Goal: Task Accomplishment & Management: Use online tool/utility

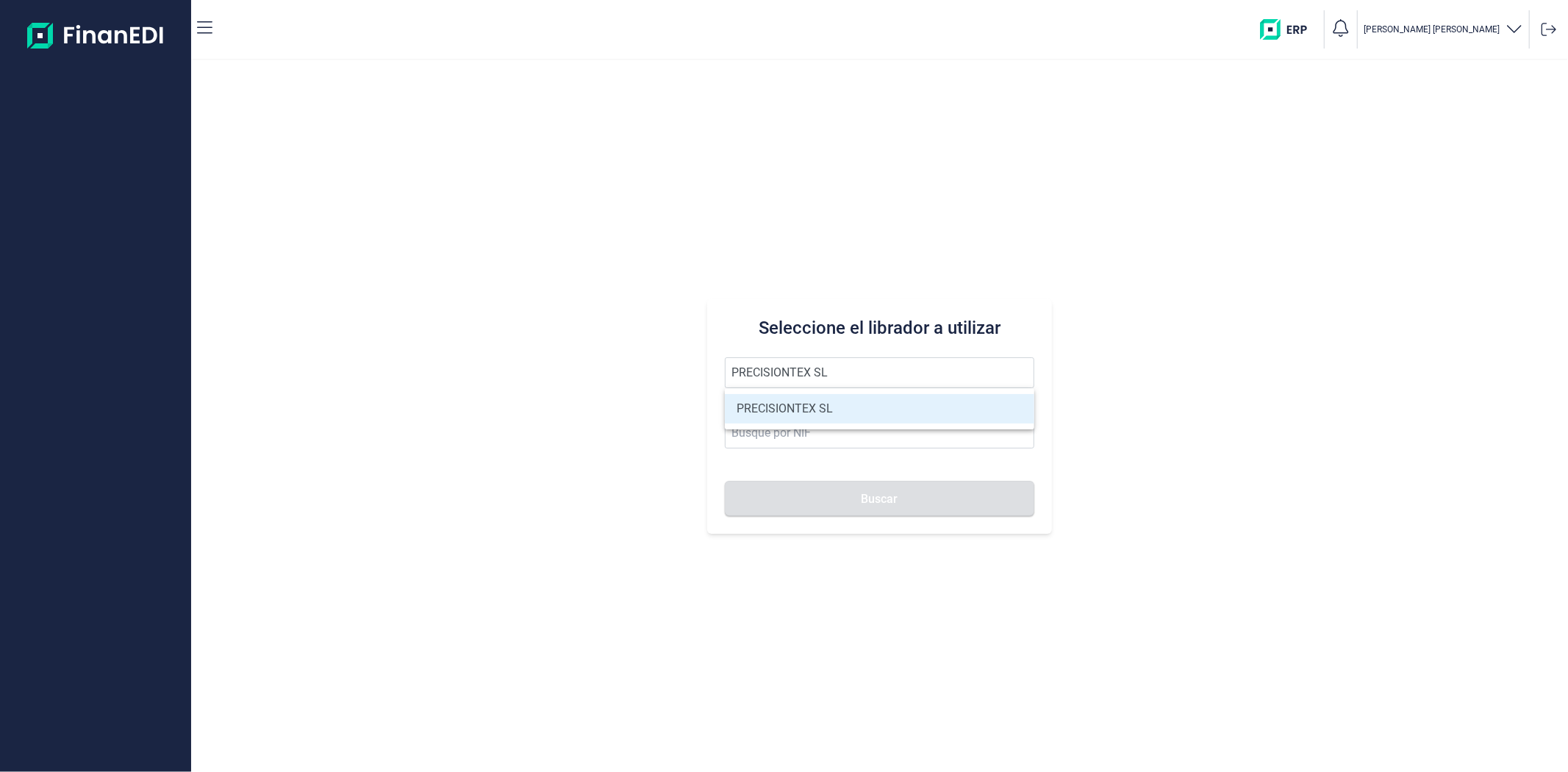
type input "PRECISIONTEX SL"
click at [820, 415] on li "PRECISIONTEX SL" at bounding box center [879, 408] width 309 height 30
type input "B97183255"
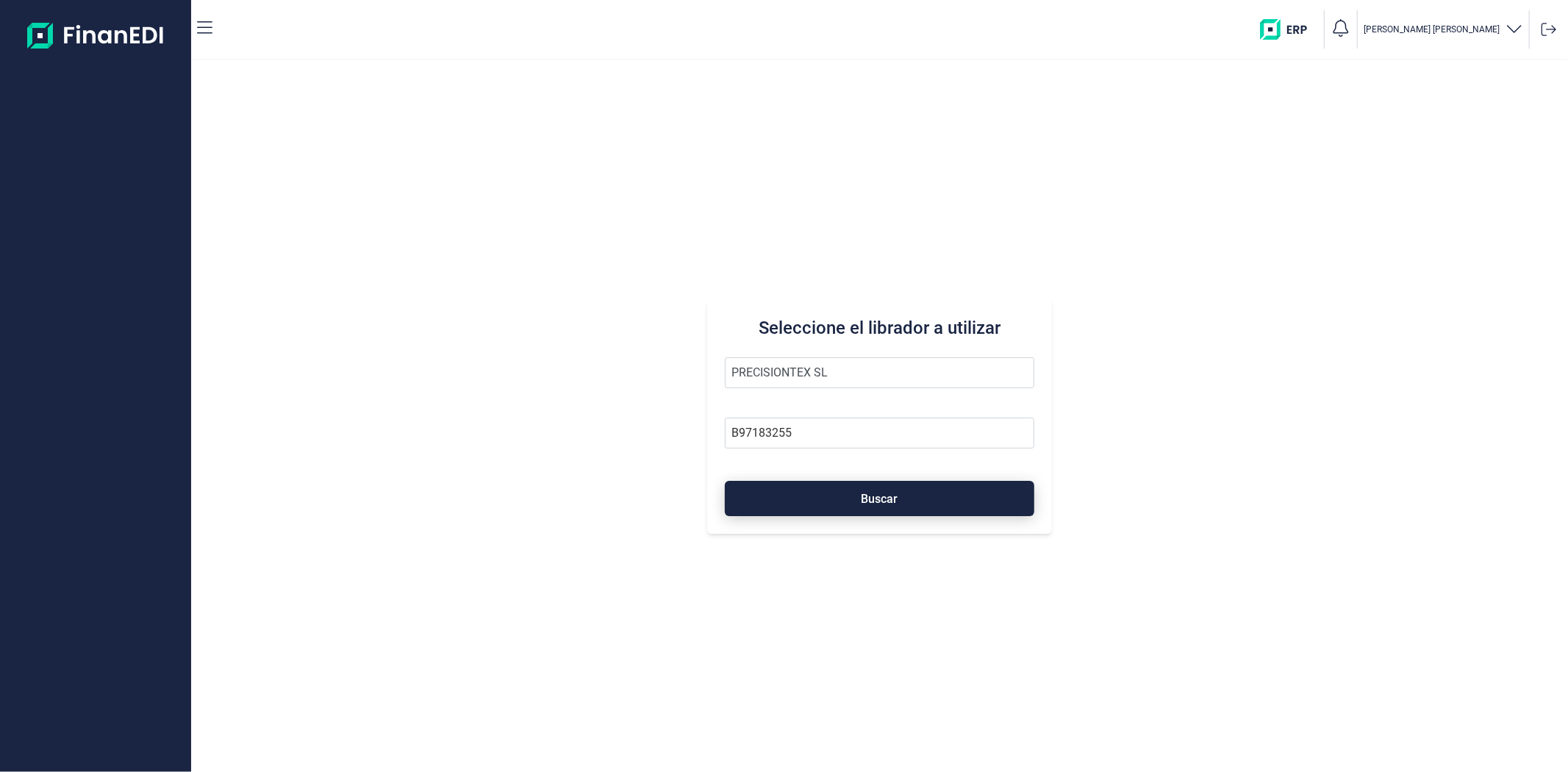
click at [804, 495] on button "Buscar" at bounding box center [879, 498] width 309 height 35
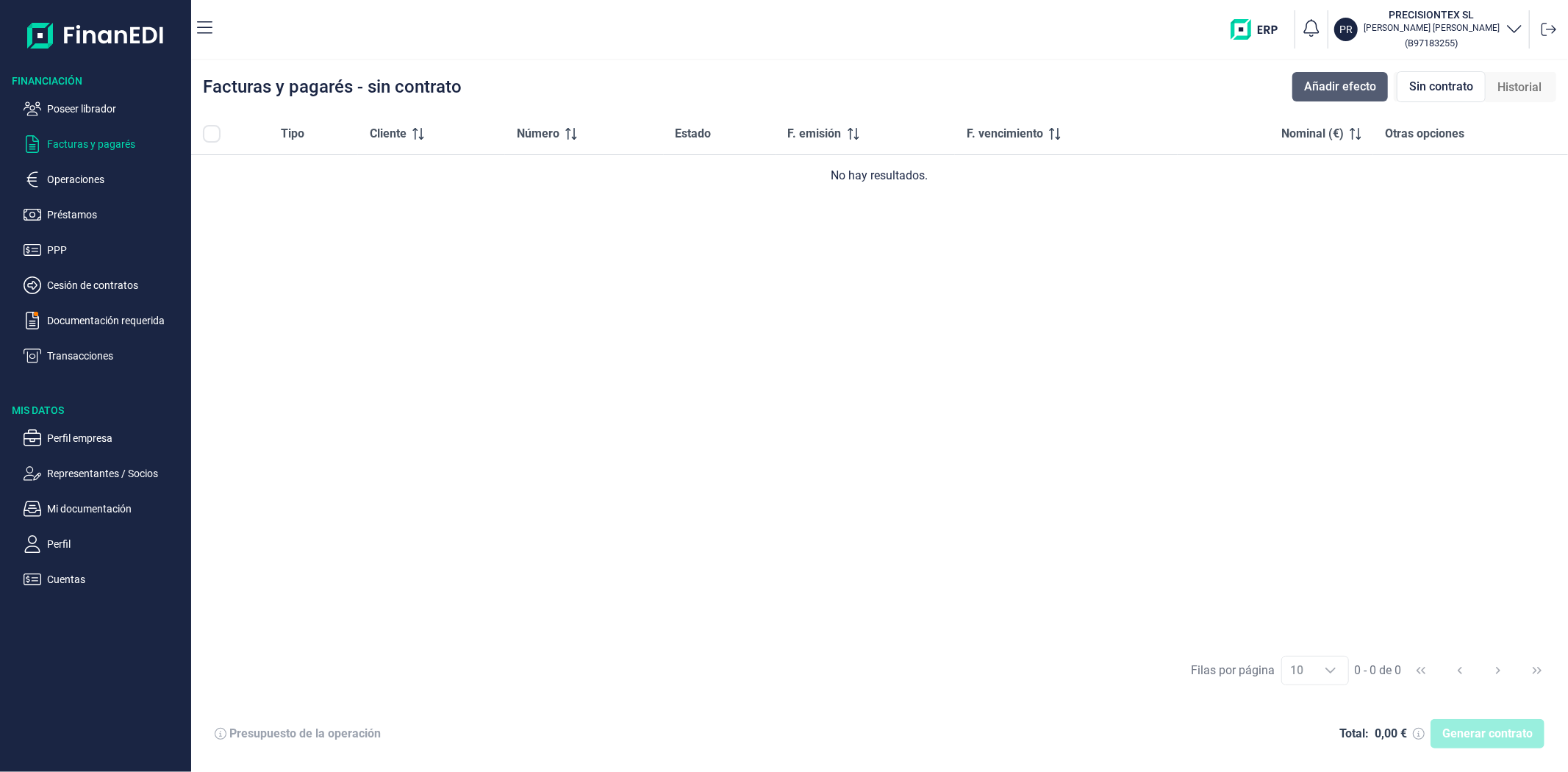
click at [1361, 85] on span "Añadir efecto" at bounding box center [1340, 86] width 72 height 18
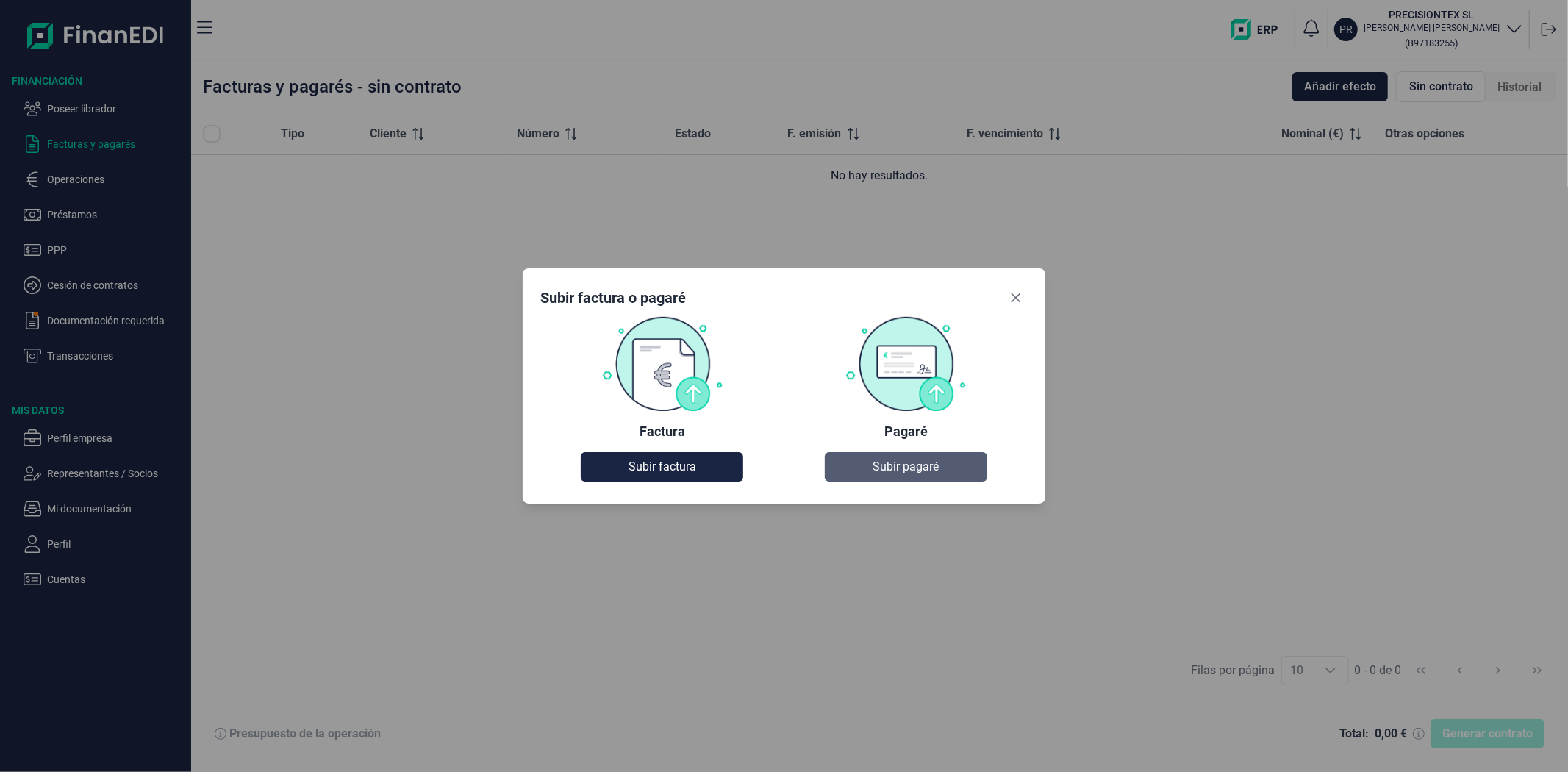
click at [896, 463] on span "Subir pagaré" at bounding box center [906, 466] width 66 height 18
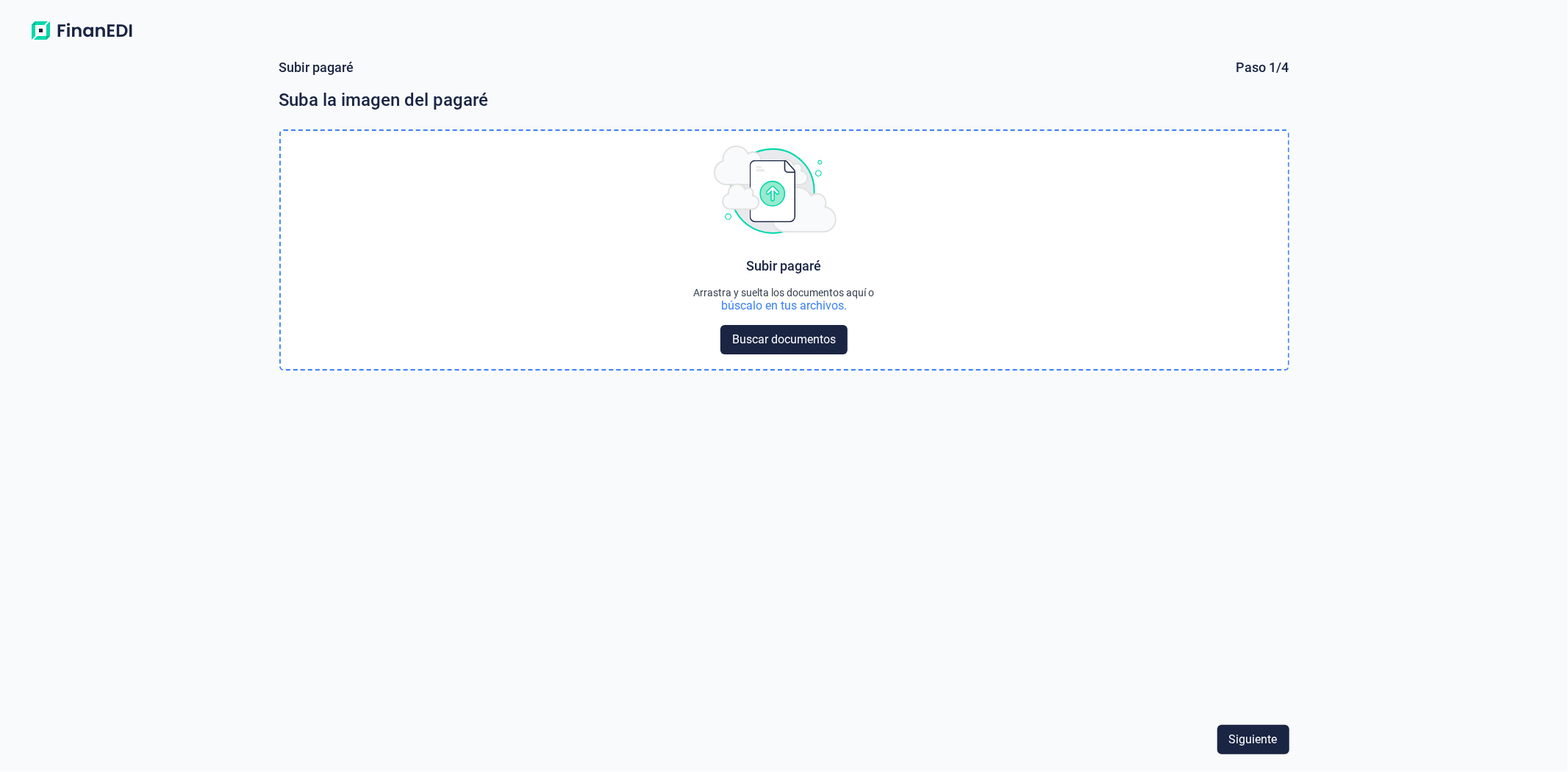
click at [781, 305] on div "búscalo en tus archivos." at bounding box center [784, 306] width 126 height 14
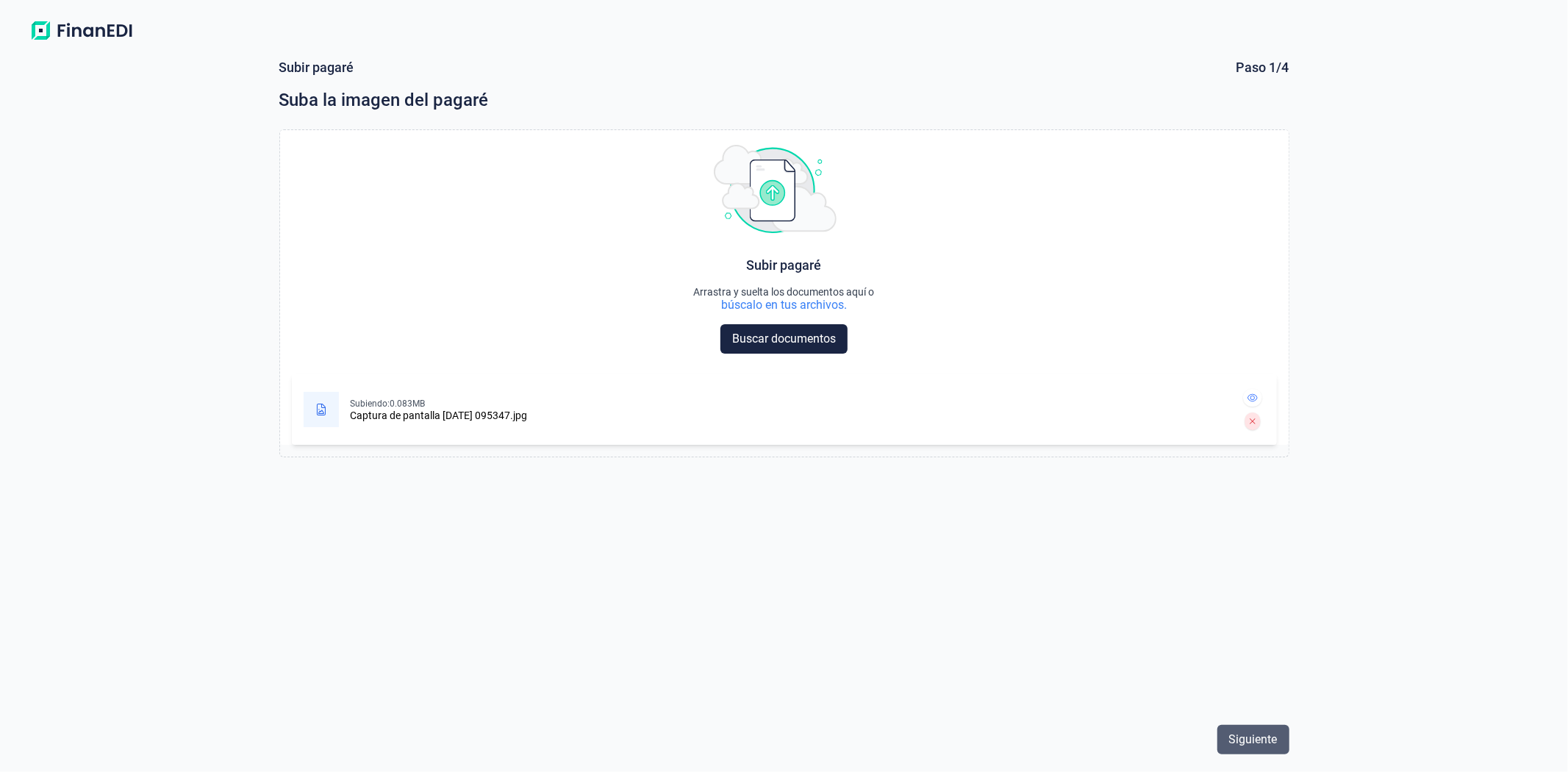
click at [1258, 731] on span "Siguiente" at bounding box center [1254, 739] width 49 height 18
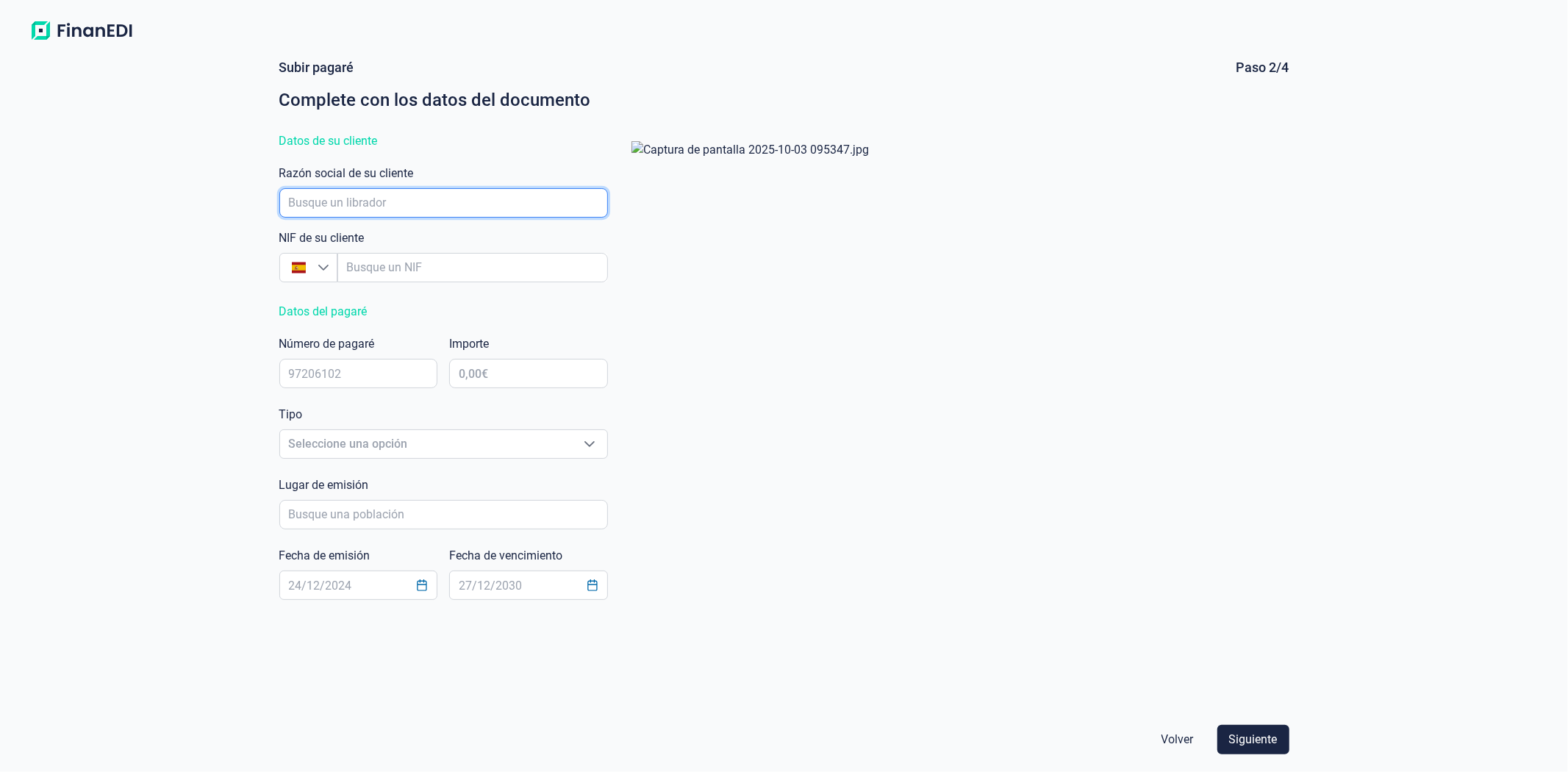
click at [450, 200] on input "empresaAutocomplete" at bounding box center [444, 203] width 329 height 30
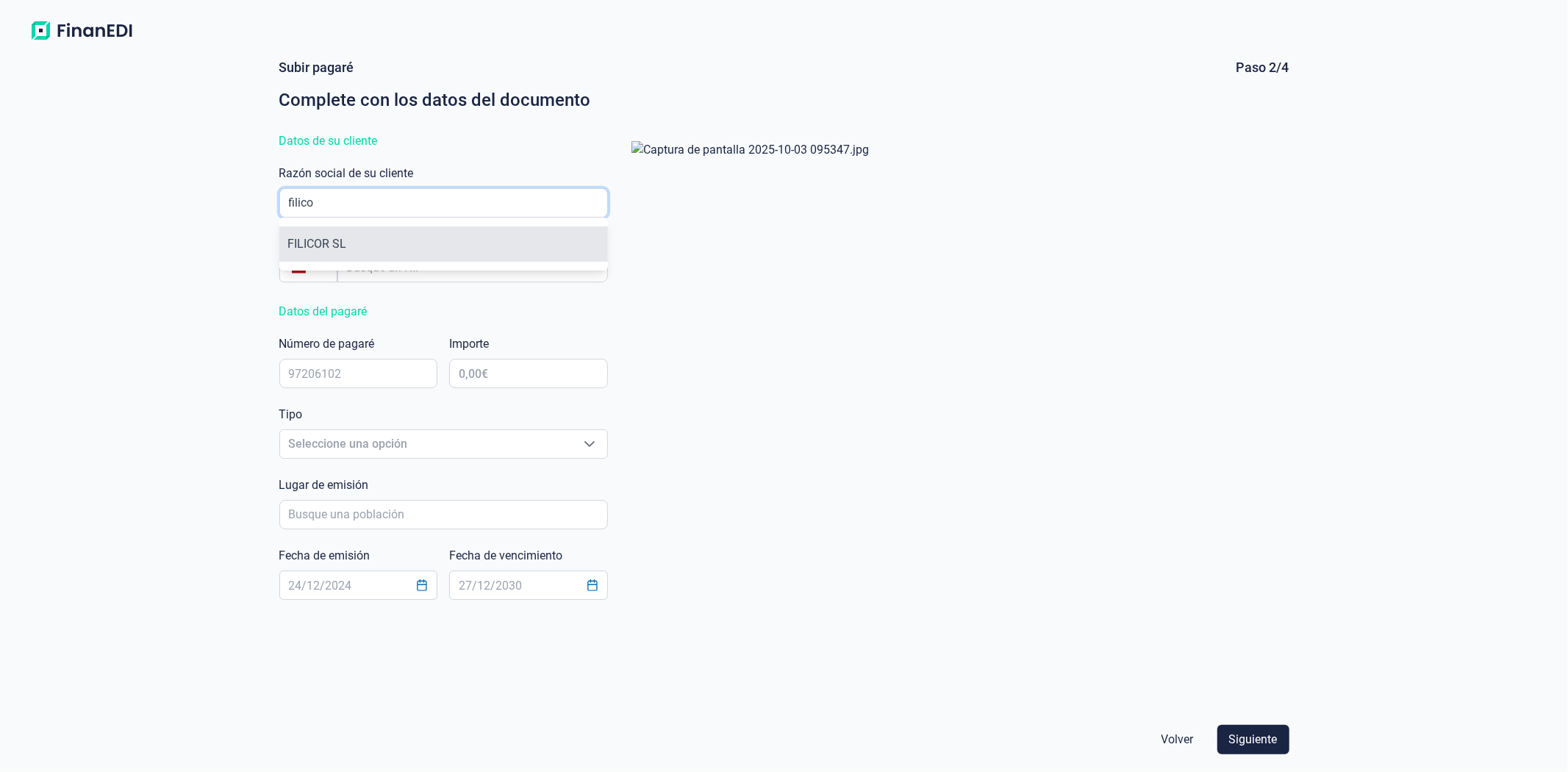
type input "filico"
click at [348, 239] on li "FILICOR SL" at bounding box center [444, 244] width 329 height 35
type input "B17322207"
type input "FILICOR SL"
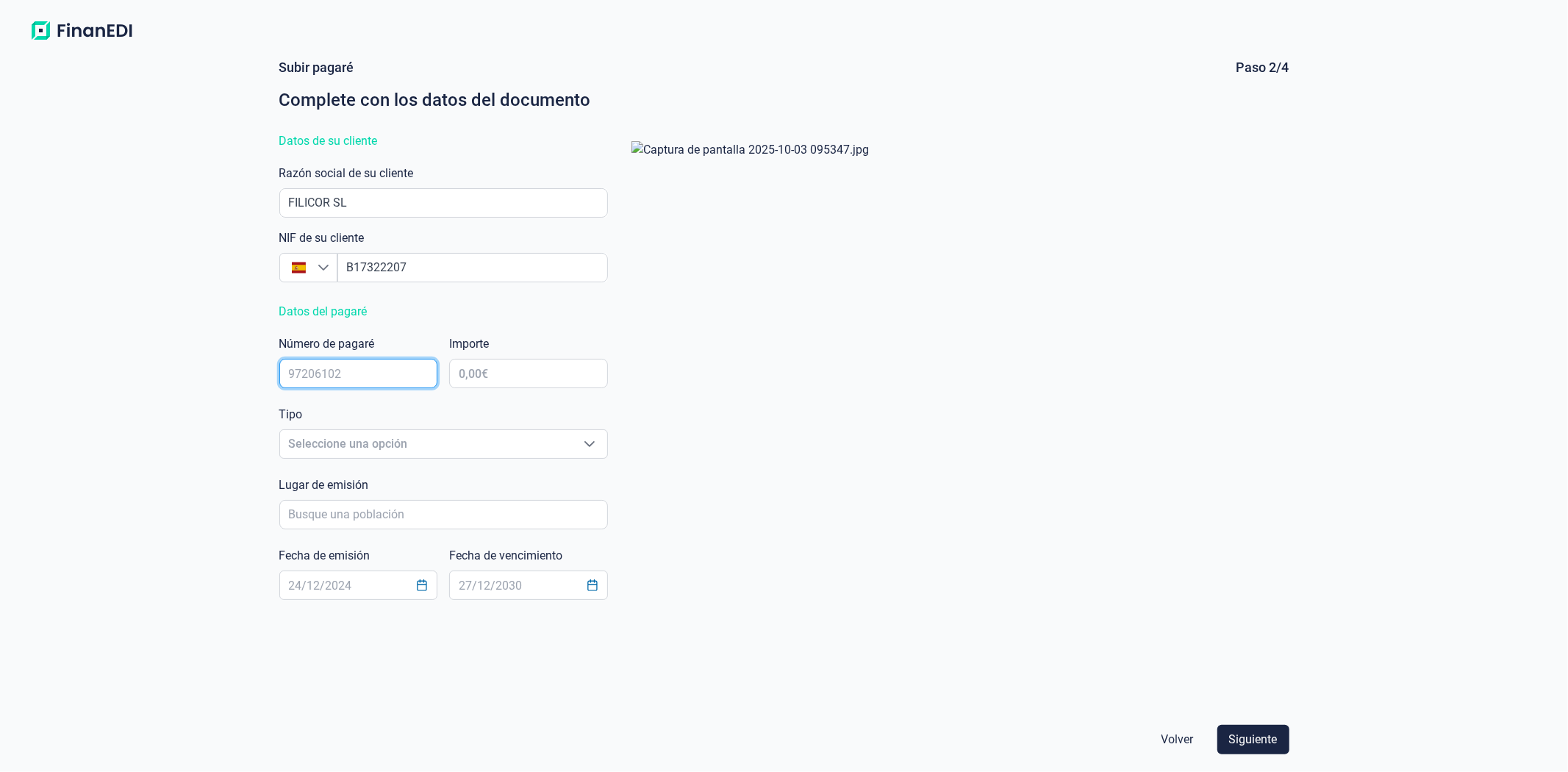
click at [345, 375] on input "text" at bounding box center [359, 373] width 159 height 30
drag, startPoint x: 345, startPoint y: 375, endPoint x: 300, endPoint y: 368, distance: 45.5
click at [300, 368] on input "text" at bounding box center [359, 373] width 159 height 30
click at [354, 373] on input "text" at bounding box center [359, 373] width 159 height 30
type input "01034285"
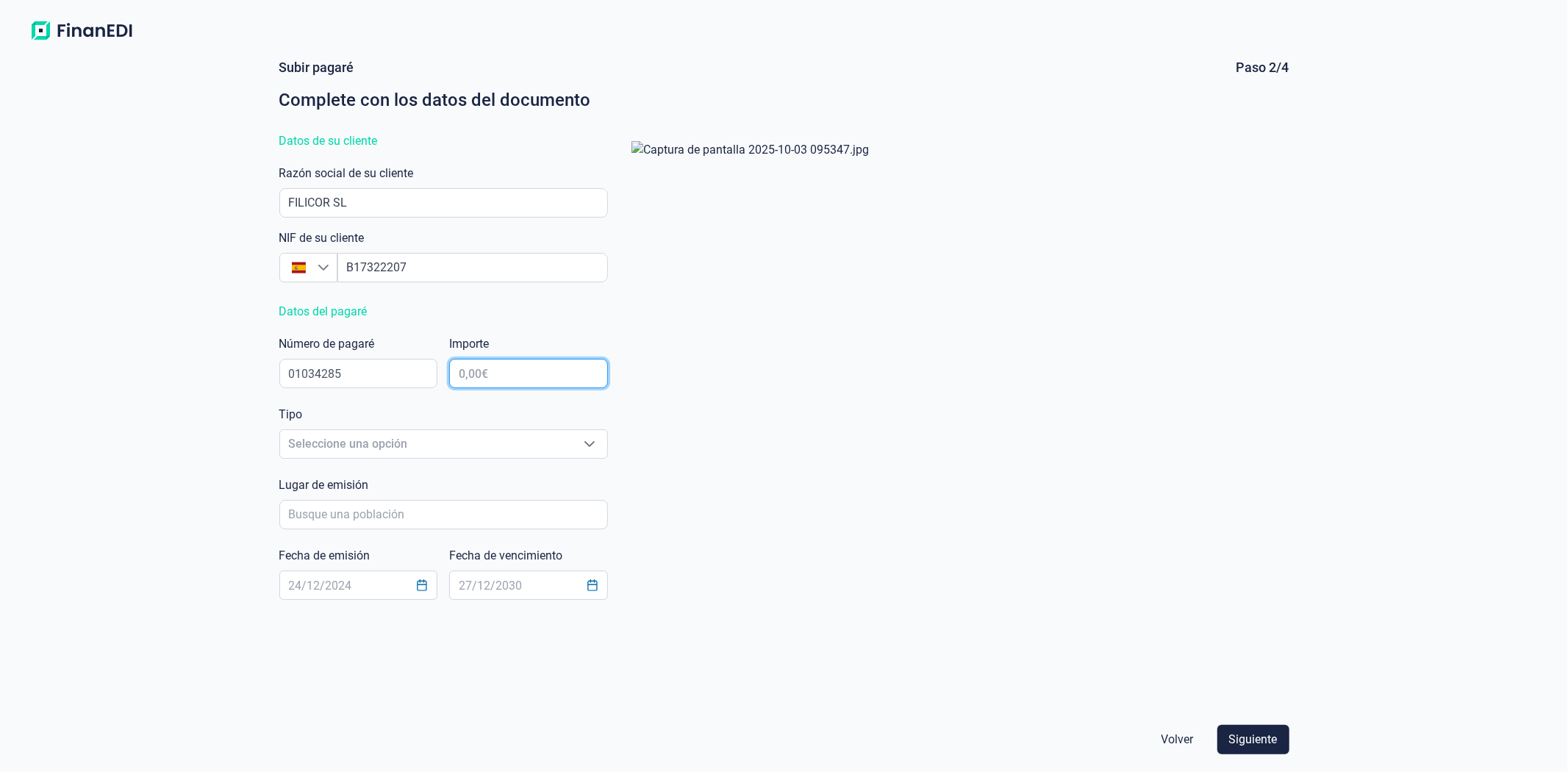
click at [511, 375] on input "text" at bounding box center [528, 373] width 159 height 30
type input "4.947,34 €"
click at [479, 450] on span "Seleccione una opción" at bounding box center [425, 444] width 292 height 28
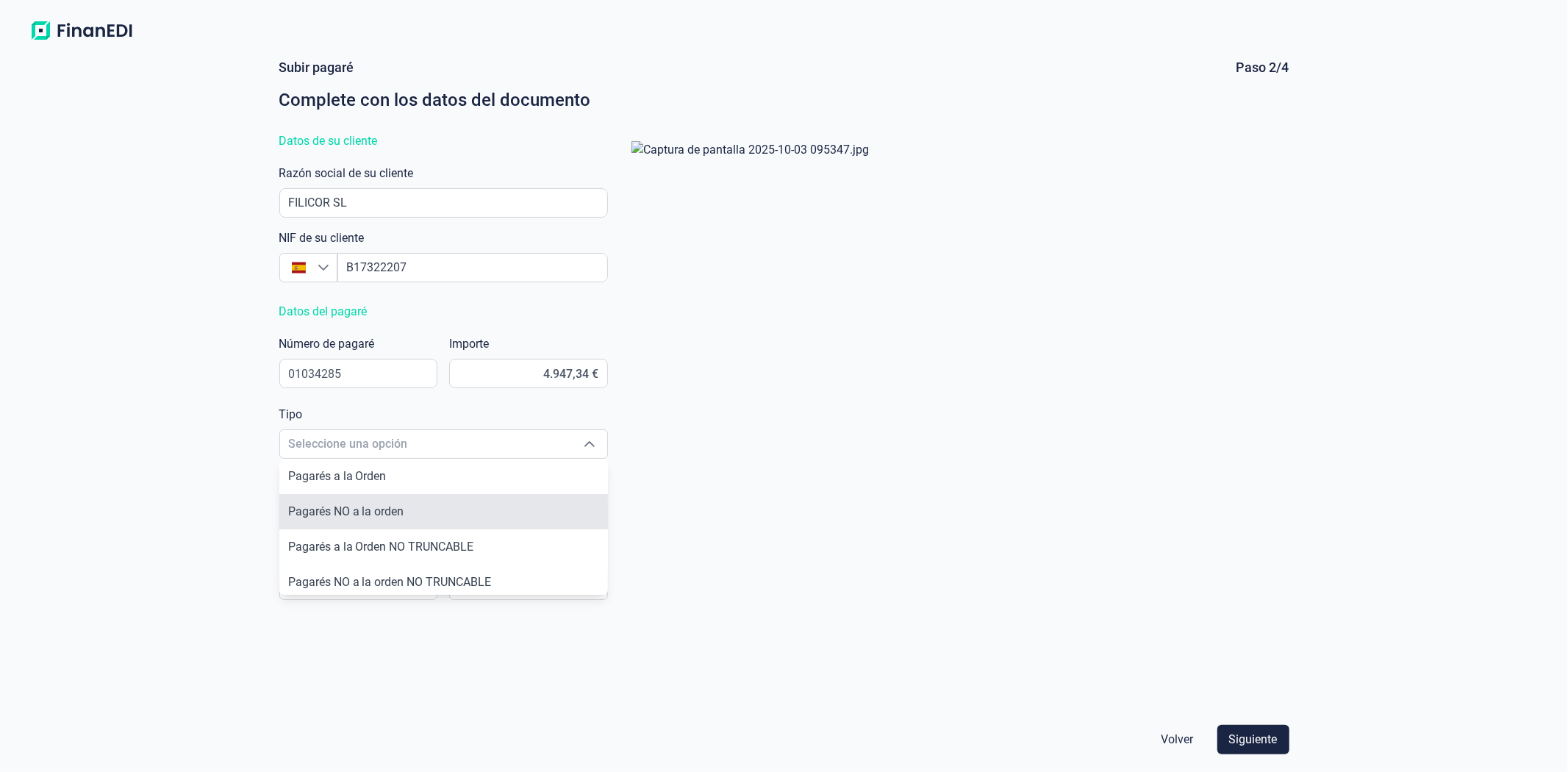
click at [362, 509] on span "Pagarés NO a la orden" at bounding box center [346, 511] width 116 height 14
type input "Pagarés NO a la orden"
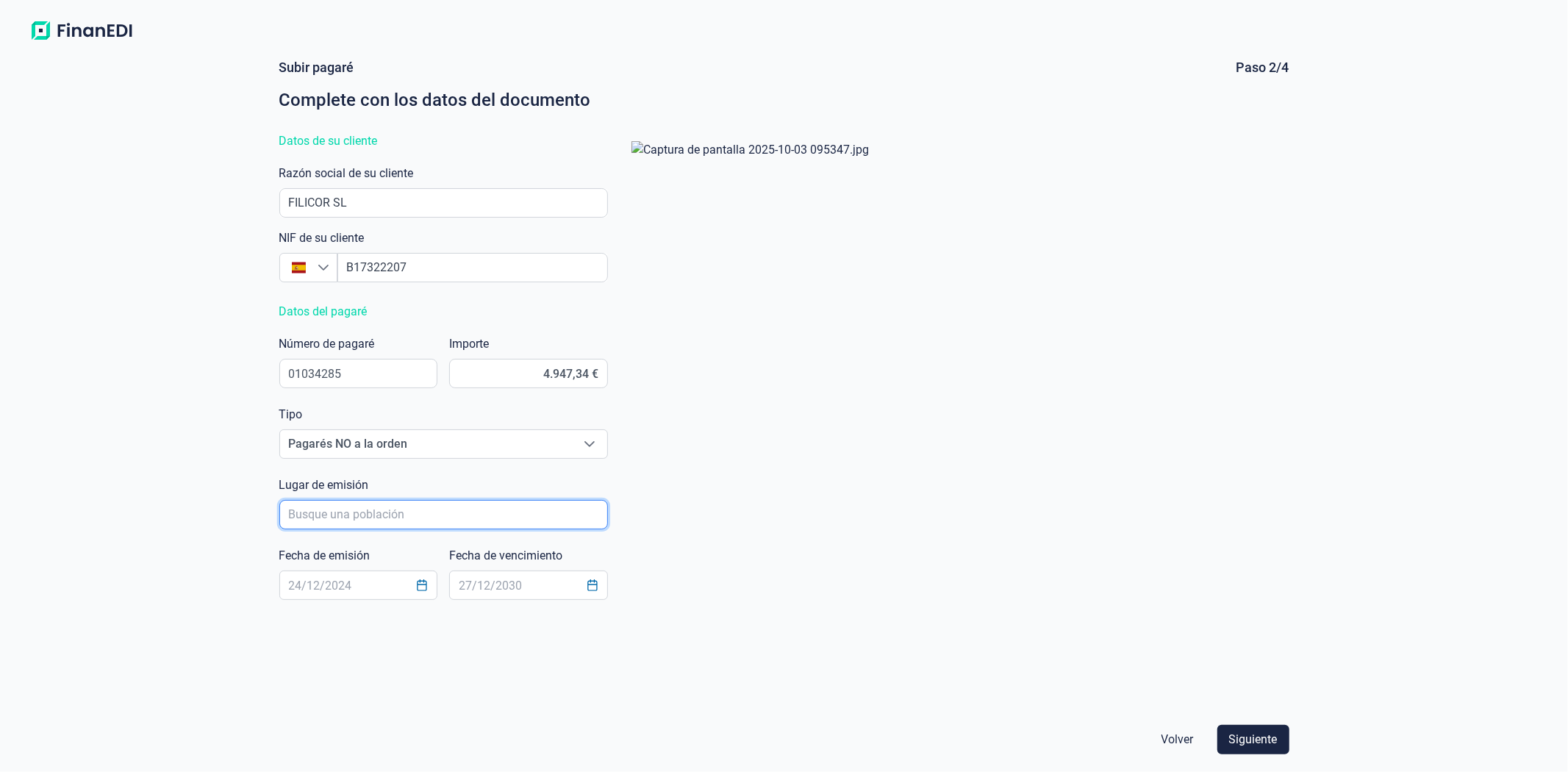
click at [361, 516] on input "poblacionAutocomplete" at bounding box center [444, 514] width 329 height 30
click at [343, 554] on li "Olot" at bounding box center [444, 556] width 329 height 35
type input "Olot"
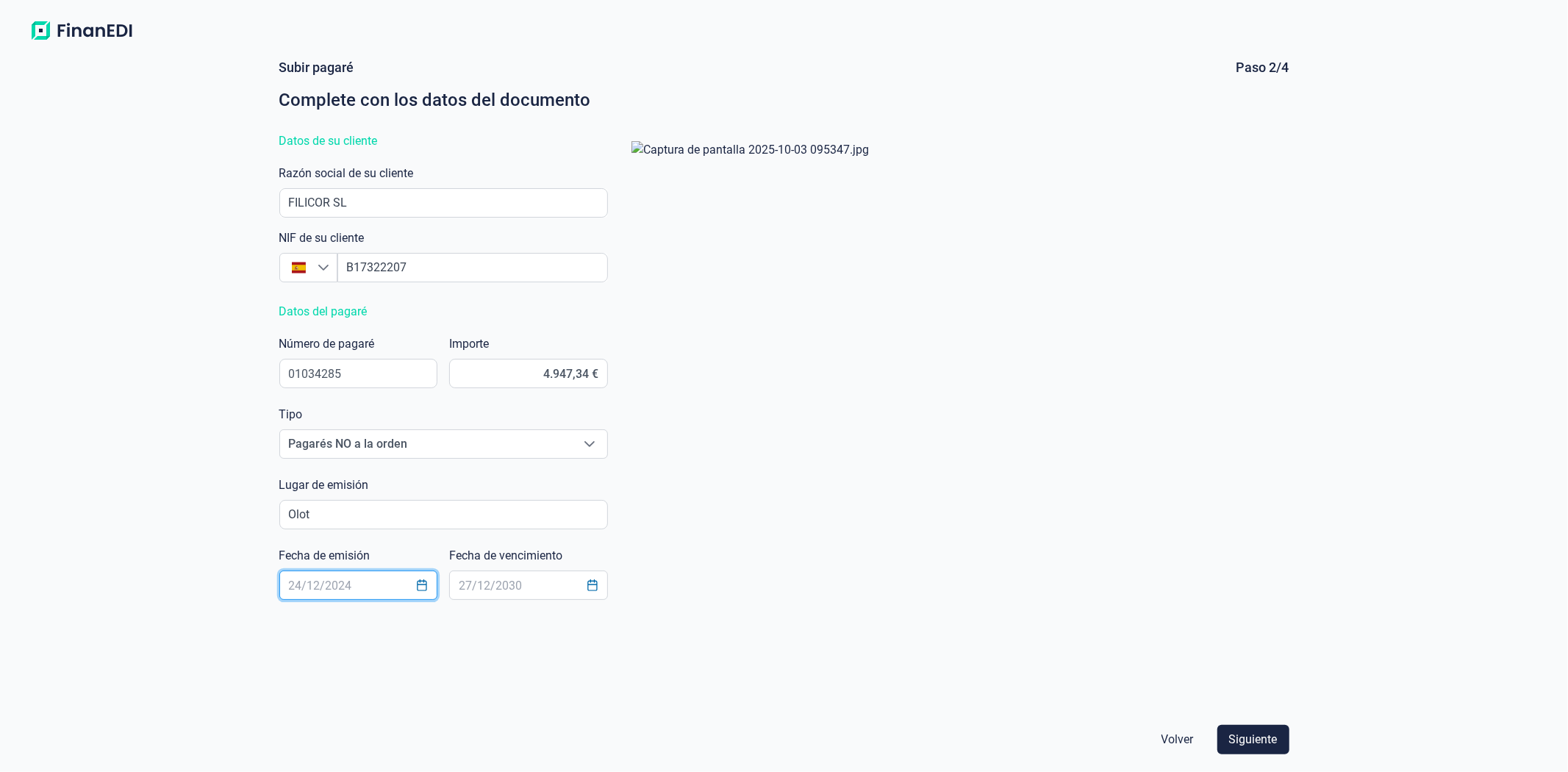
click at [361, 583] on input "text" at bounding box center [359, 585] width 159 height 30
type input "[DATE]"
click at [535, 588] on input "text" at bounding box center [528, 585] width 159 height 30
type input "[DATE]"
drag, startPoint x: 736, startPoint y: 642, endPoint x: 618, endPoint y: 643, distance: 118.0
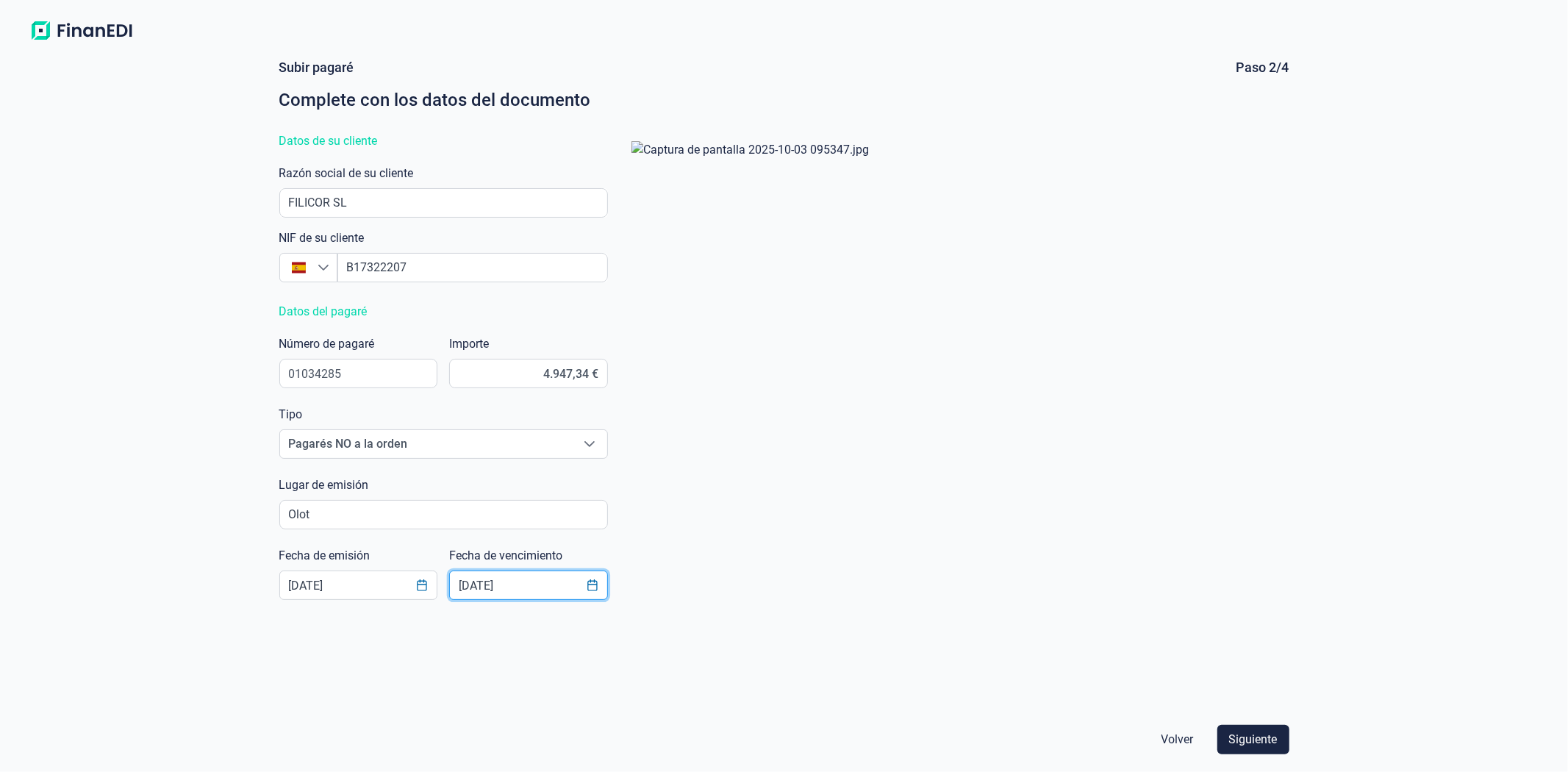
click at [736, 642] on div at bounding box center [954, 418] width 670 height 578
click at [1261, 738] on span "Siguiente" at bounding box center [1254, 739] width 49 height 18
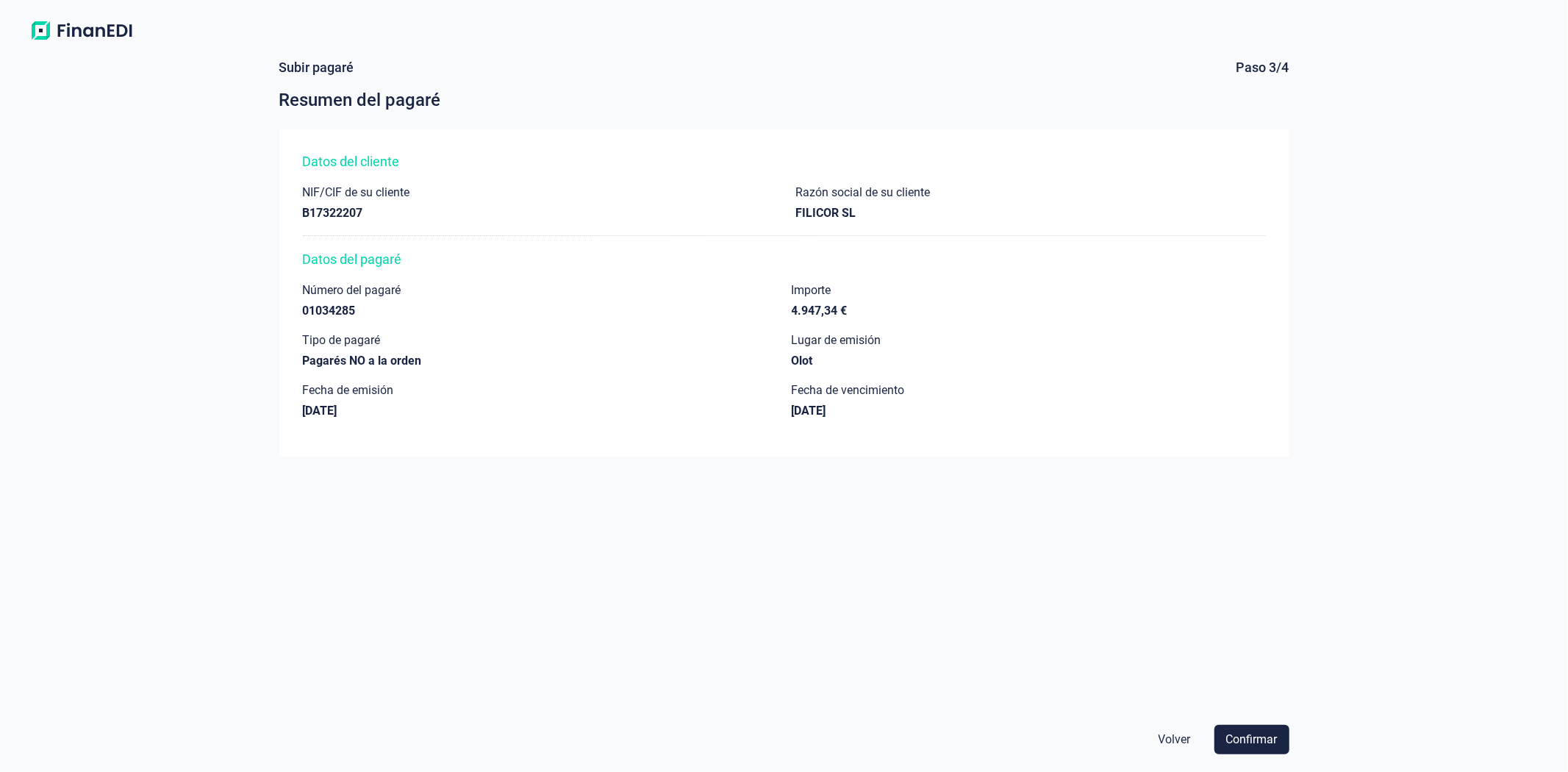
click at [1261, 738] on span "Confirmar" at bounding box center [1252, 739] width 52 height 18
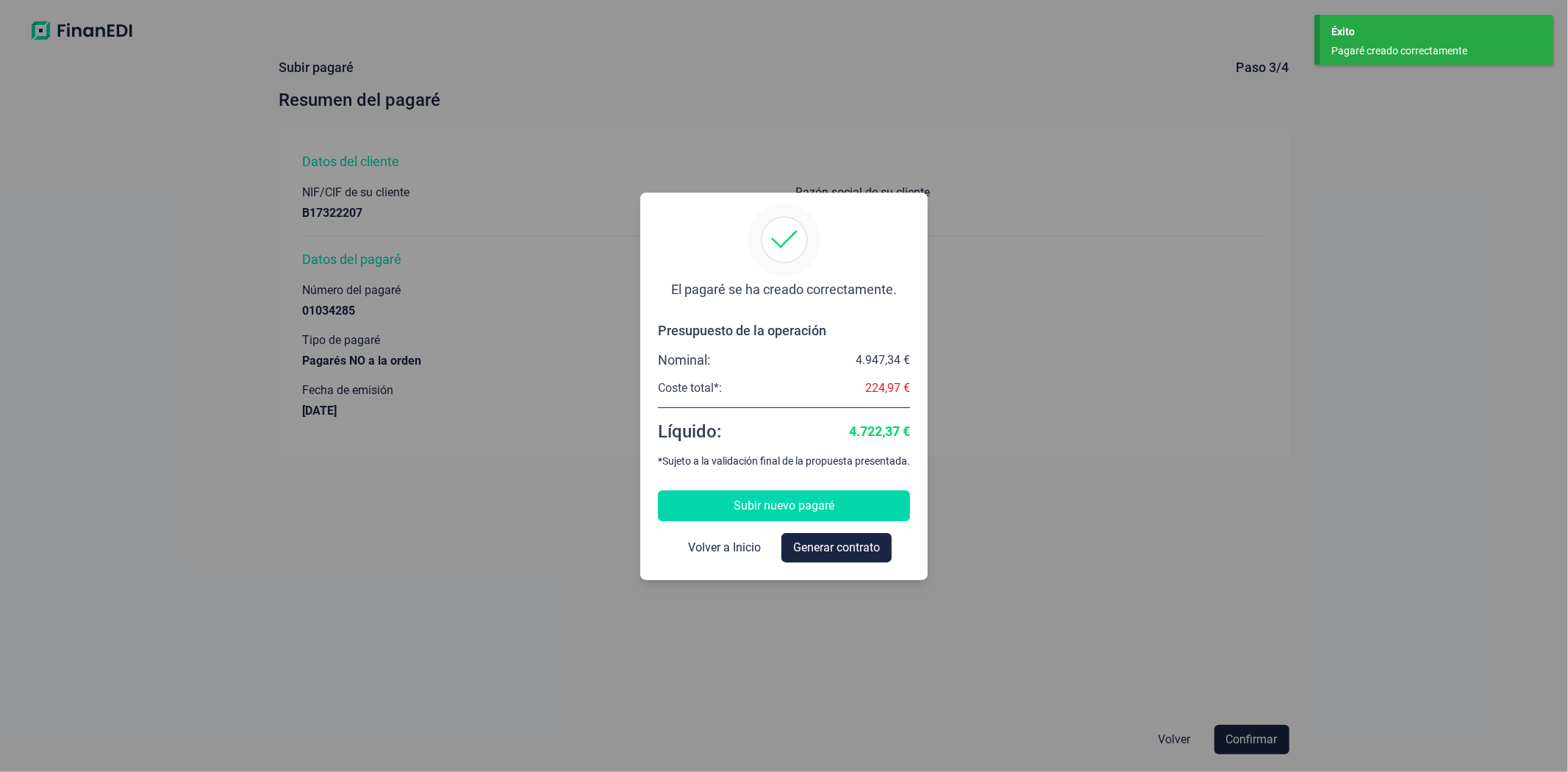
click at [766, 505] on span "Subir nuevo pagaré" at bounding box center [784, 505] width 101 height 18
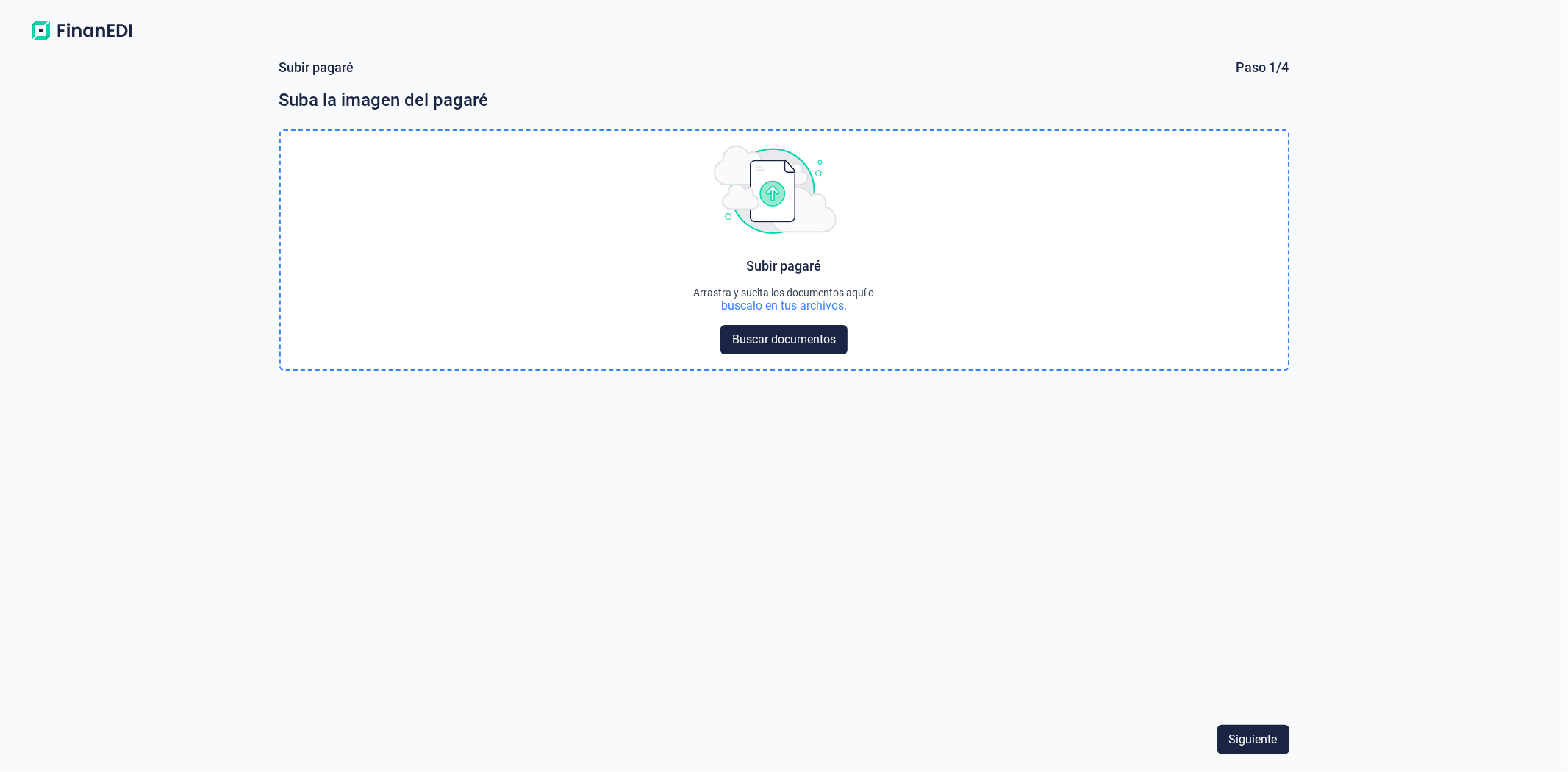
click at [819, 301] on div "búscalo en tus archivos." at bounding box center [784, 306] width 126 height 14
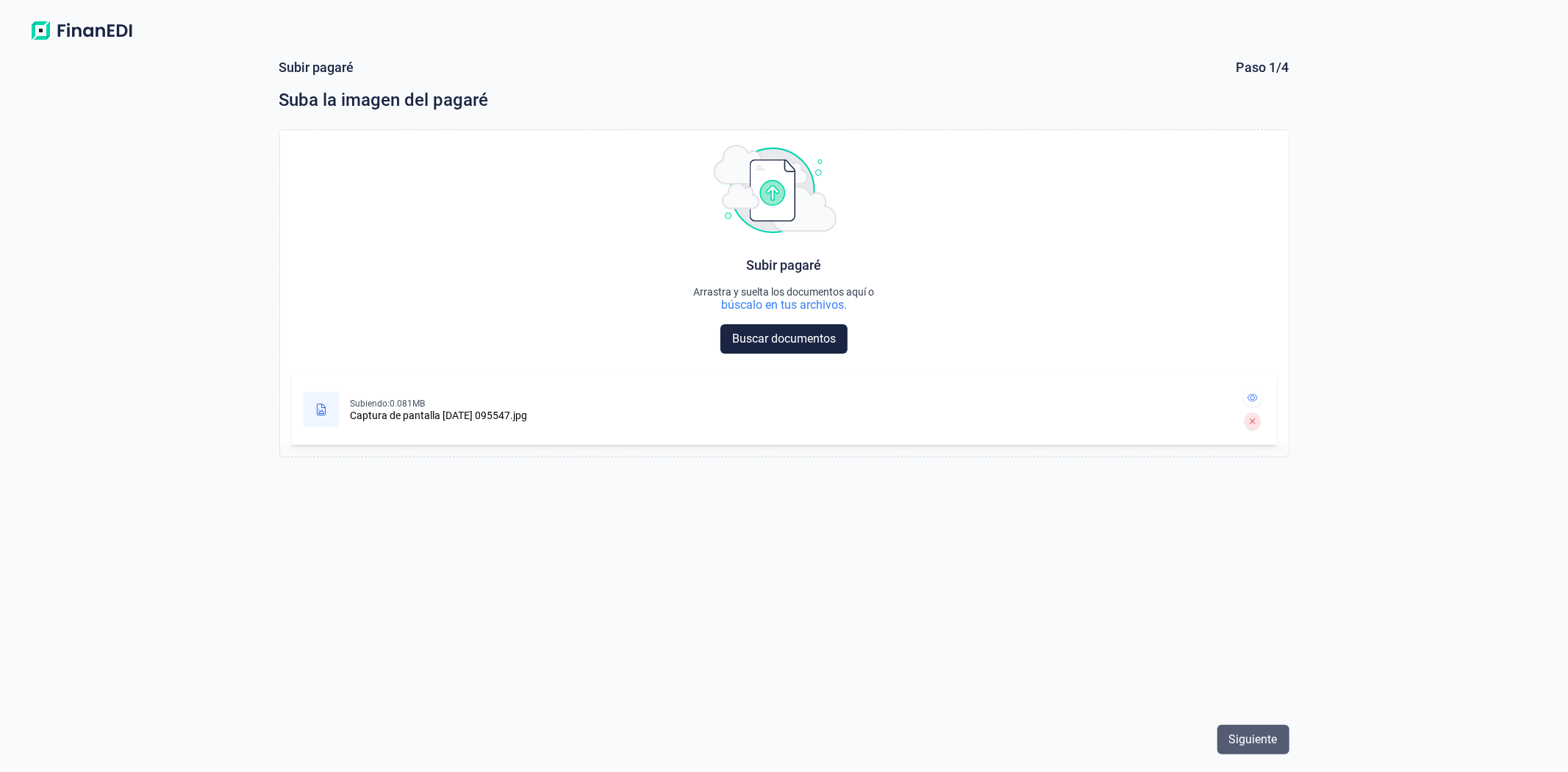
click at [1246, 733] on span "Siguiente" at bounding box center [1254, 739] width 49 height 18
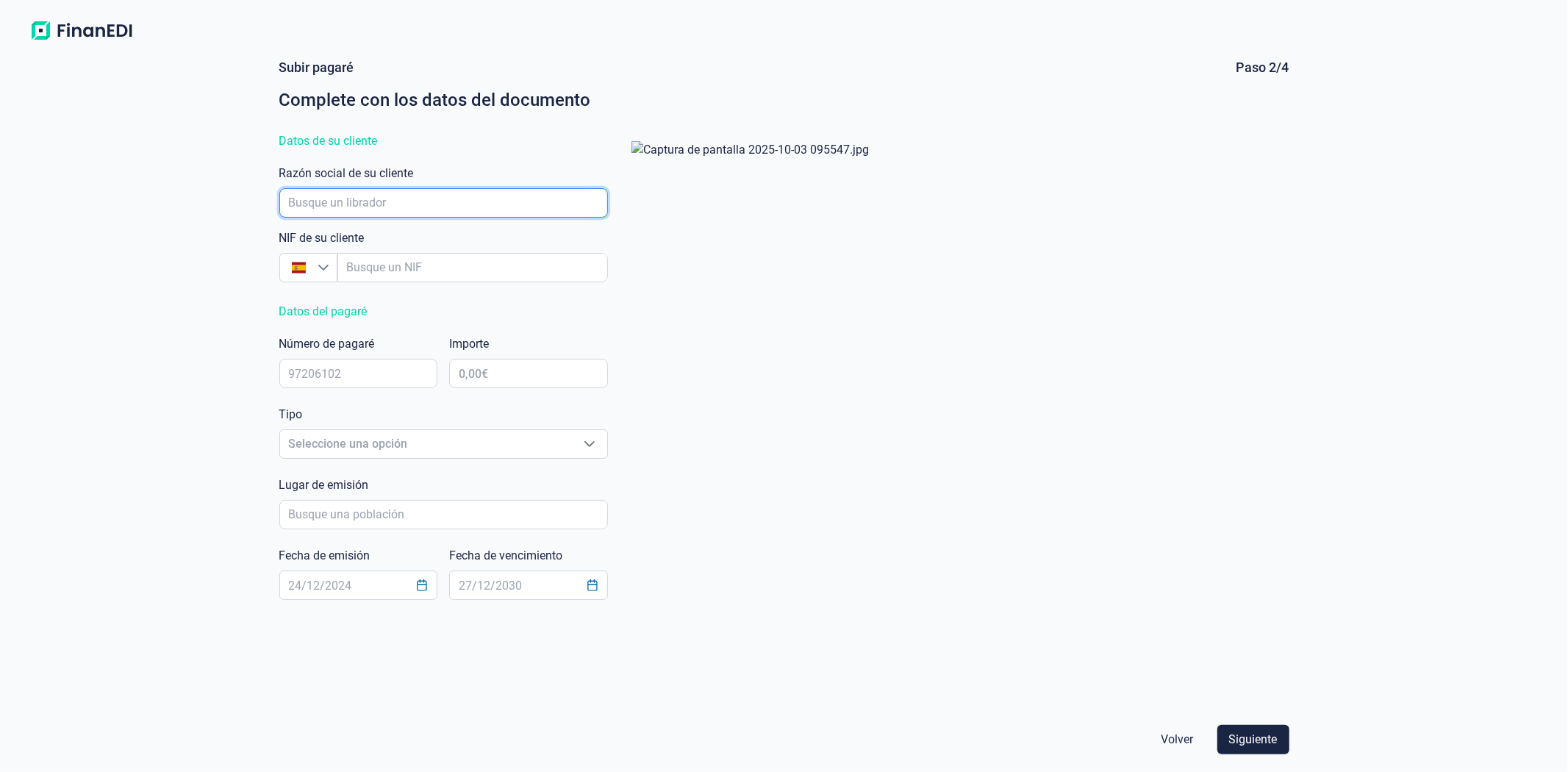
click at [364, 198] on input "empresaAutocomplete" at bounding box center [444, 203] width 329 height 30
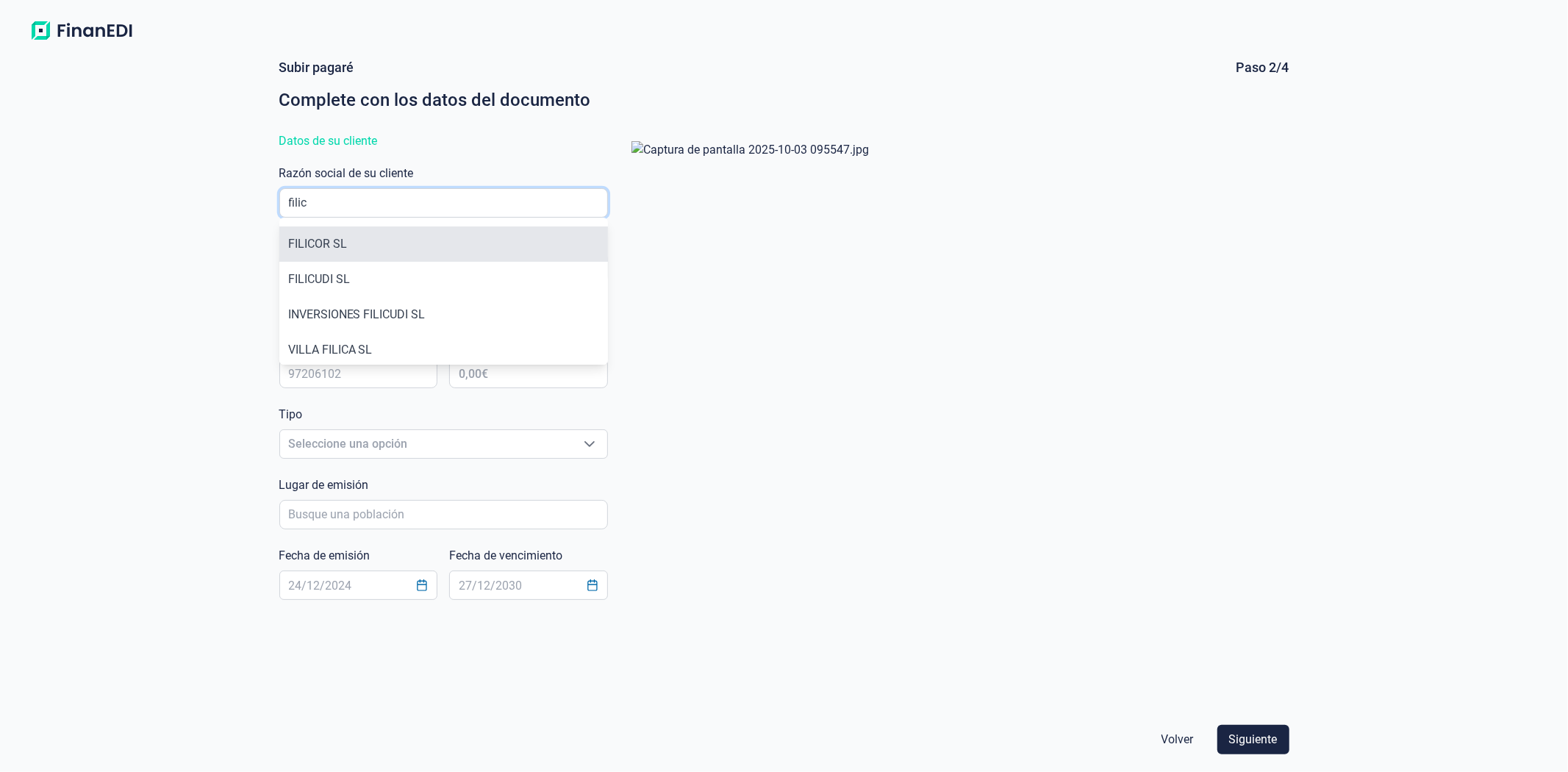
type input "filic"
click at [357, 255] on li "FILICOR SL" at bounding box center [444, 244] width 329 height 35
type input "B17322207"
type input "FILICOR SL"
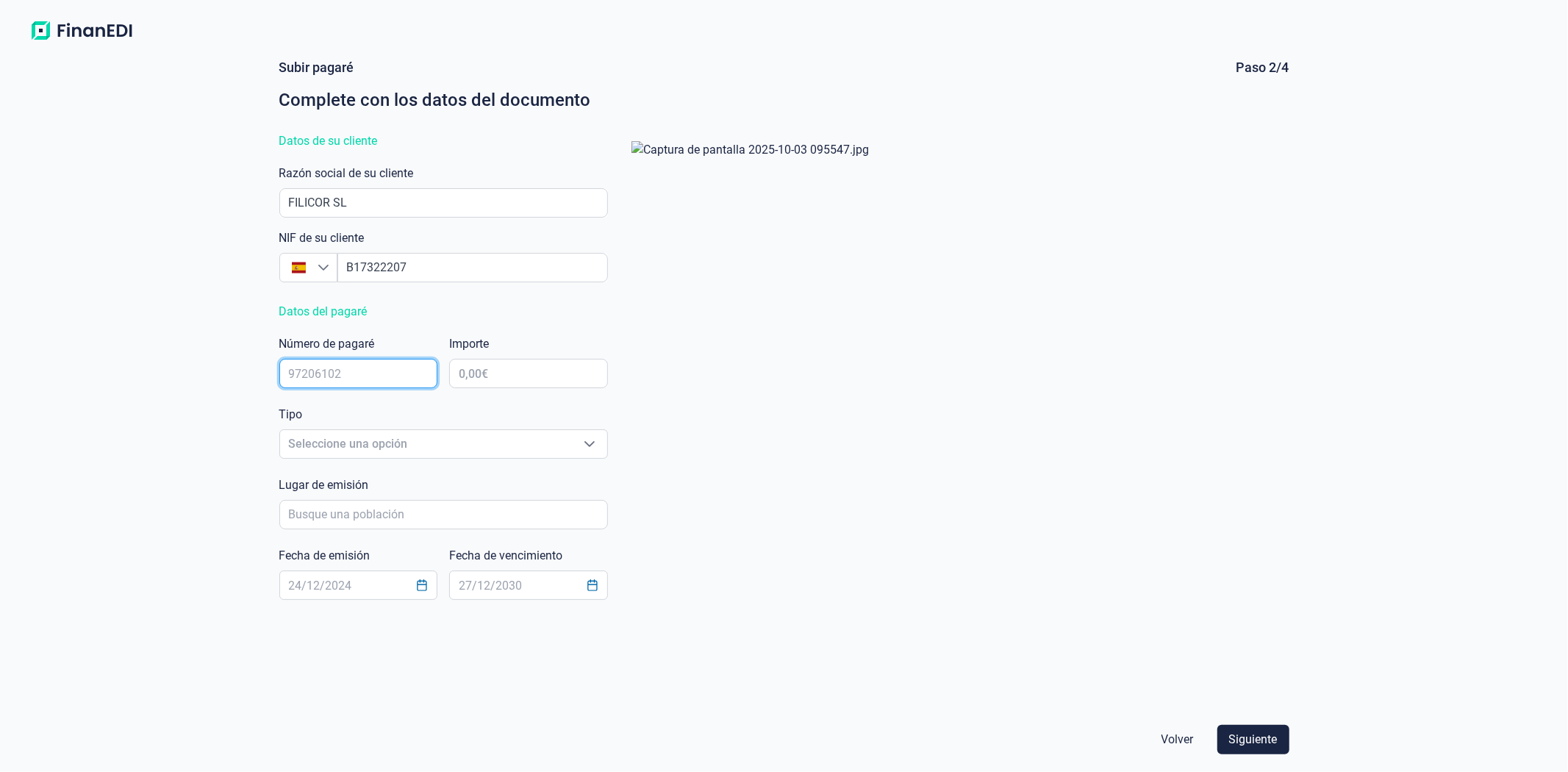
click at [409, 381] on input "text" at bounding box center [359, 373] width 159 height 30
type input "01034263"
click at [504, 373] on input "text" at bounding box center [528, 373] width 159 height 30
type input "5.000,00 €"
drag, startPoint x: 454, startPoint y: 435, endPoint x: 446, endPoint y: 457, distance: 23.4
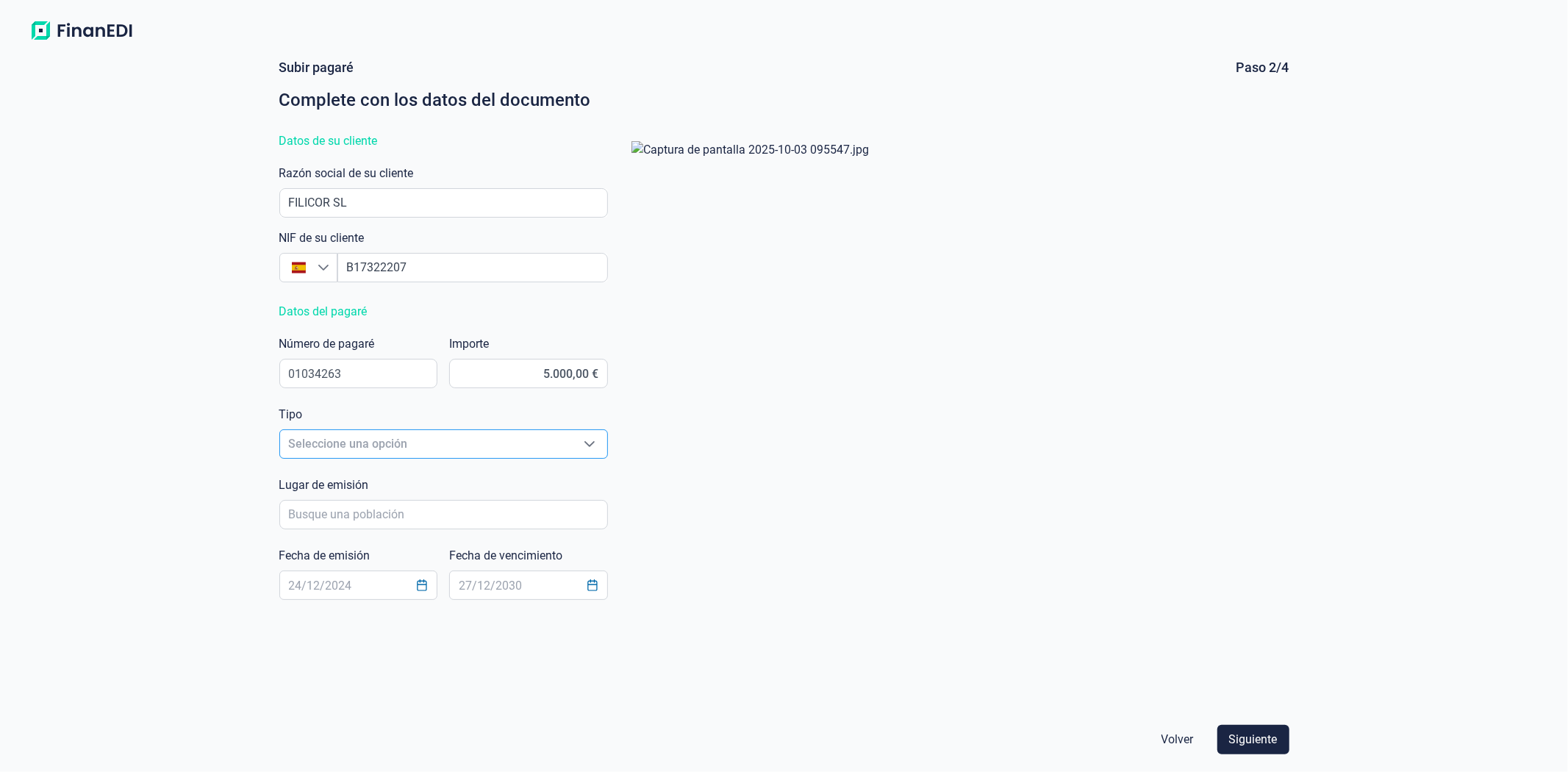
click at [454, 436] on span "Seleccione una opción" at bounding box center [425, 444] width 292 height 28
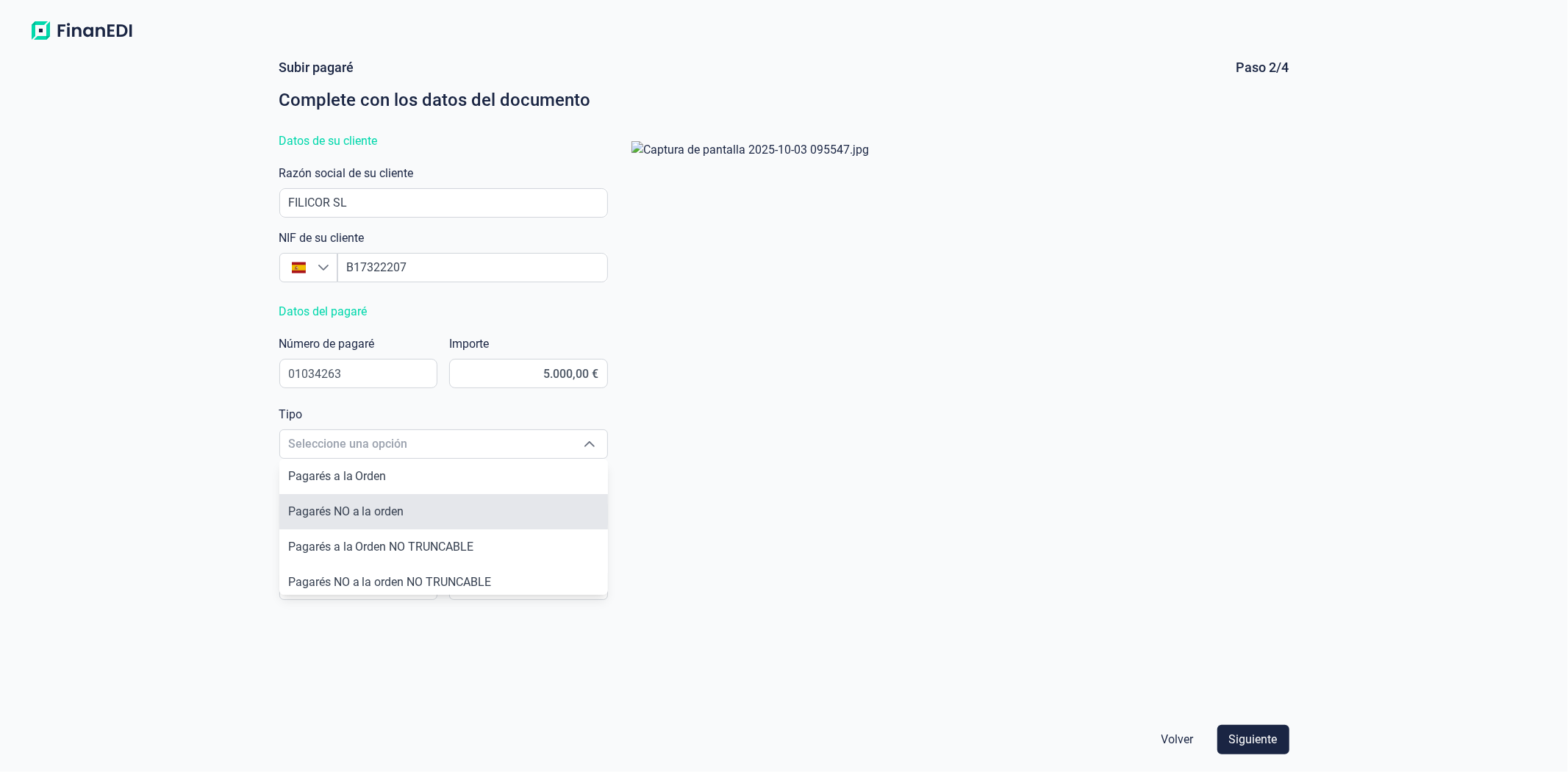
click at [381, 512] on span "Pagarés NO a la orden" at bounding box center [346, 511] width 116 height 14
type input "Pagarés NO a la orden"
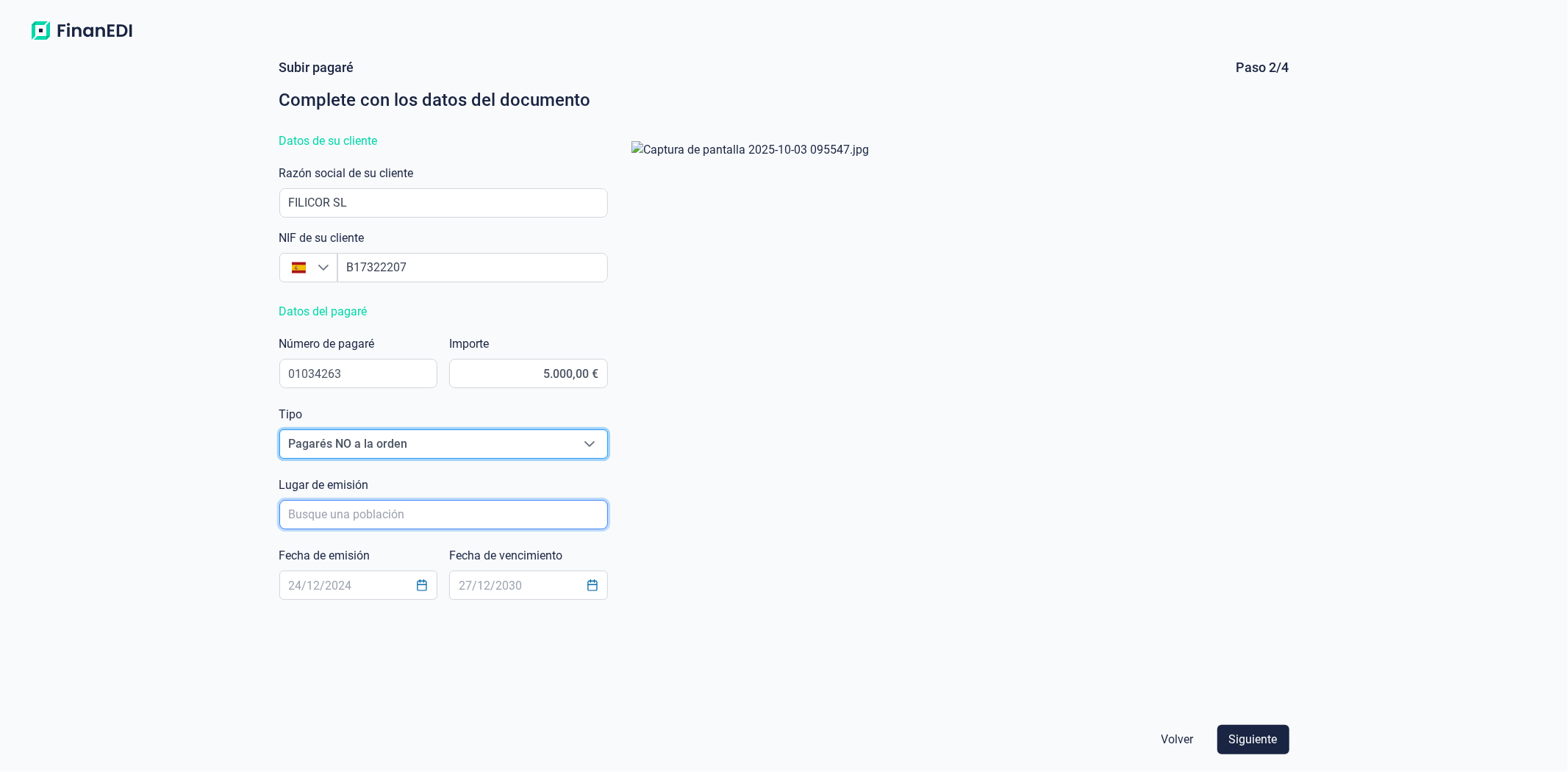
click at [370, 511] on input "poblacionAutocomplete" at bounding box center [444, 514] width 329 height 30
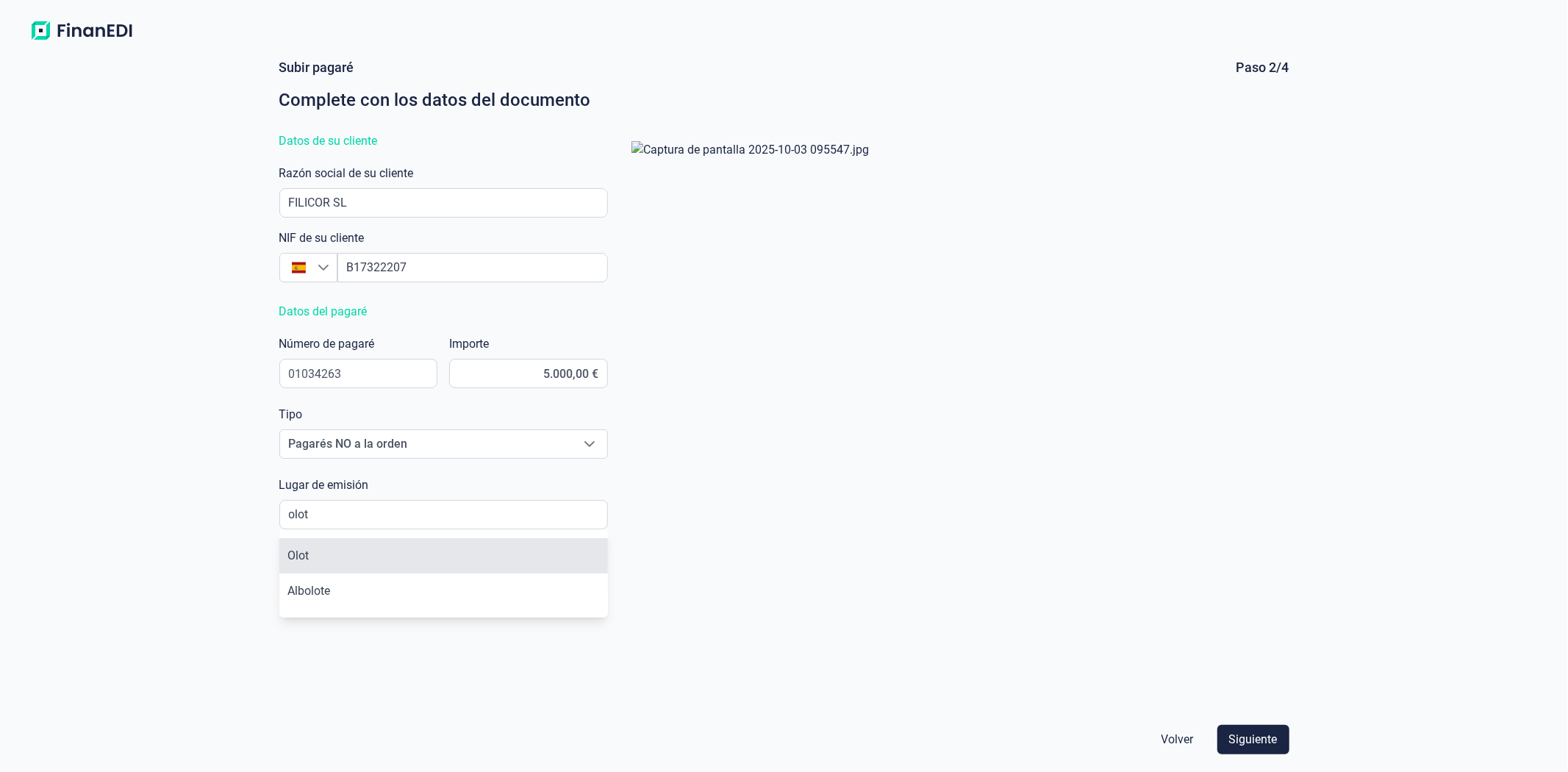
click at [354, 549] on li "Olot" at bounding box center [444, 556] width 329 height 35
type input "Olot"
click at [364, 586] on input "text" at bounding box center [359, 585] width 159 height 30
type input "[DATE]"
click at [519, 591] on input "text" at bounding box center [528, 585] width 159 height 30
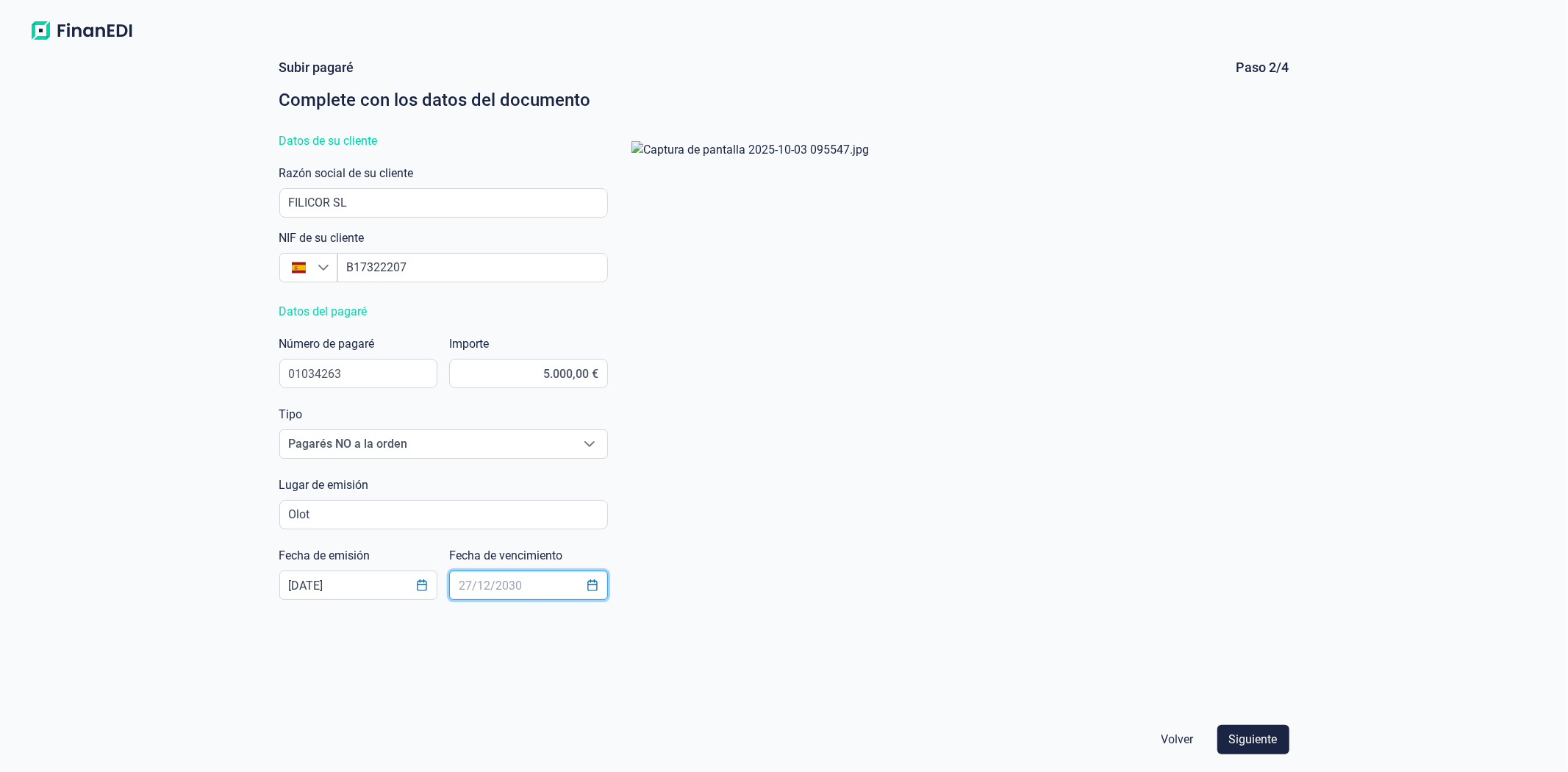
click at [515, 586] on input "text" at bounding box center [528, 585] width 159 height 30
type input "[DATE]"
click at [901, 611] on div at bounding box center [954, 418] width 670 height 578
click at [1251, 734] on span "Siguiente" at bounding box center [1254, 739] width 49 height 18
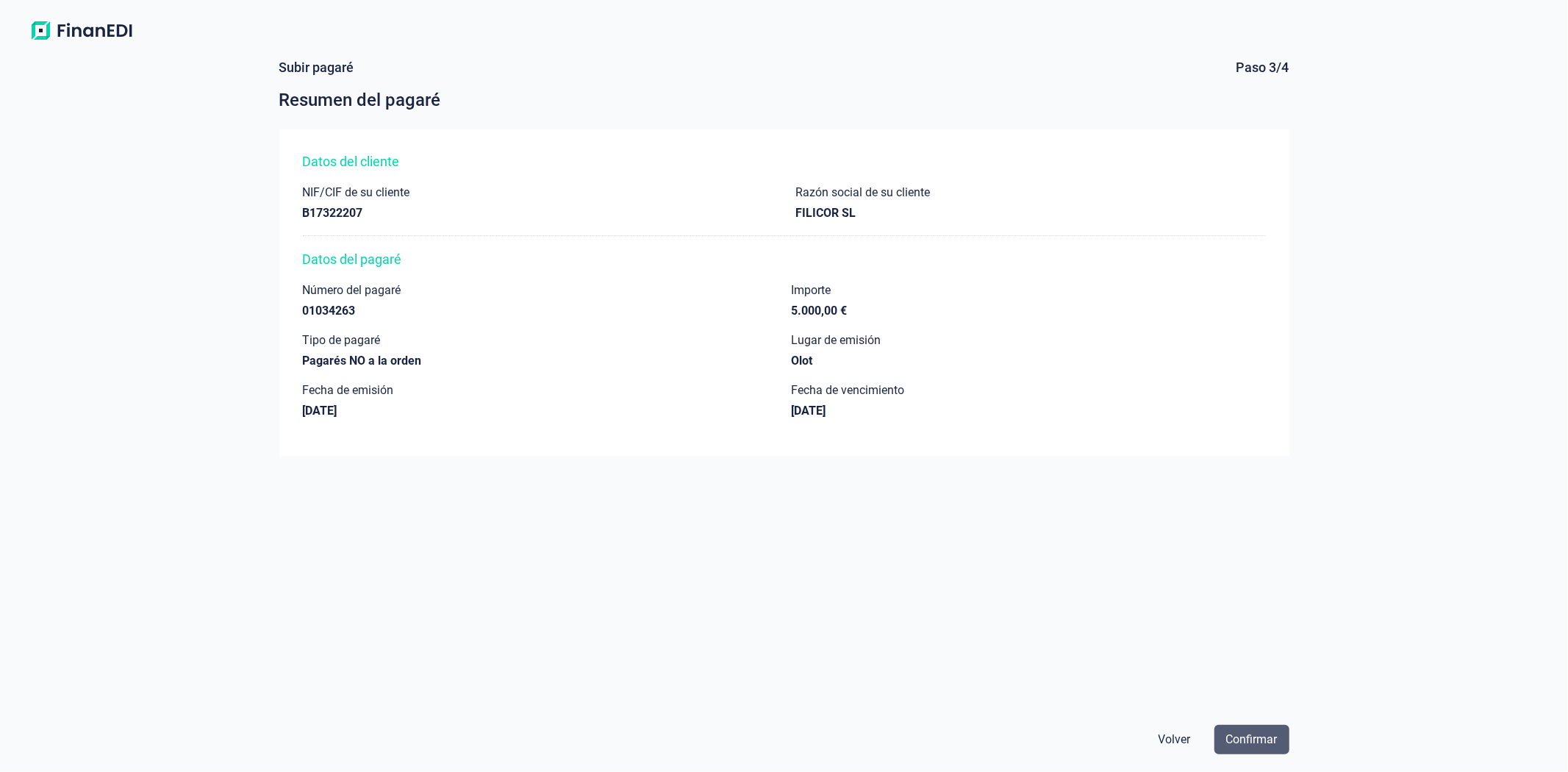
click at [1249, 738] on span "Confirmar" at bounding box center [1252, 739] width 52 height 18
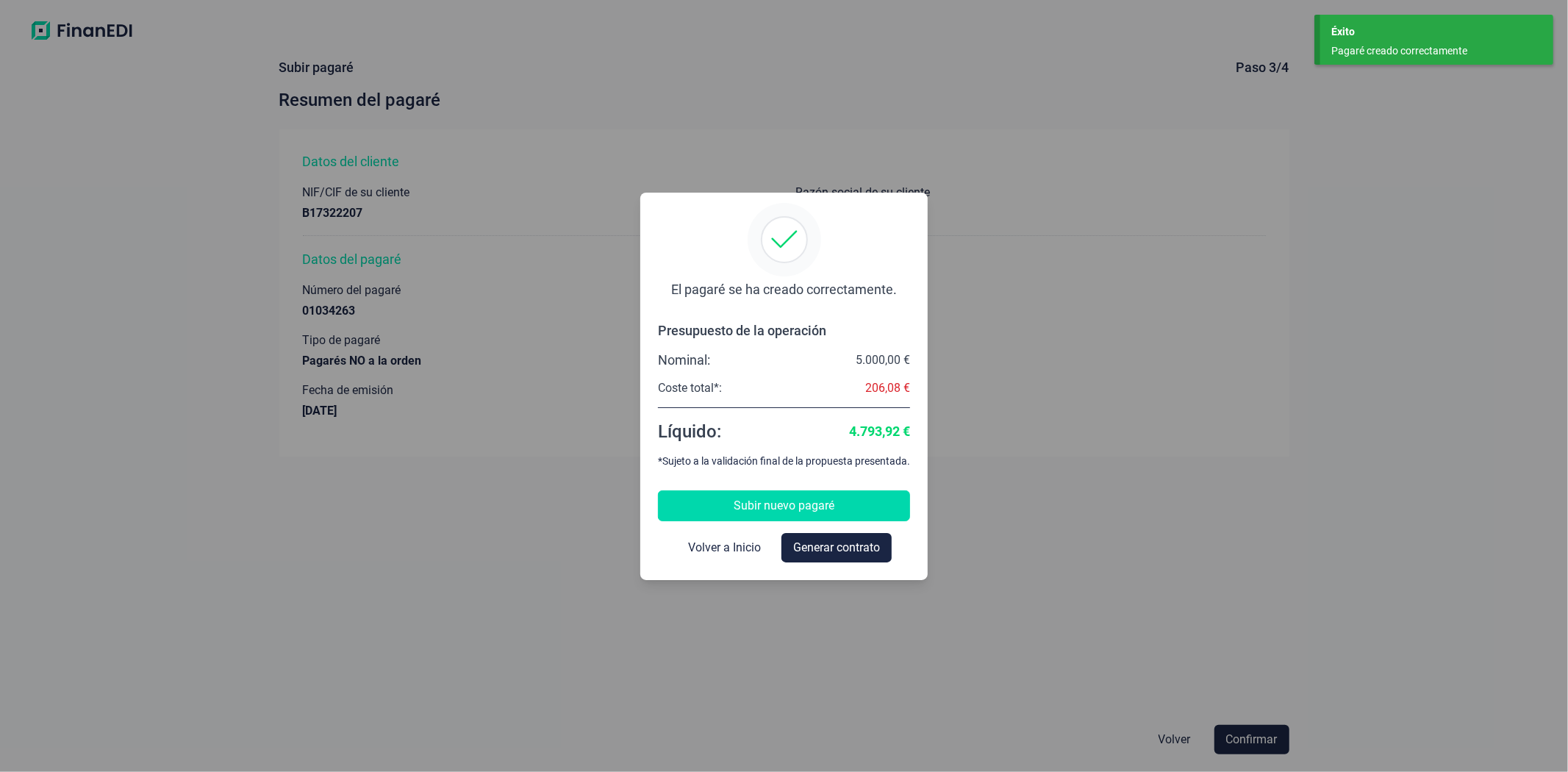
click at [782, 498] on span "Subir nuevo pagaré" at bounding box center [784, 505] width 101 height 18
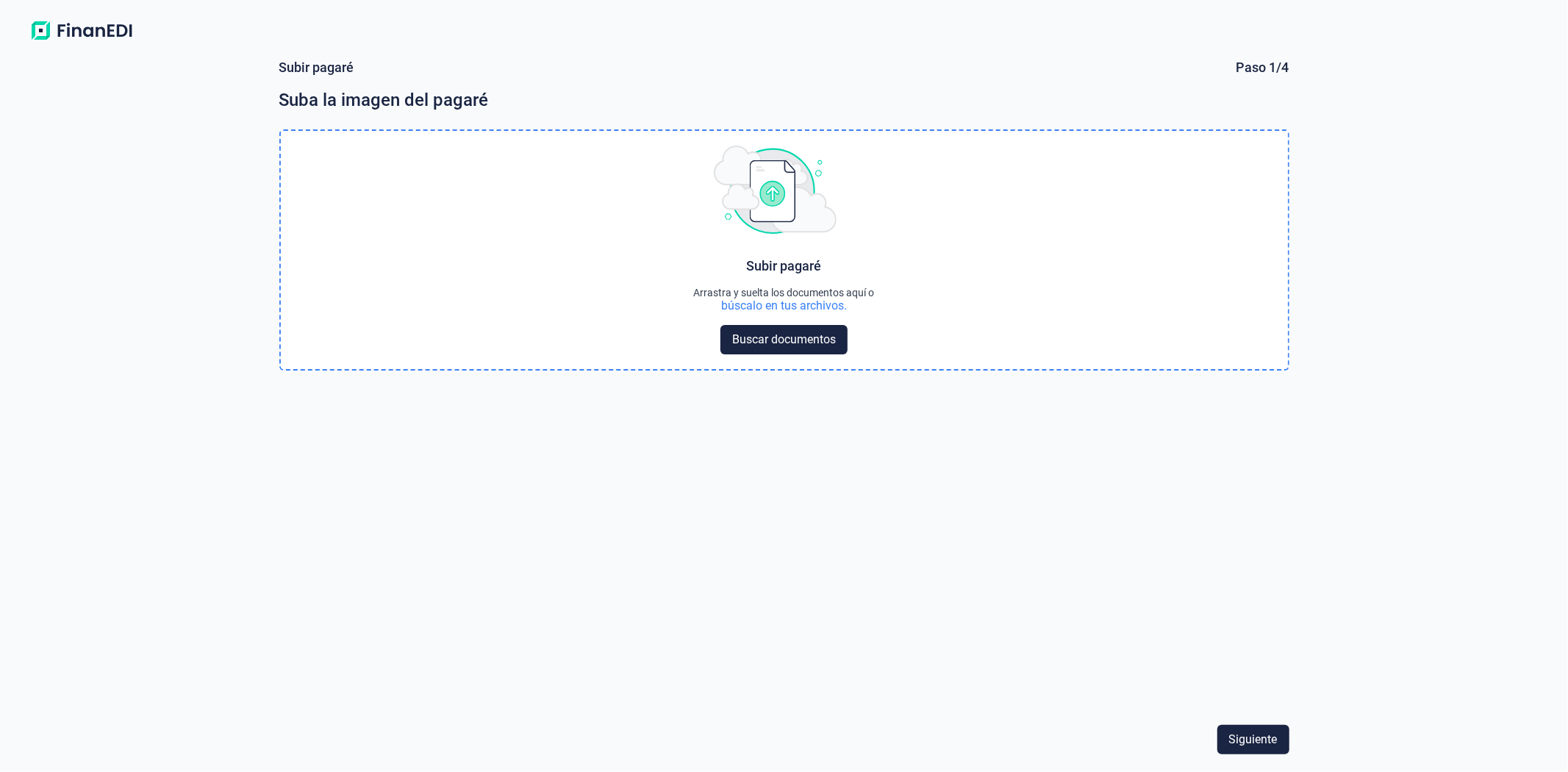
click at [790, 306] on div "búscalo en tus archivos." at bounding box center [784, 306] width 126 height 14
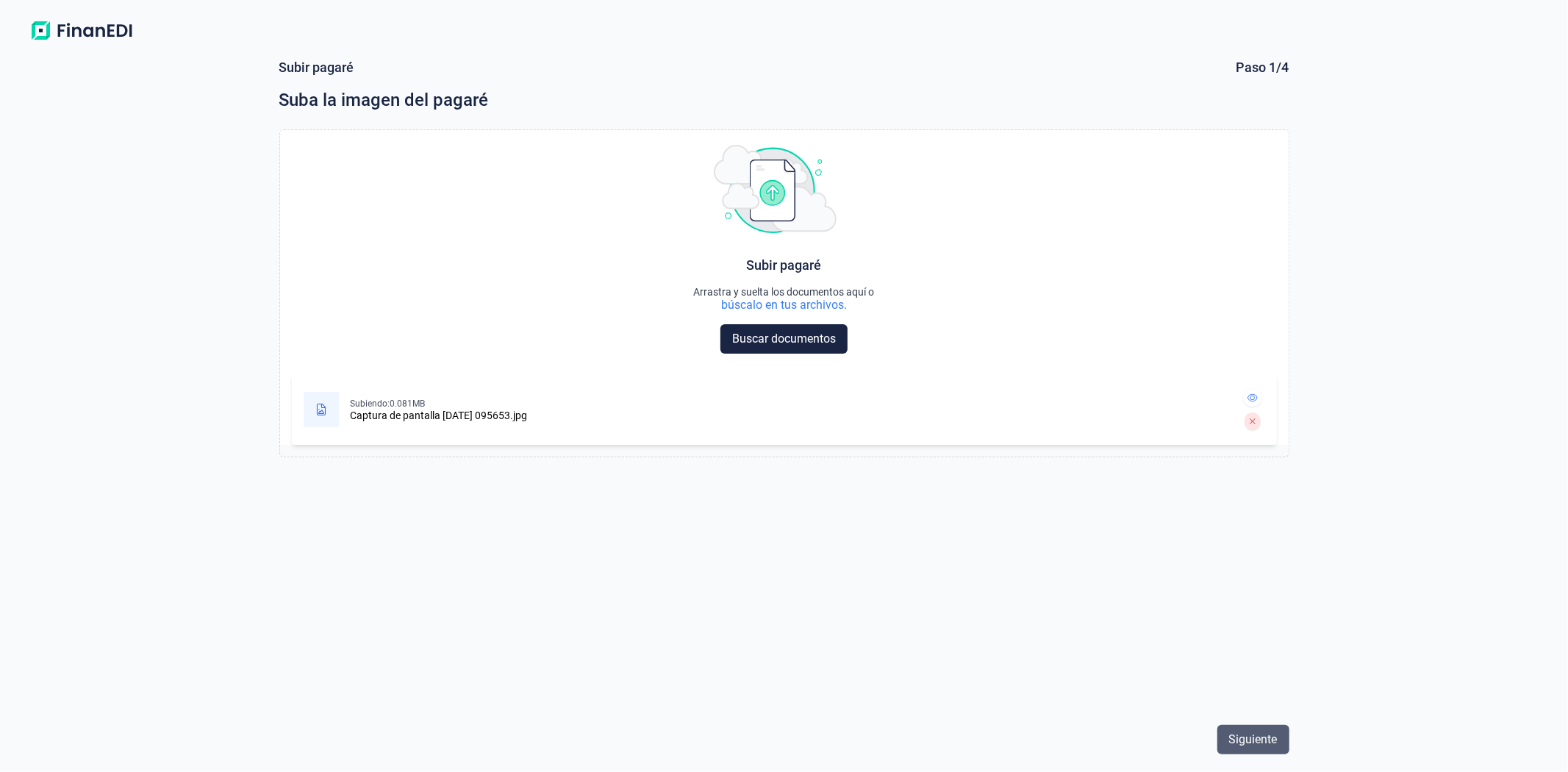
click at [1239, 732] on span "Siguiente" at bounding box center [1254, 739] width 49 height 18
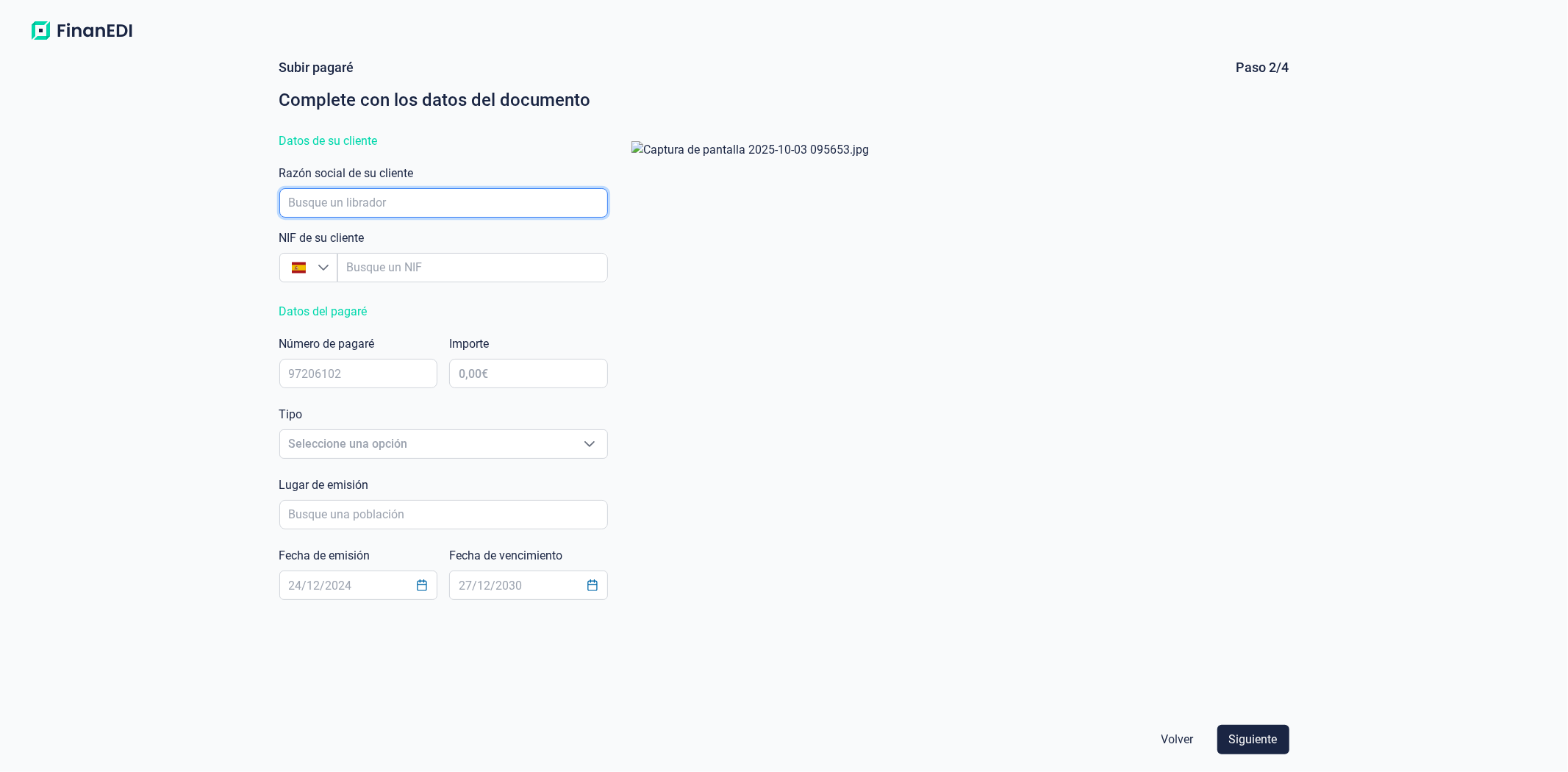
click at [380, 200] on input "empresaAutocomplete" at bounding box center [444, 203] width 329 height 30
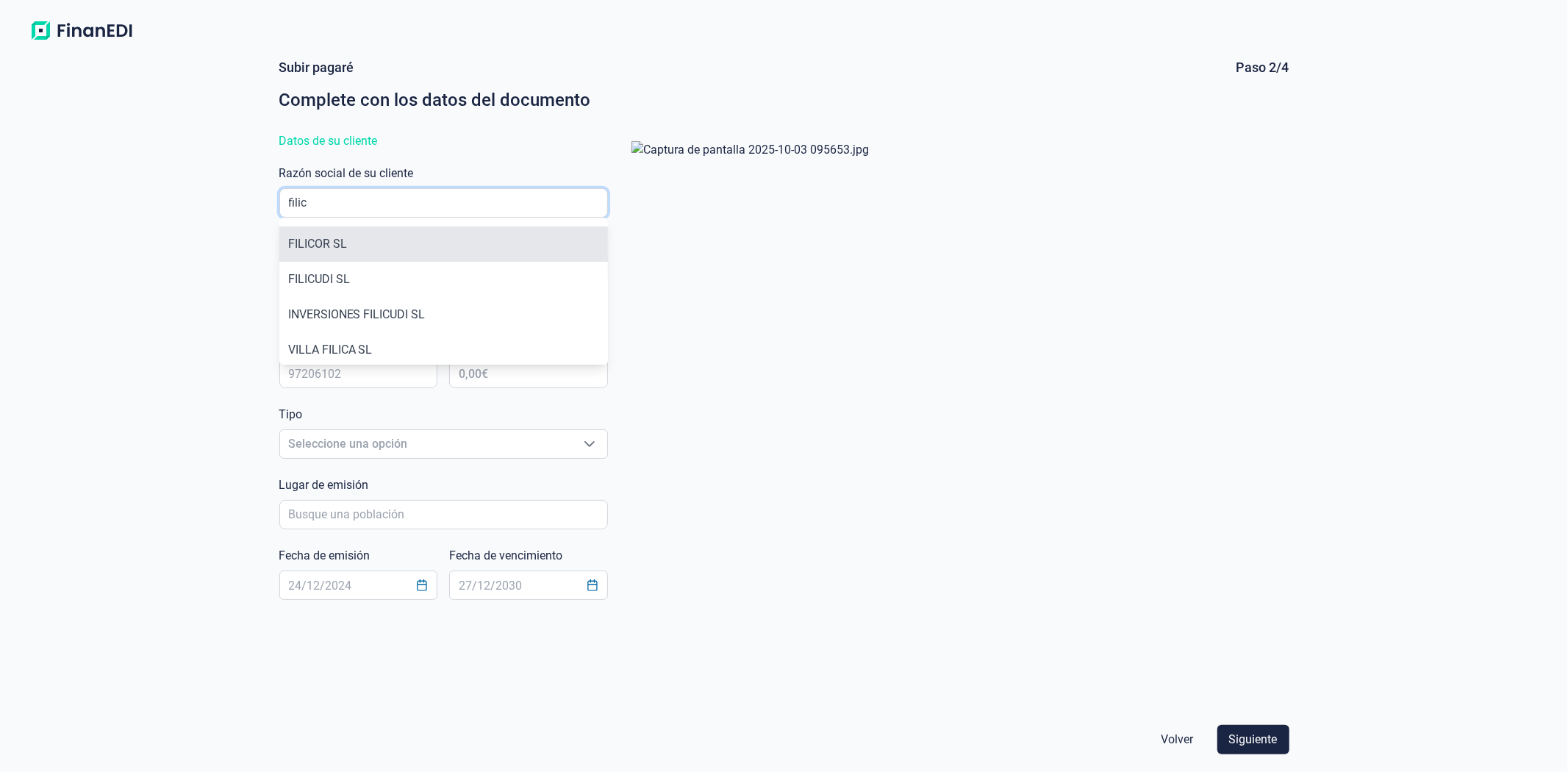
type input "filic"
click at [364, 251] on li "FILICOR SL" at bounding box center [444, 244] width 329 height 35
type input "B17322207"
type input "FILICOR SL"
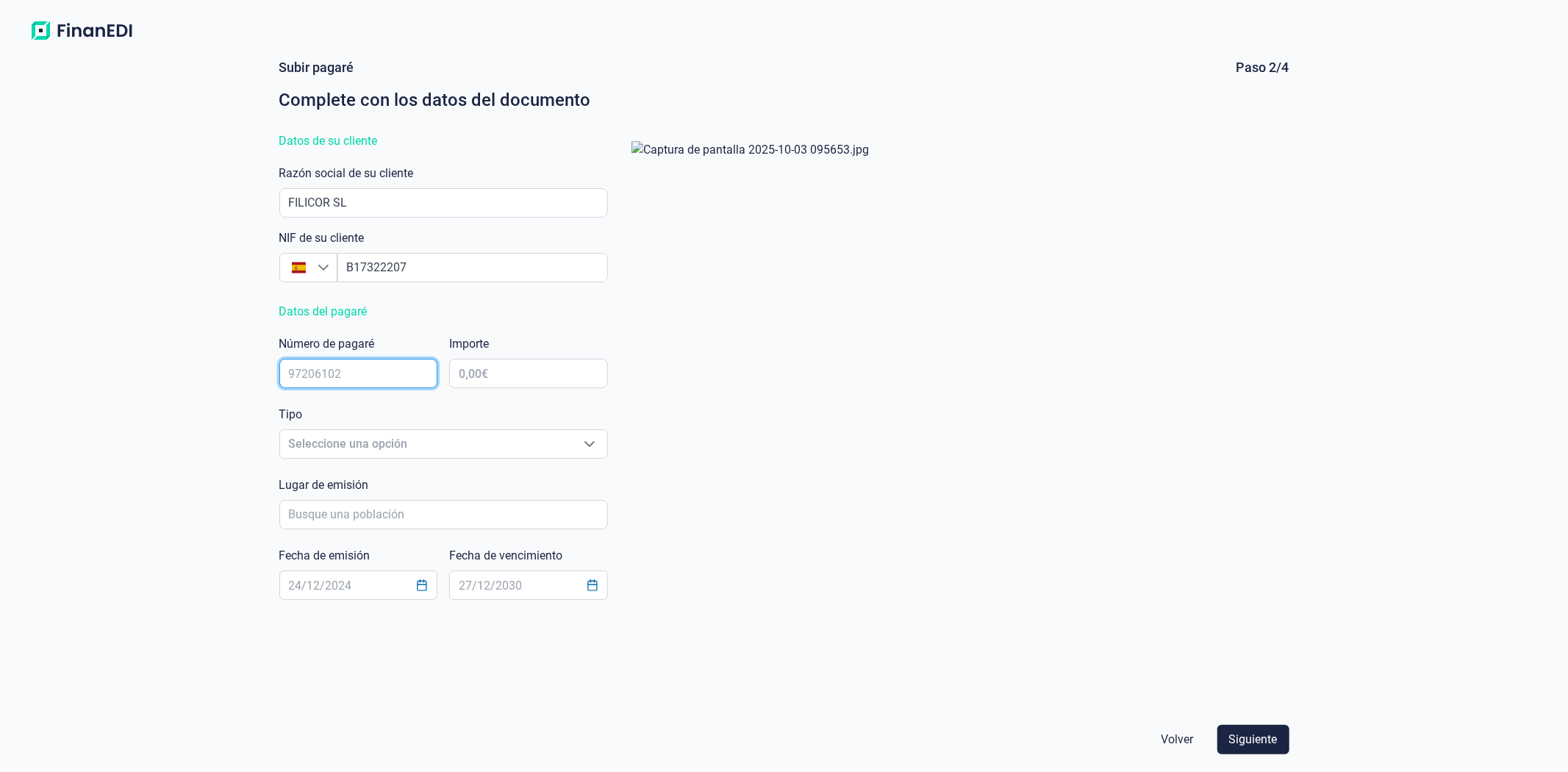
click at [315, 386] on input "text" at bounding box center [359, 373] width 159 height 30
type input "01034252"
click at [509, 378] on input "text" at bounding box center [528, 373] width 159 height 30
type input "5.000,00 €"
click at [443, 444] on span "Seleccione una opción" at bounding box center [425, 444] width 292 height 28
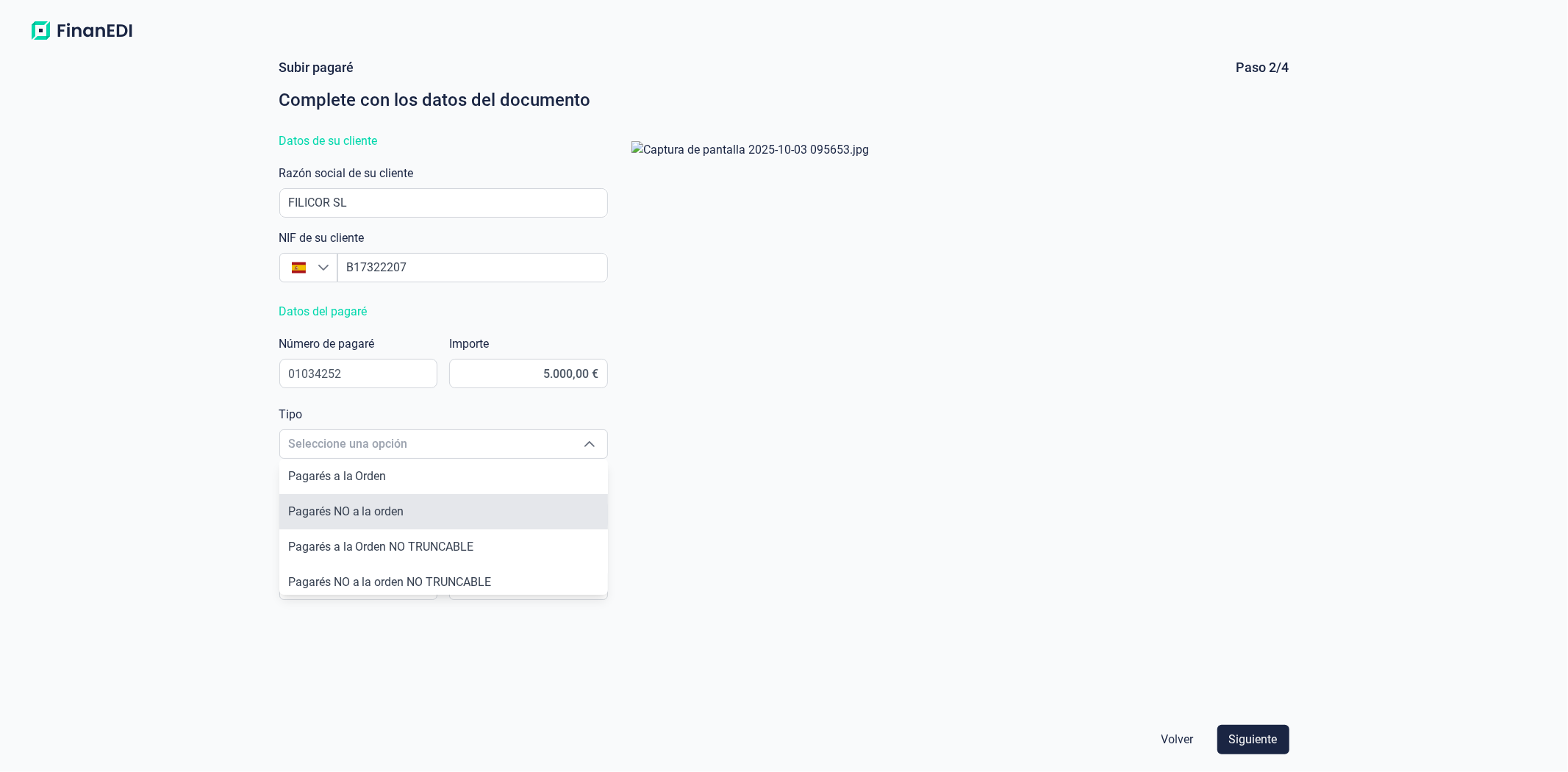
click at [395, 510] on span "Pagarés NO a la orden" at bounding box center [346, 511] width 116 height 14
type input "Pagarés NO a la orden"
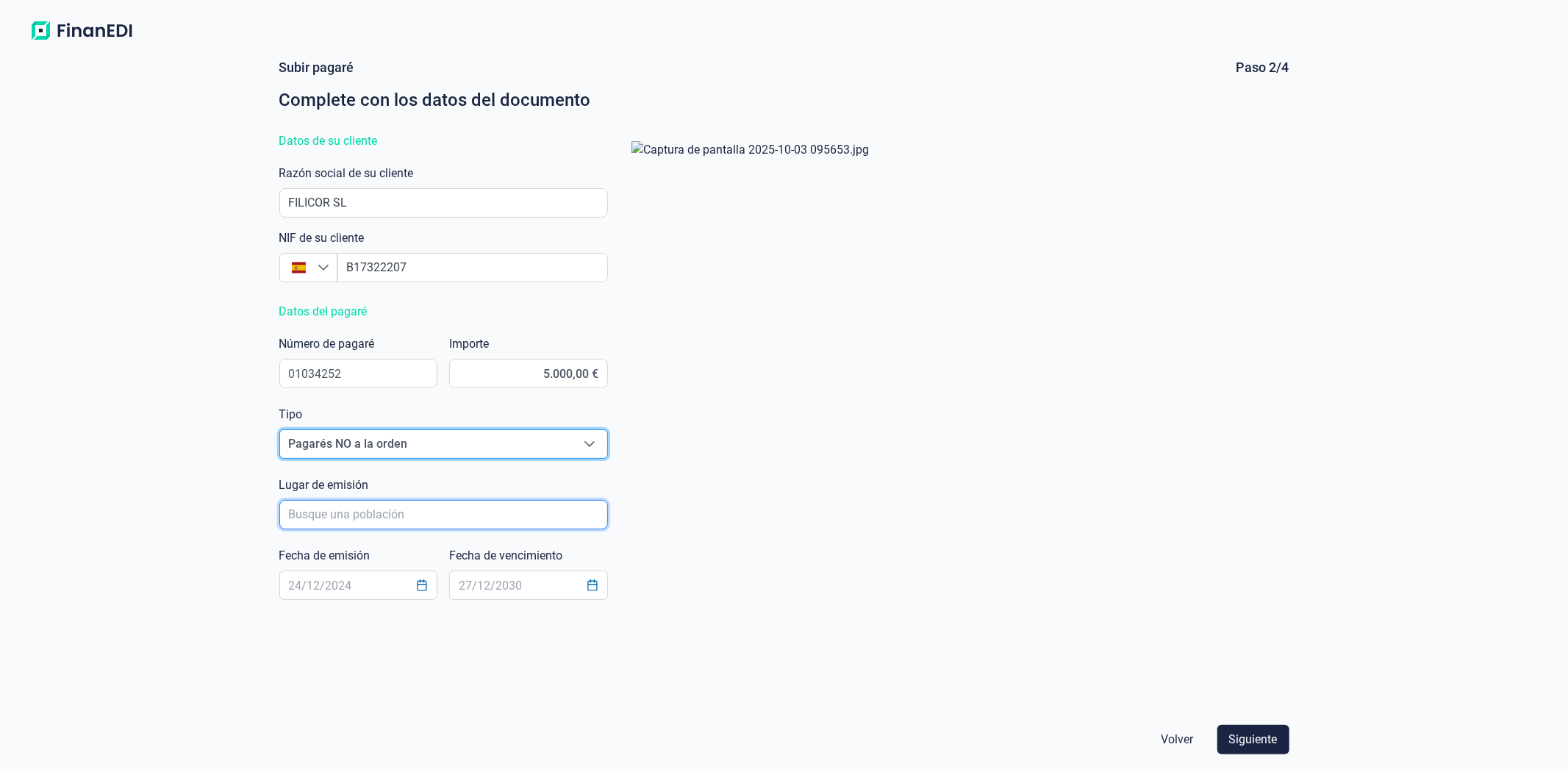
click at [359, 517] on input "poblacionAutocomplete" at bounding box center [444, 514] width 329 height 30
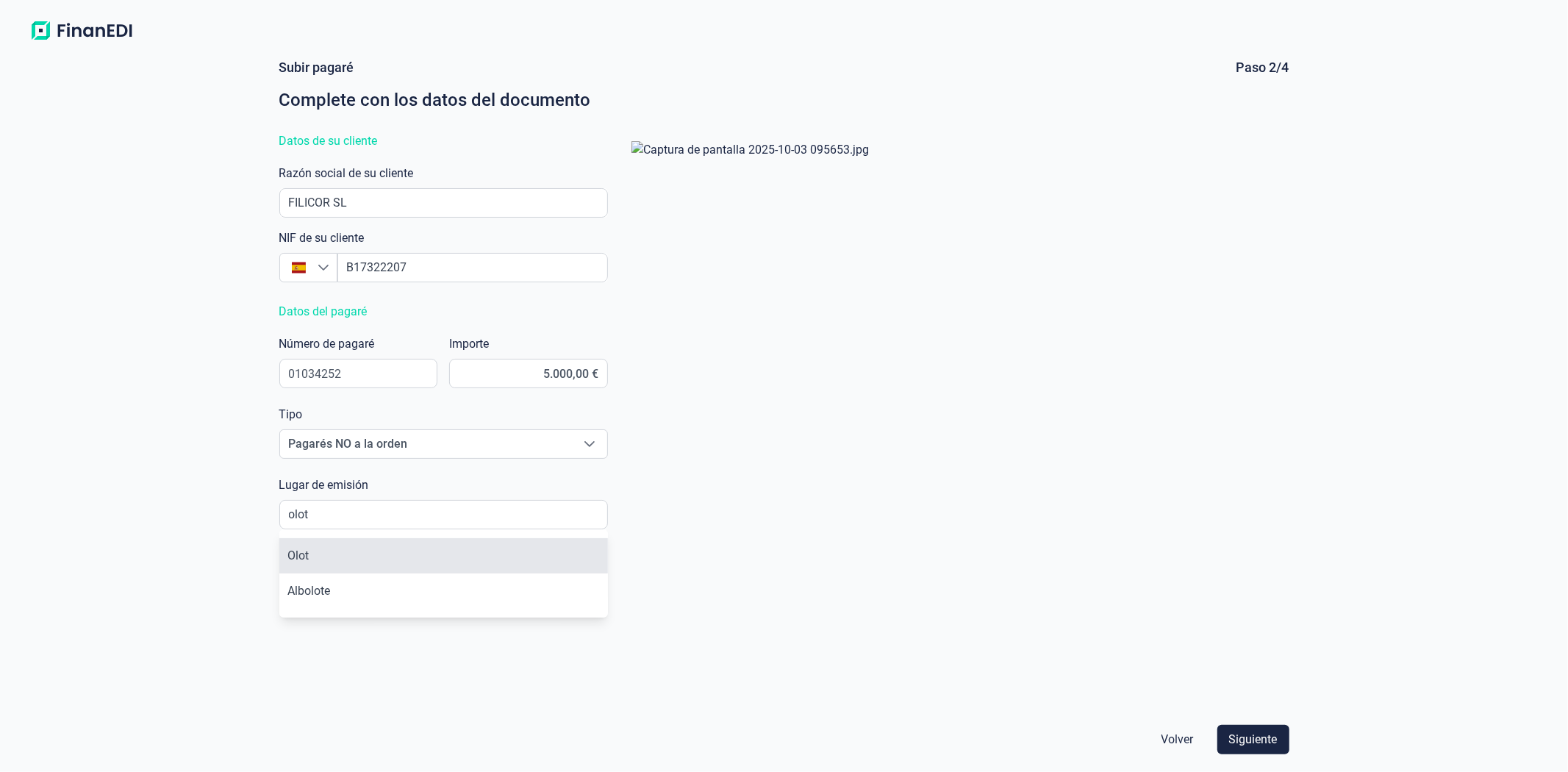
click at [300, 562] on li "Olot" at bounding box center [444, 556] width 329 height 35
type input "Olot"
click at [350, 588] on input "text" at bounding box center [359, 585] width 159 height 30
type input "[DATE]"
click at [511, 581] on input "text" at bounding box center [528, 585] width 159 height 30
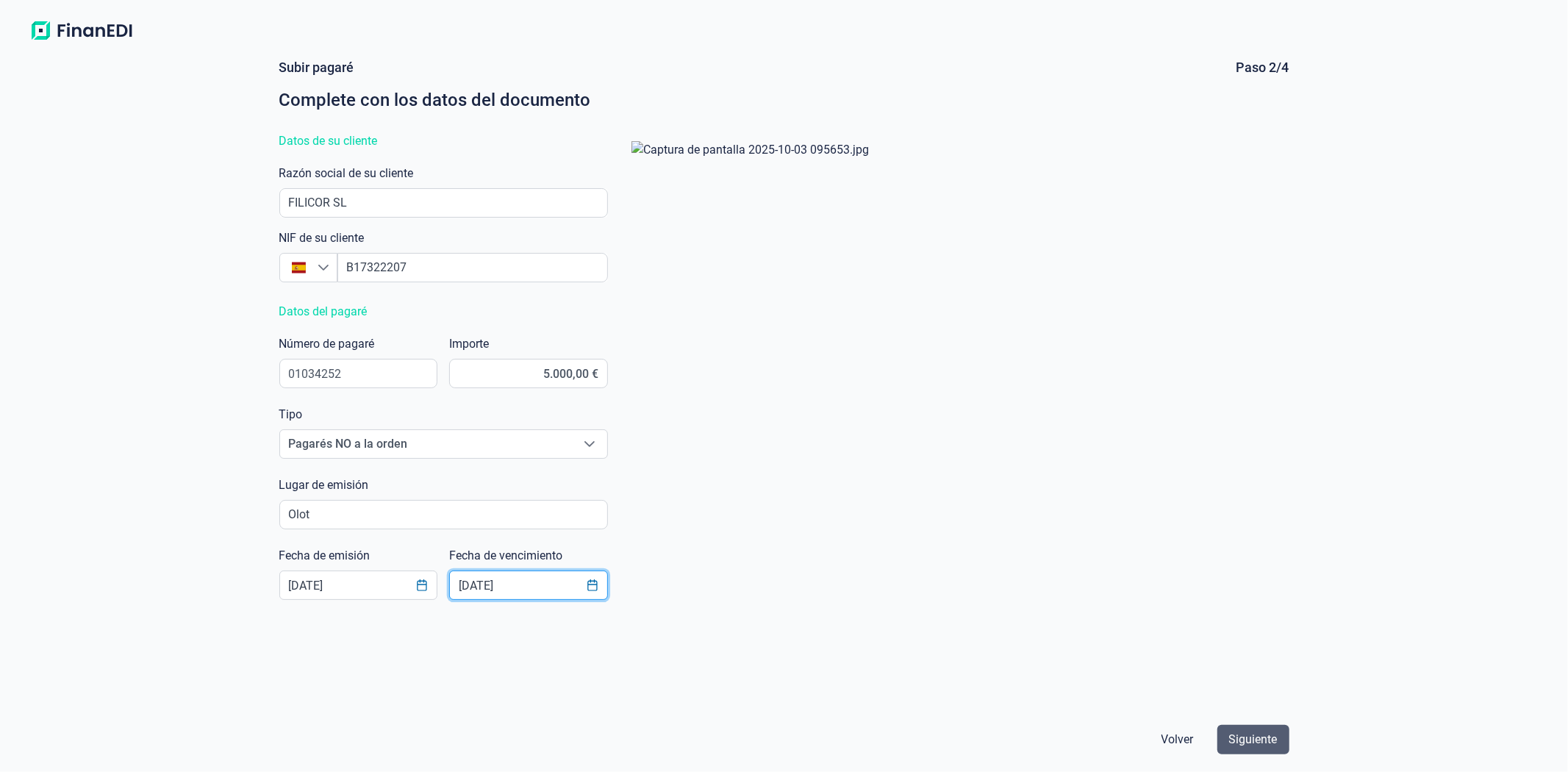
type input "[DATE]"
click at [1249, 736] on span "Siguiente" at bounding box center [1254, 739] width 49 height 18
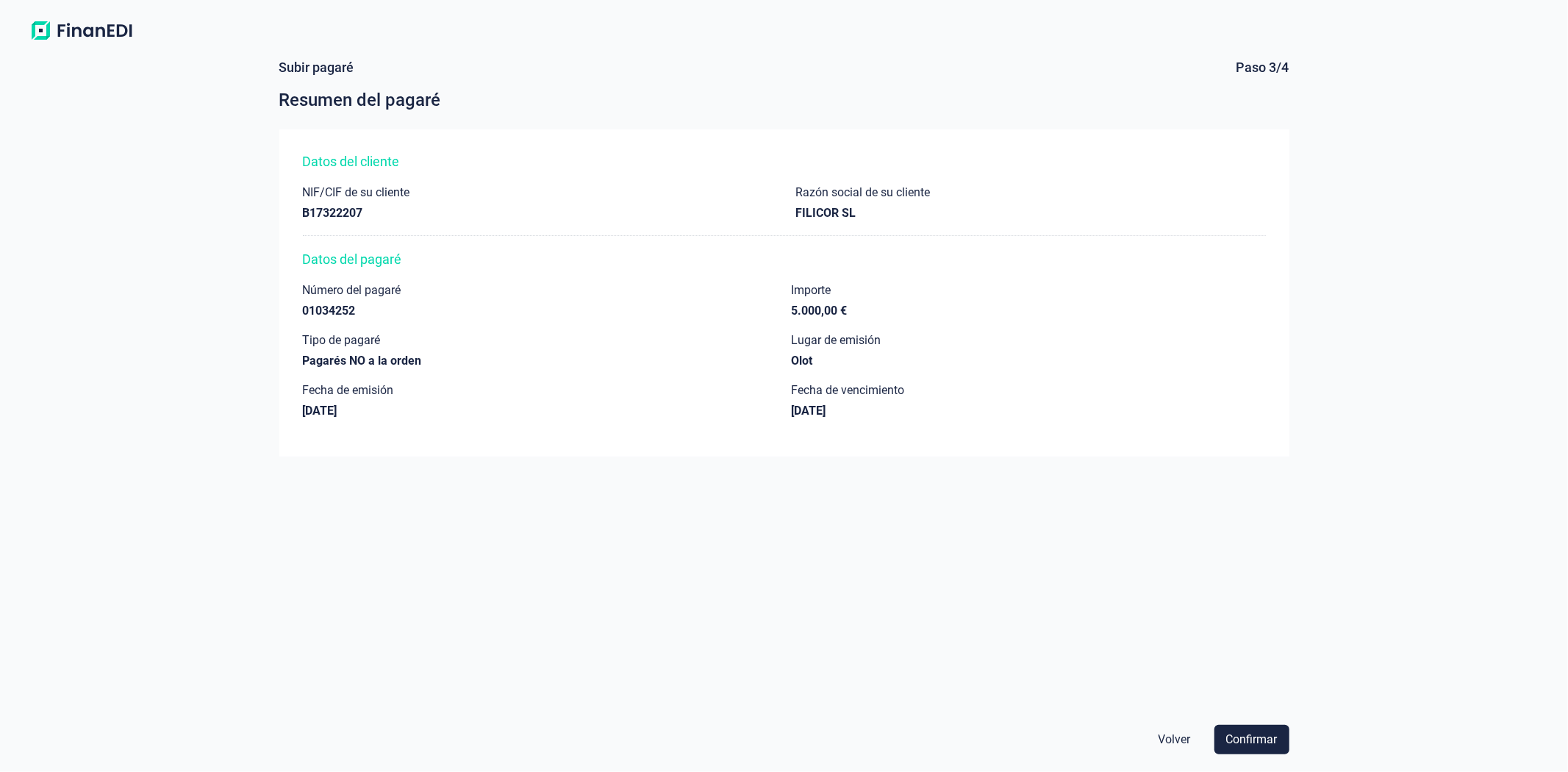
click at [1249, 736] on span "Confirmar" at bounding box center [1252, 739] width 52 height 18
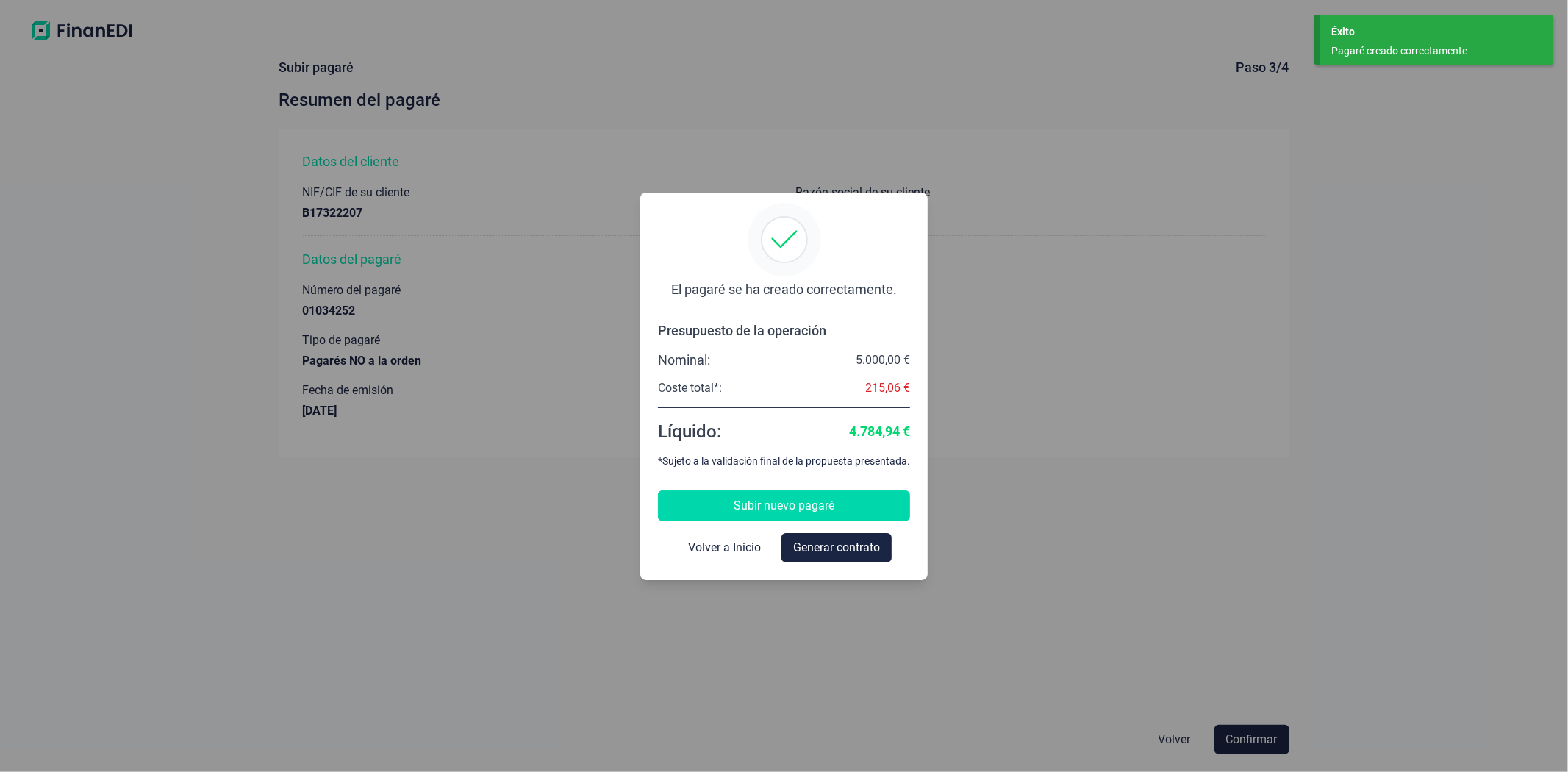
click at [851, 510] on button "Subir nuevo pagaré" at bounding box center [784, 505] width 252 height 31
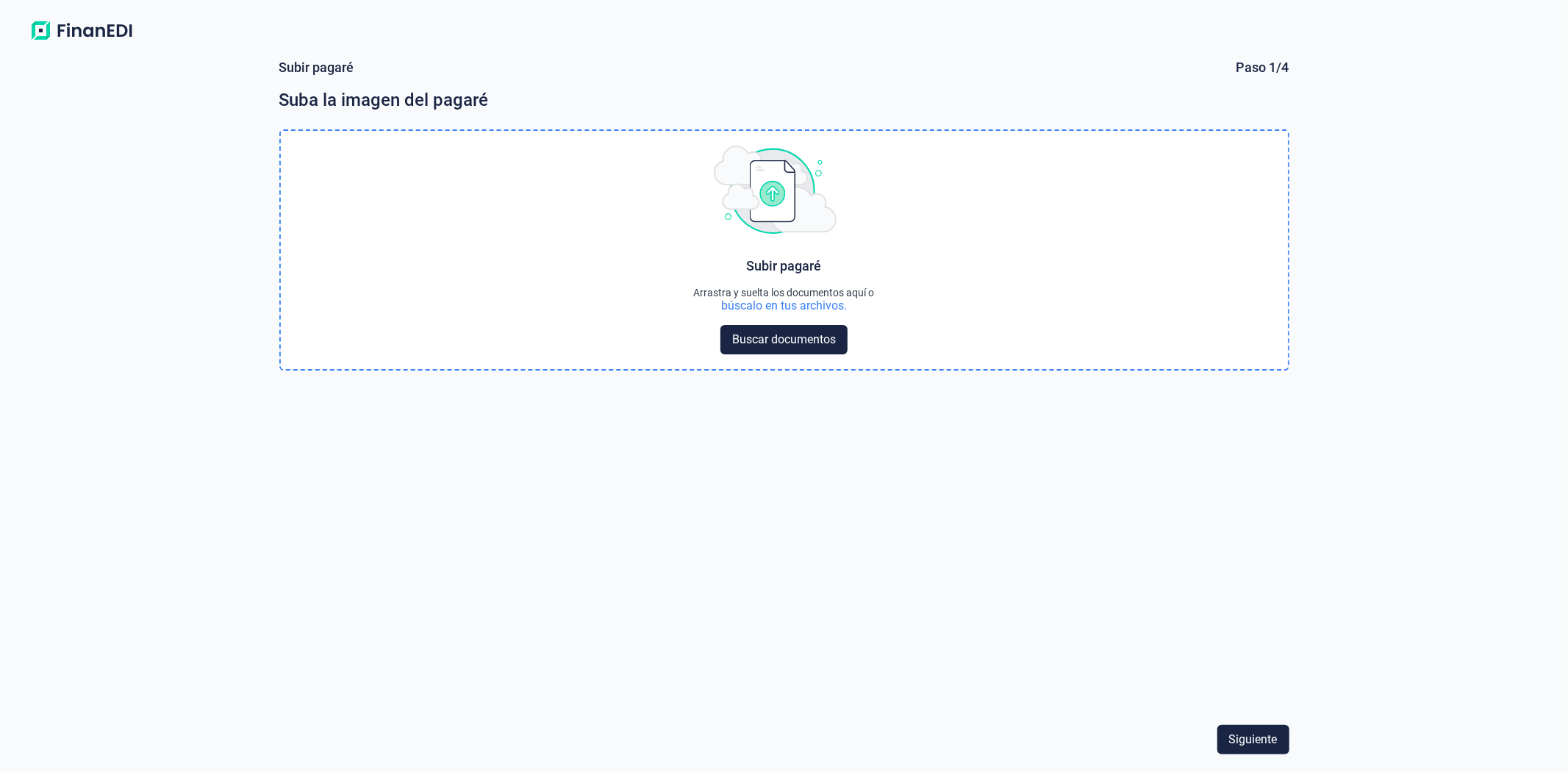
click at [817, 309] on div "búscalo en tus archivos." at bounding box center [784, 306] width 126 height 14
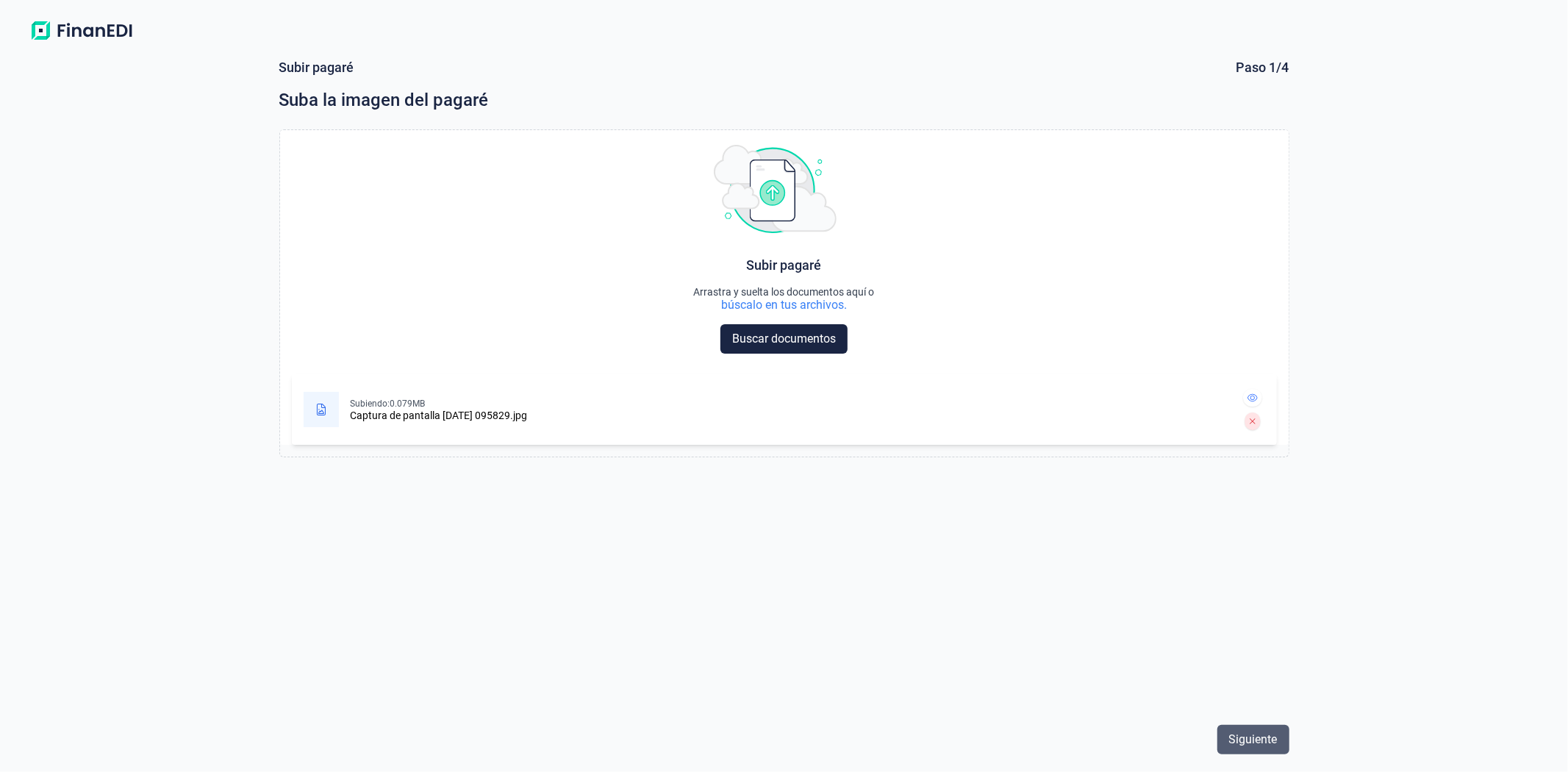
click at [1241, 732] on span "Siguiente" at bounding box center [1254, 739] width 49 height 18
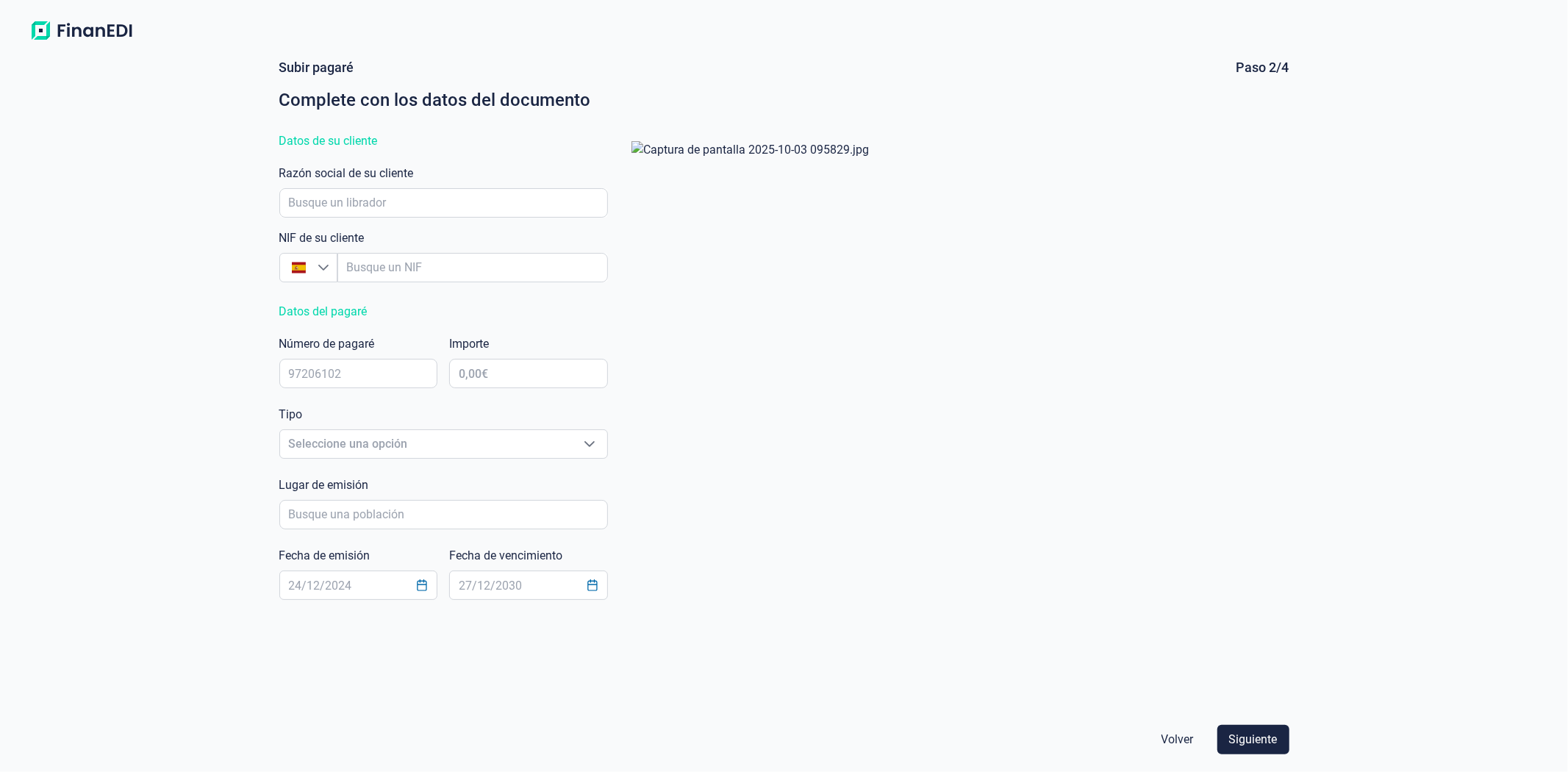
click at [448, 221] on div "NIF de su cliente España España Razón social de su cliente" at bounding box center [444, 226] width 329 height 123
click at [432, 206] on input "empresaAutocomplete" at bounding box center [444, 203] width 329 height 30
type input "fili"
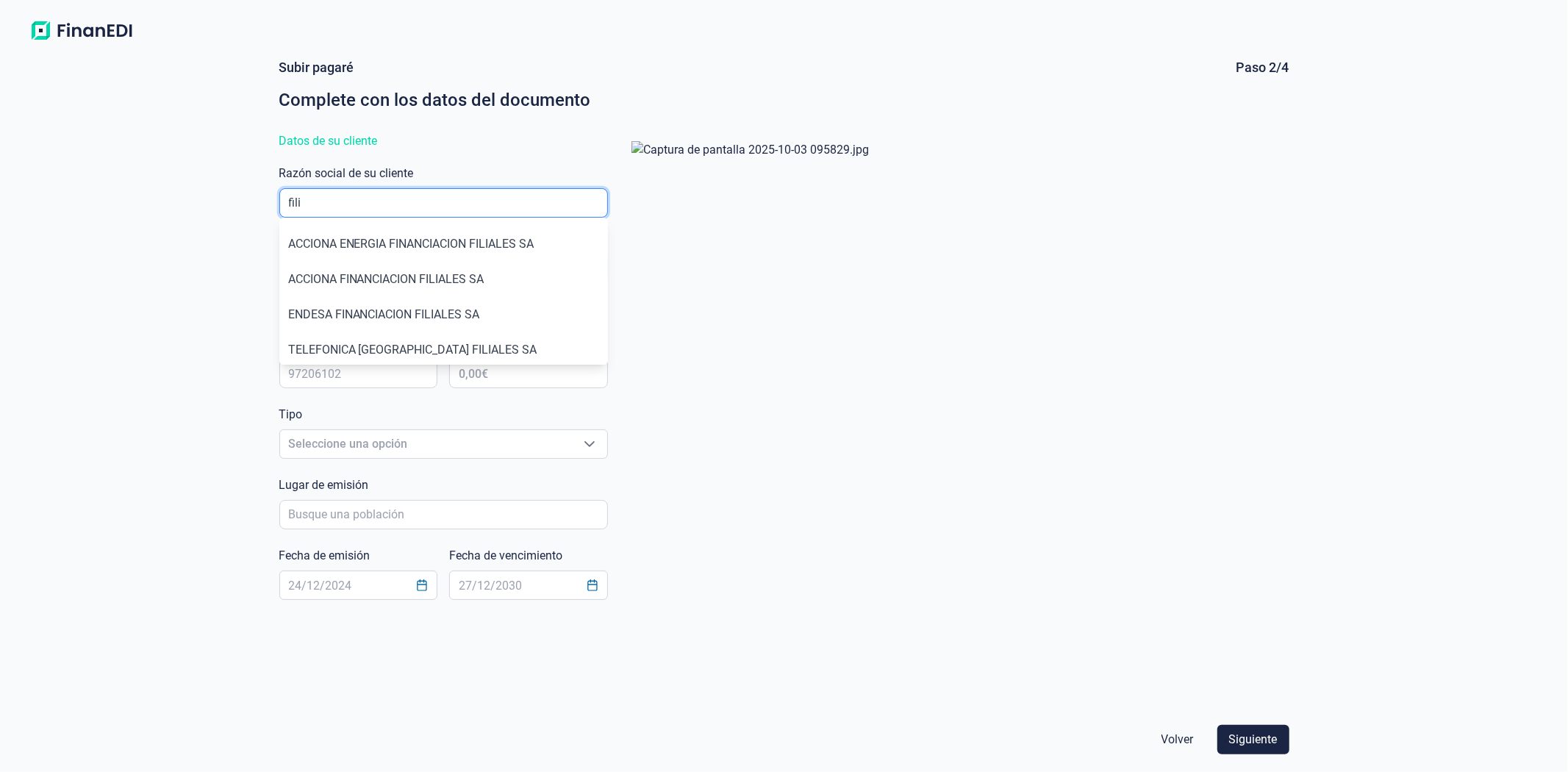
click at [328, 202] on input "empresaAutocomplete" at bounding box center [444, 203] width 329 height 30
drag, startPoint x: 328, startPoint y: 202, endPoint x: 239, endPoint y: 188, distance: 90.1
click at [244, 191] on div "Subir pagaré Paso 2/4 Complete con los datos del documento Datos de su cliente …" at bounding box center [784, 409] width 1568 height 725
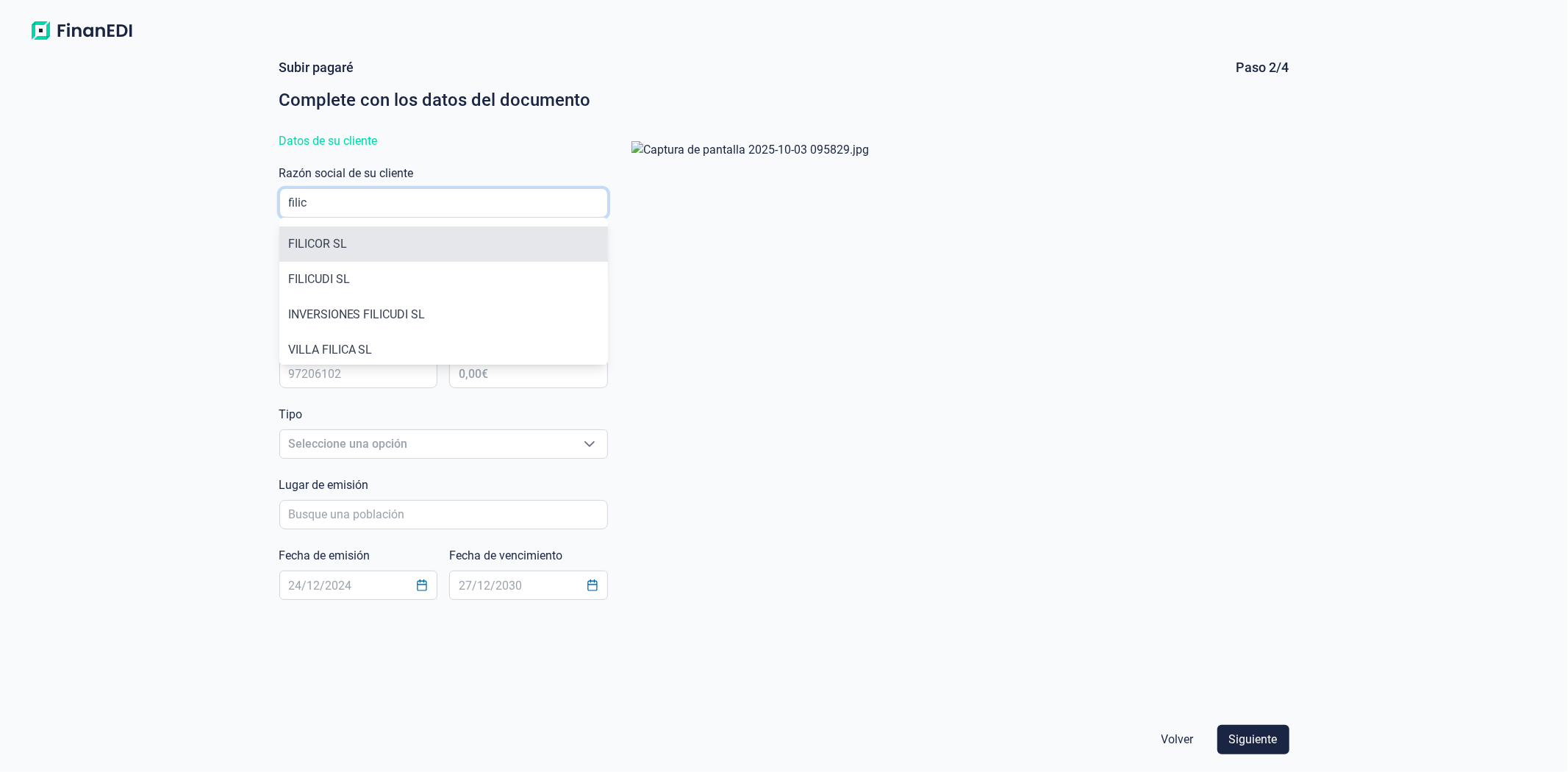
type input "filic"
click at [345, 242] on li "FILICOR SL" at bounding box center [444, 244] width 329 height 35
type input "B17322207"
type input "FILICOR SL"
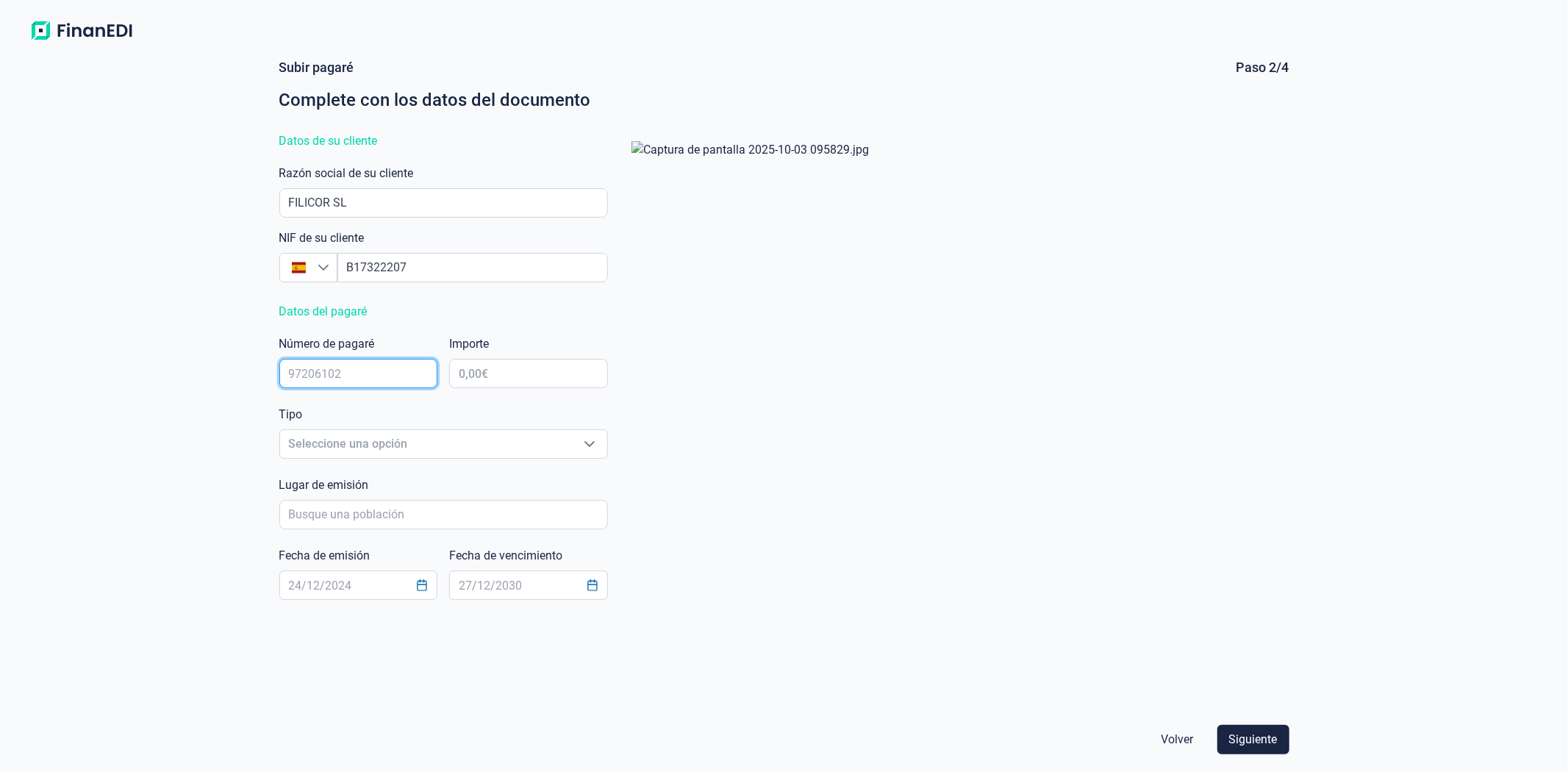
click at [406, 370] on input "text" at bounding box center [359, 373] width 159 height 30
click at [406, 341] on div "Número de pagaré" at bounding box center [359, 364] width 159 height 59
click at [379, 373] on input "text" at bounding box center [359, 373] width 159 height 30
type input "01034274"
click at [540, 372] on input "text" at bounding box center [528, 373] width 159 height 30
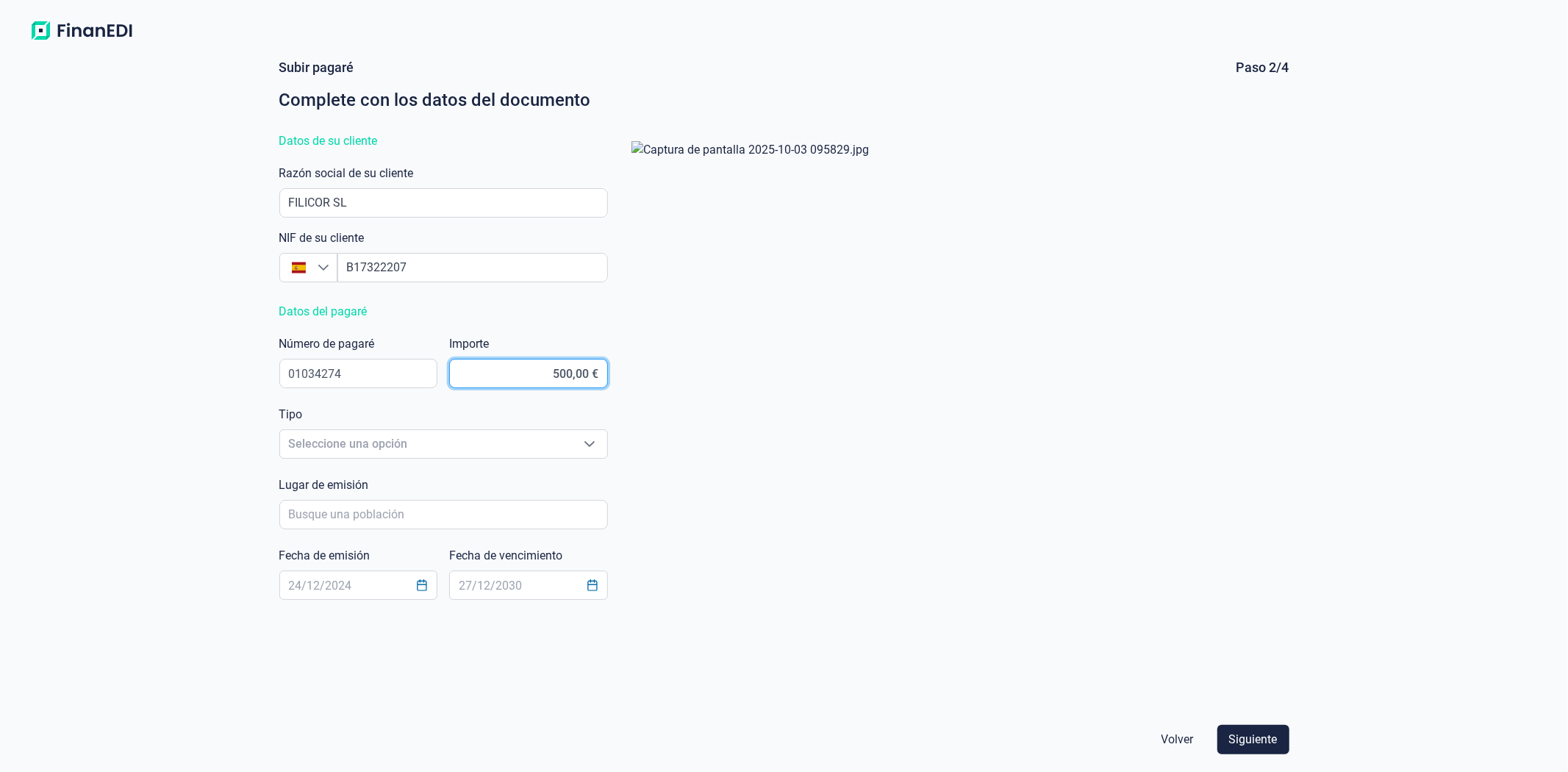
type input "5.000,00 €"
click at [375, 437] on span "Seleccione una opción" at bounding box center [425, 444] width 292 height 28
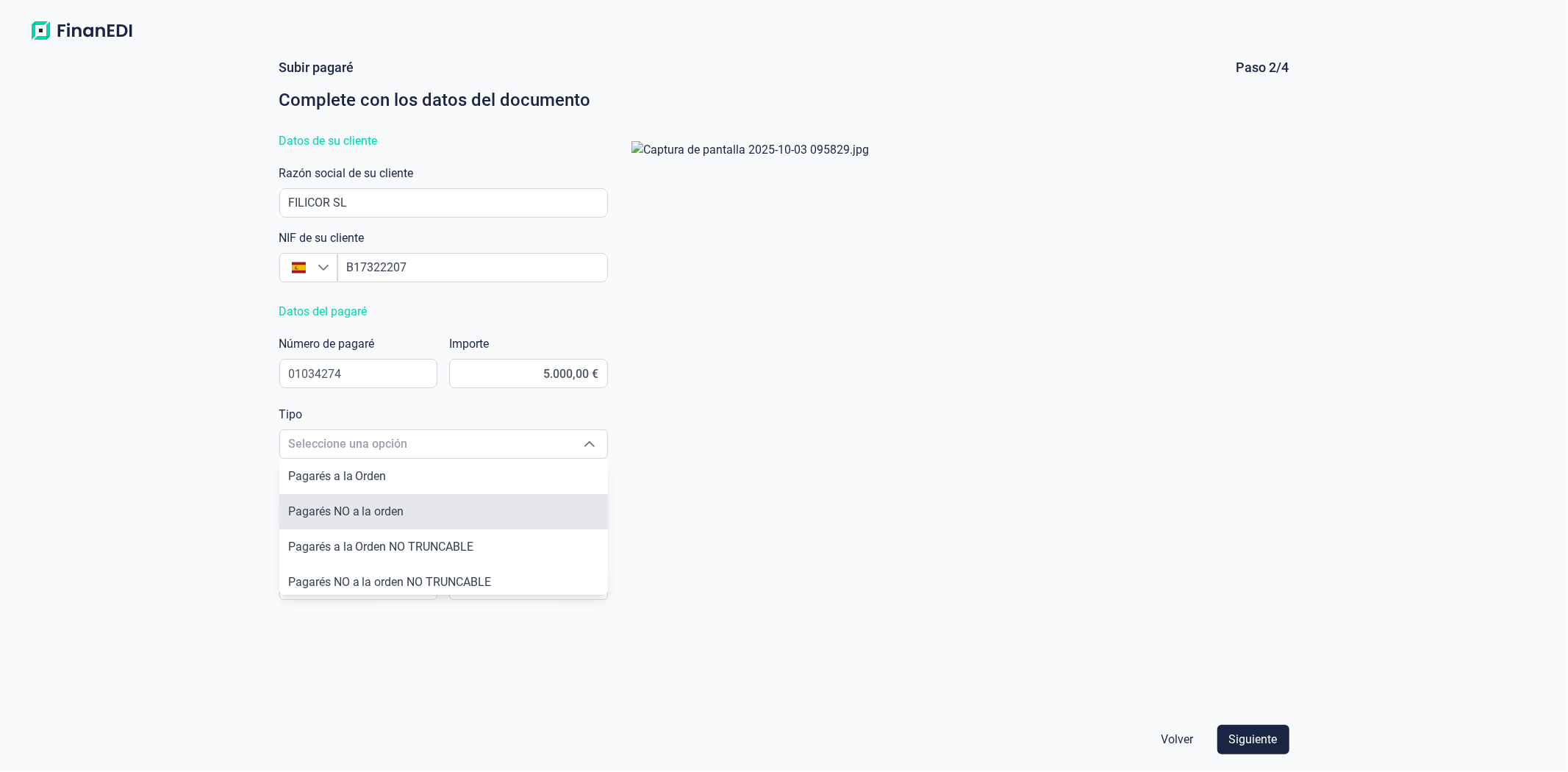
click at [372, 517] on span "Pagarés NO a la orden" at bounding box center [346, 511] width 116 height 14
type input "Pagarés NO a la orden"
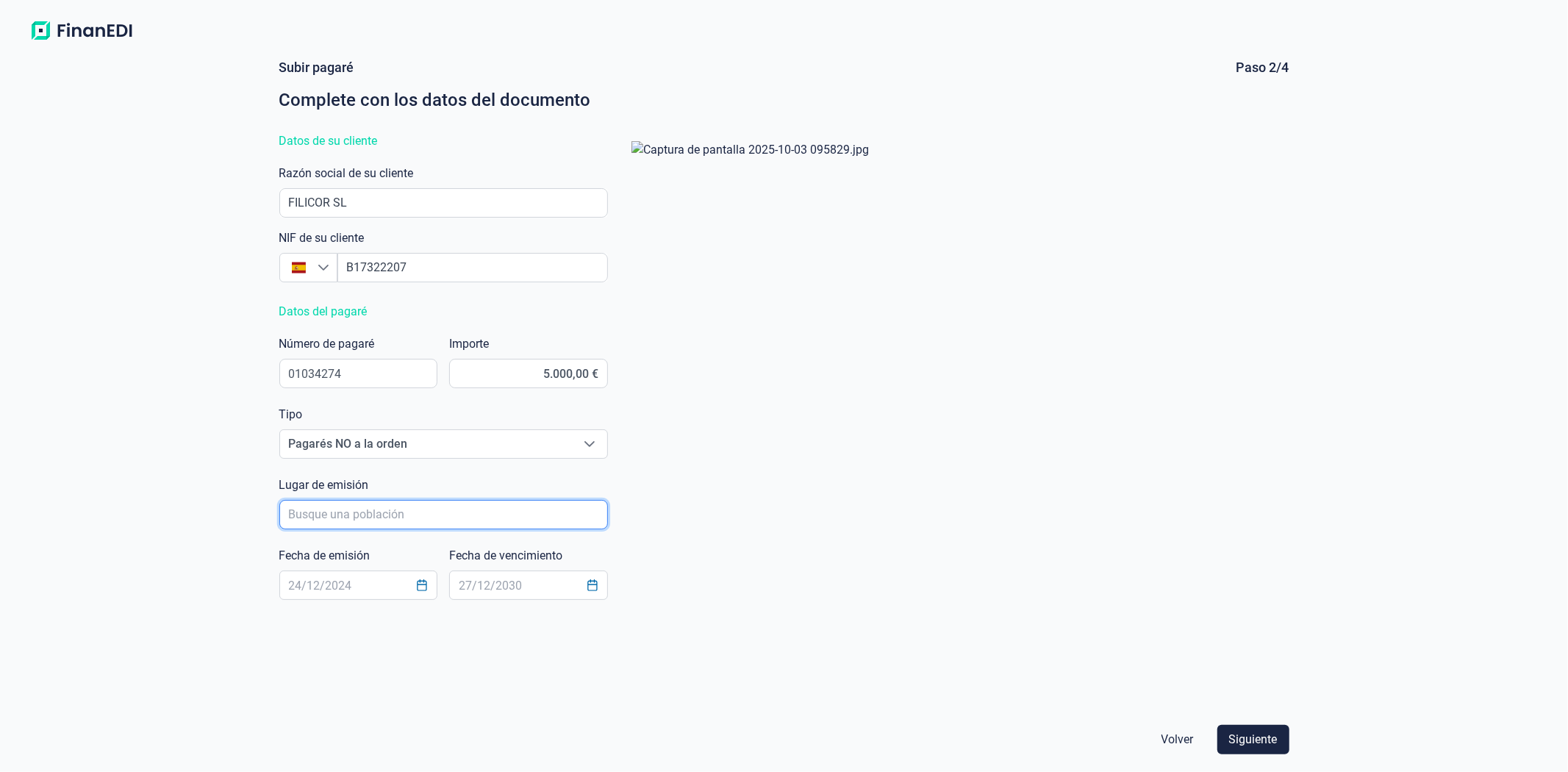
click at [337, 511] on input "poblacionAutocomplete" at bounding box center [444, 514] width 329 height 30
click at [313, 549] on li "Olot" at bounding box center [444, 556] width 329 height 35
type input "Olot"
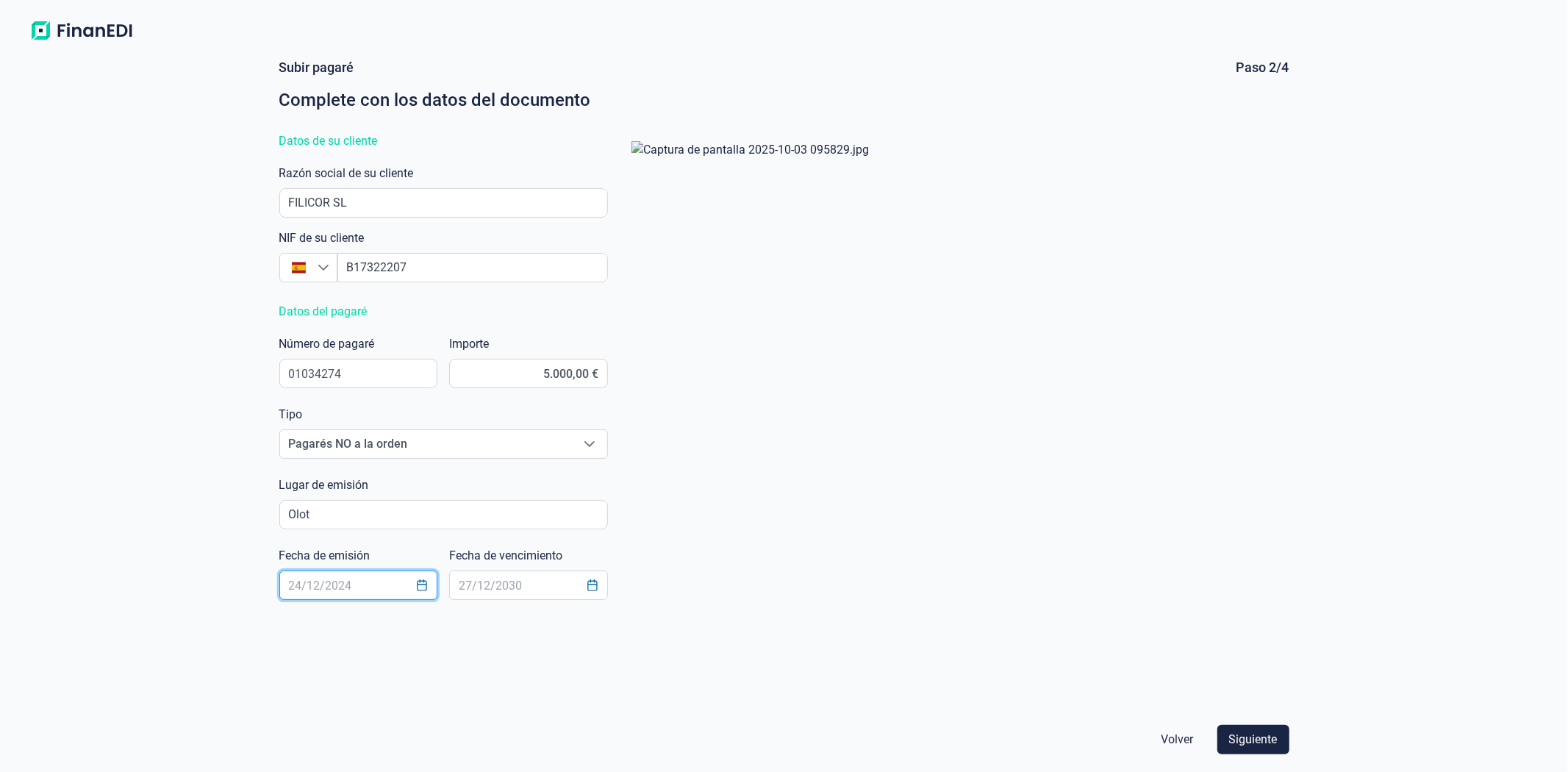
click at [341, 586] on input "text" at bounding box center [359, 585] width 159 height 30
type input "[DATE]"
click at [335, 671] on div "Subir pagaré Paso 2/4 Complete con los datos del documento Datos de su cliente …" at bounding box center [784, 383] width 1022 height 649
click at [564, 585] on input "text" at bounding box center [528, 585] width 159 height 30
click at [553, 582] on input "text" at bounding box center [528, 585] width 159 height 30
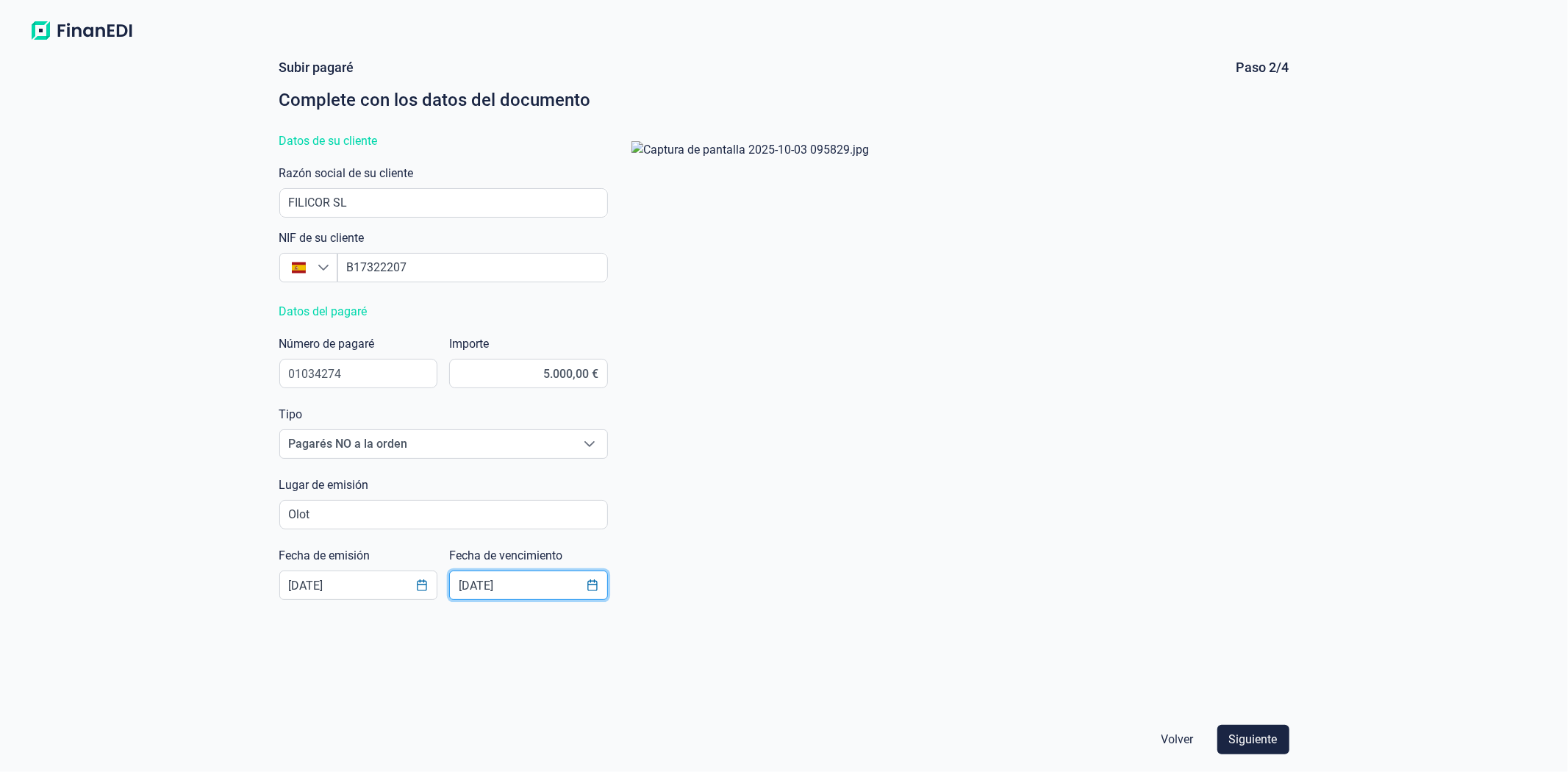
type input "[DATE]"
click at [880, 652] on div at bounding box center [954, 418] width 670 height 578
click at [1247, 737] on span "Siguiente" at bounding box center [1254, 739] width 49 height 18
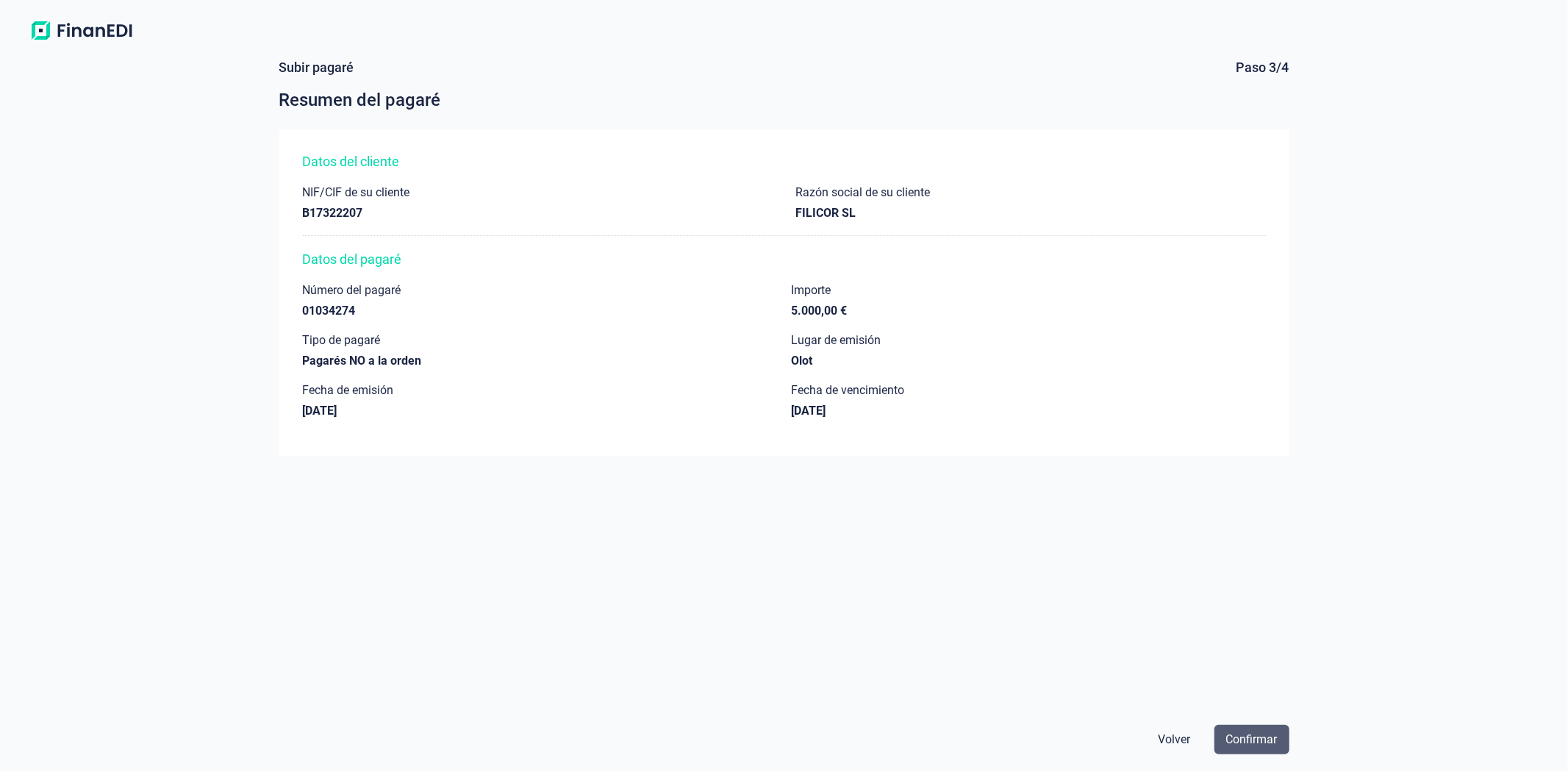
click at [1243, 738] on span "Confirmar" at bounding box center [1252, 739] width 52 height 18
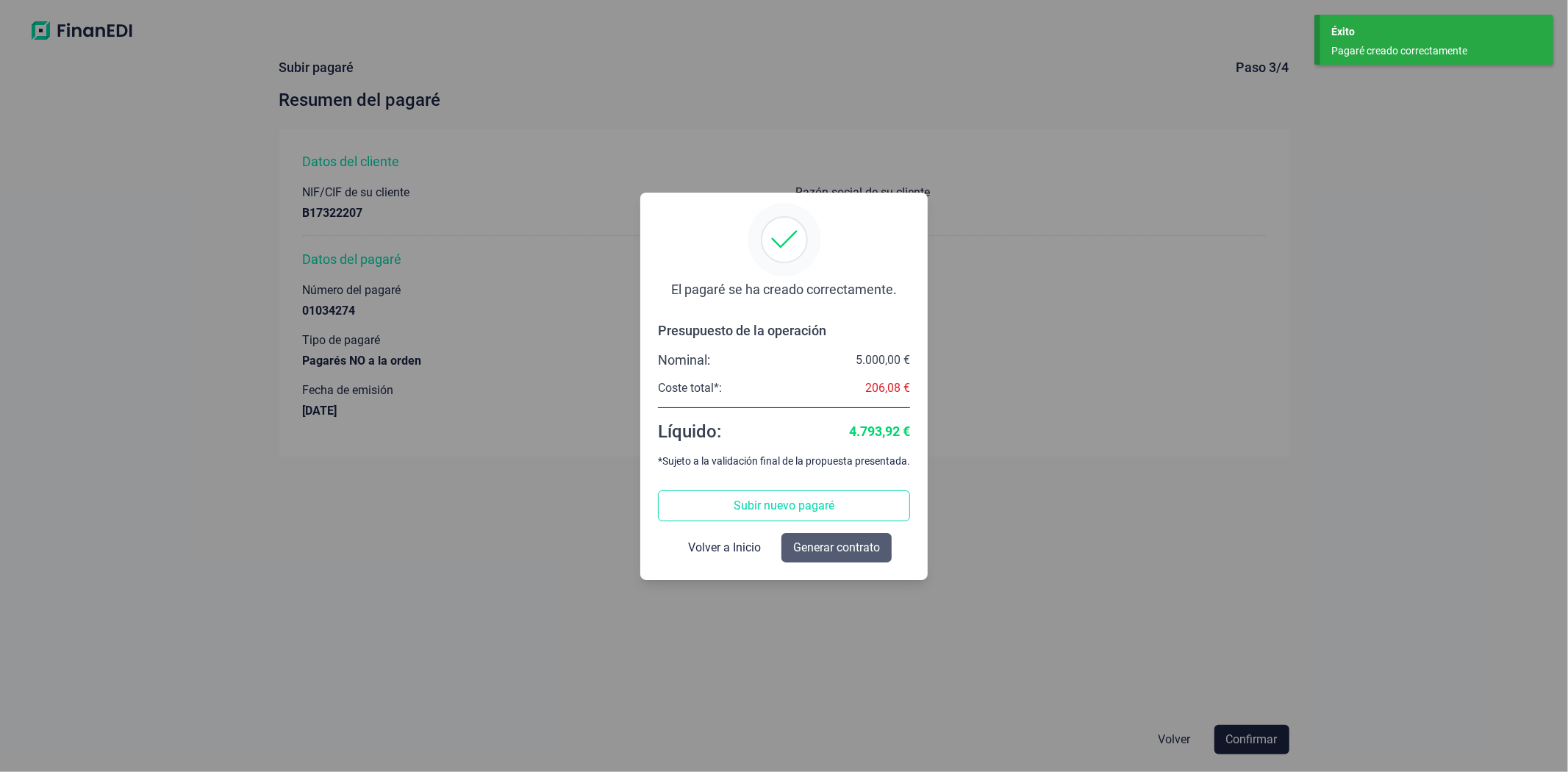
click at [824, 543] on span "Generar contrato" at bounding box center [837, 547] width 87 height 18
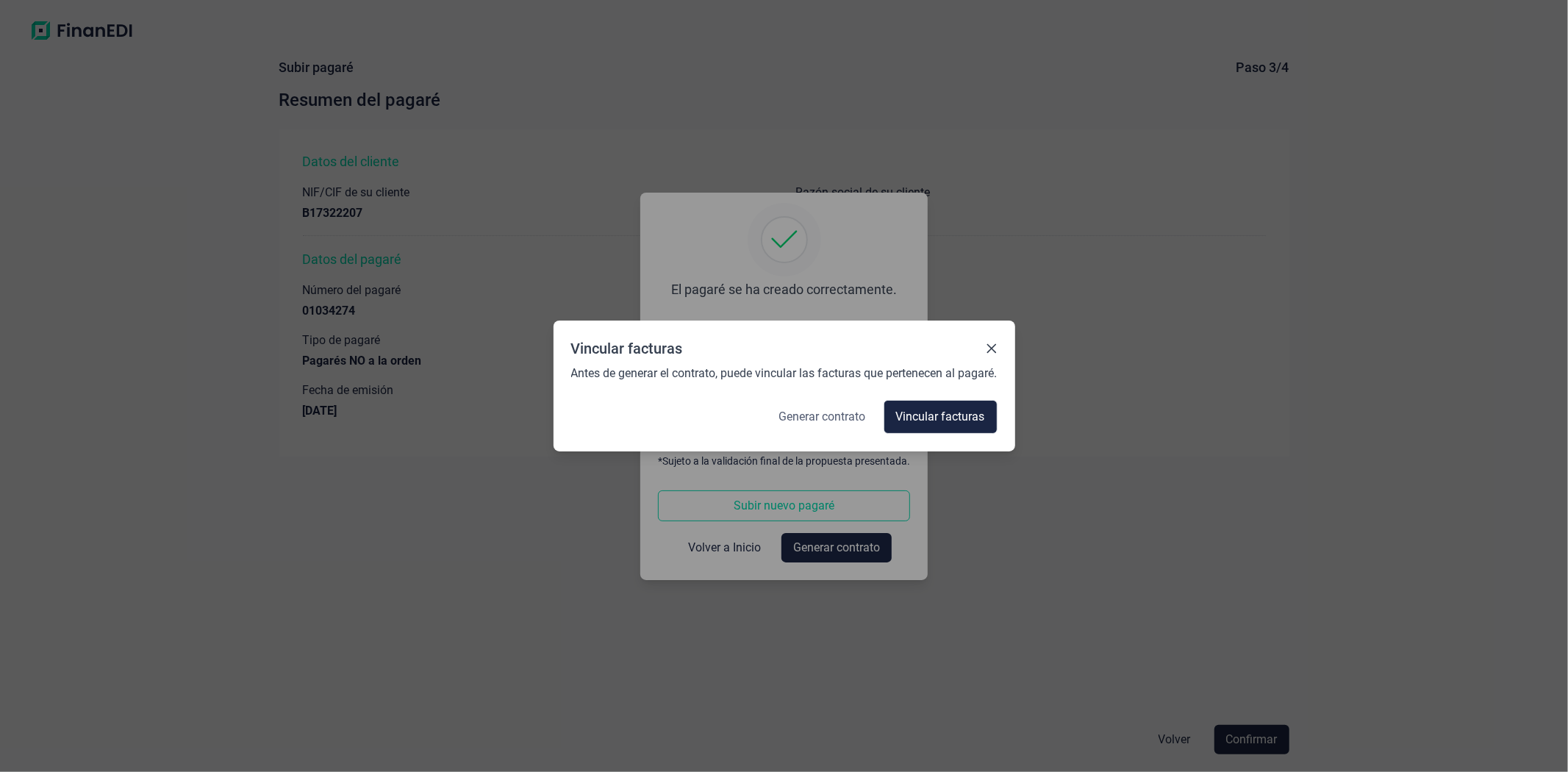
click at [826, 424] on span "Generar contrato" at bounding box center [822, 416] width 87 height 18
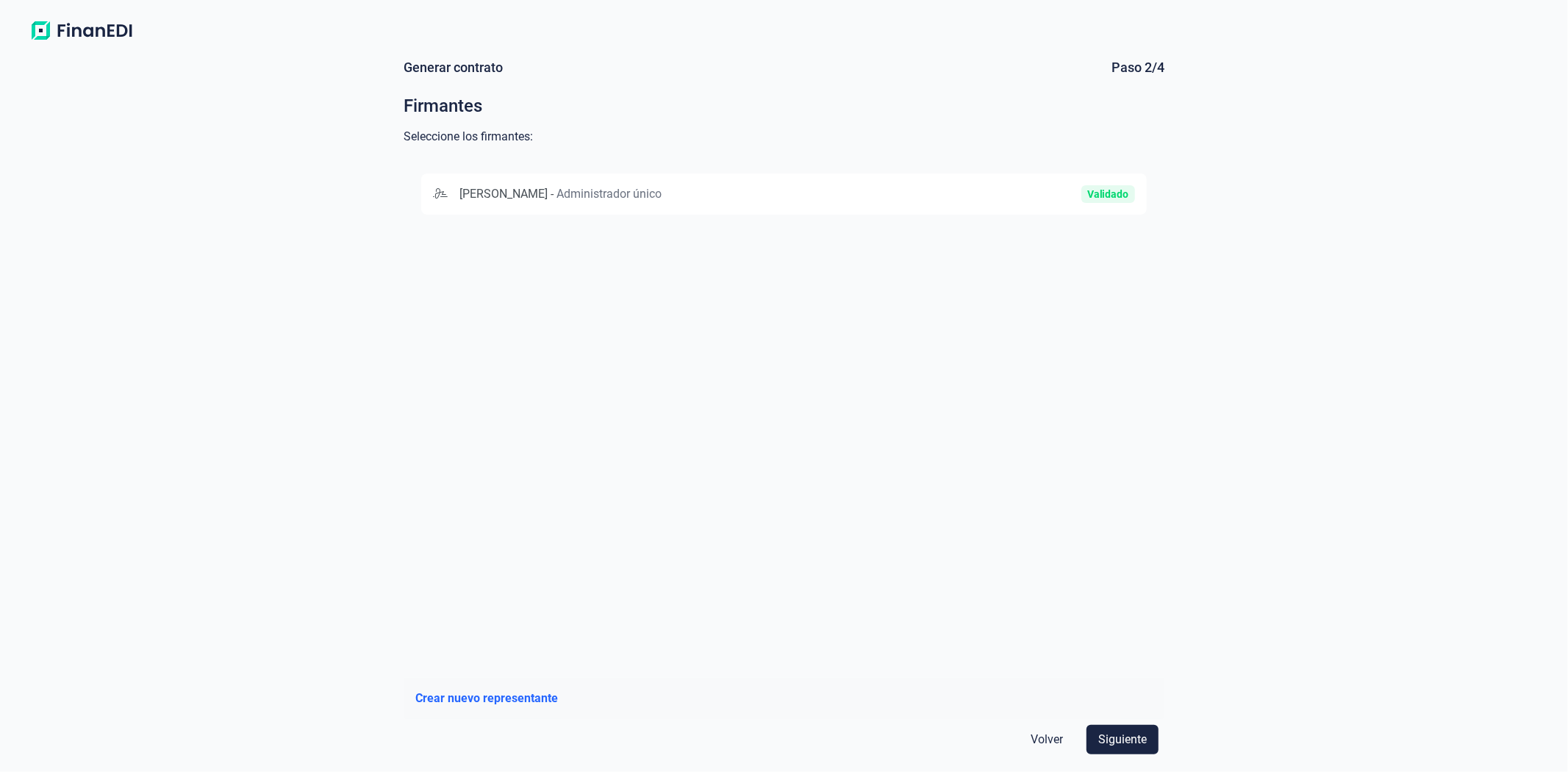
click at [841, 187] on div "[PERSON_NAME] - Administrador único" at bounding box center [666, 194] width 467 height 18
click at [1127, 739] on span "Siguiente" at bounding box center [1123, 739] width 49 height 18
click at [637, 202] on div "BANKINTER, S.A." at bounding box center [643, 194] width 422 height 18
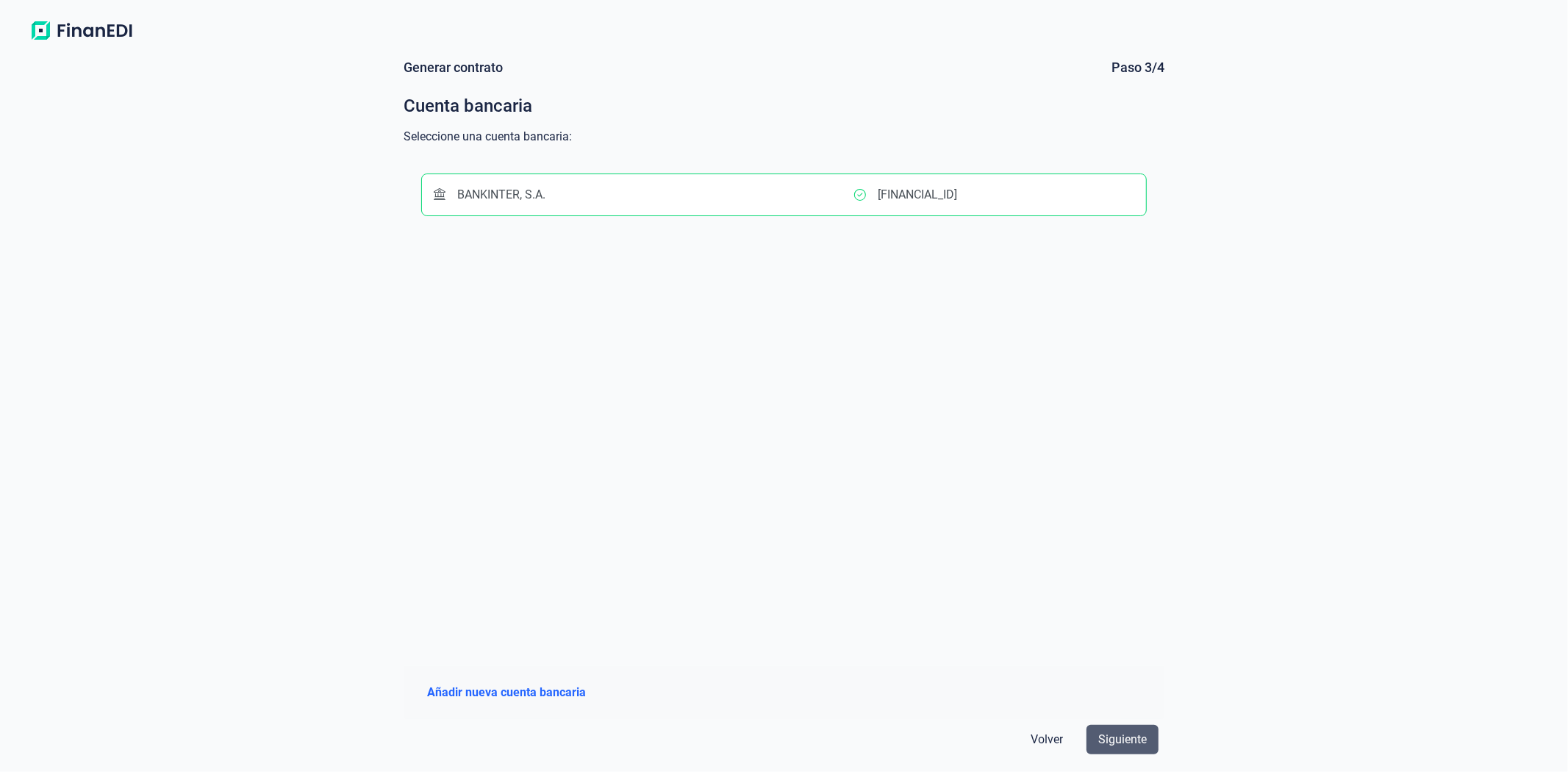
click at [1122, 734] on span "Siguiente" at bounding box center [1123, 739] width 49 height 18
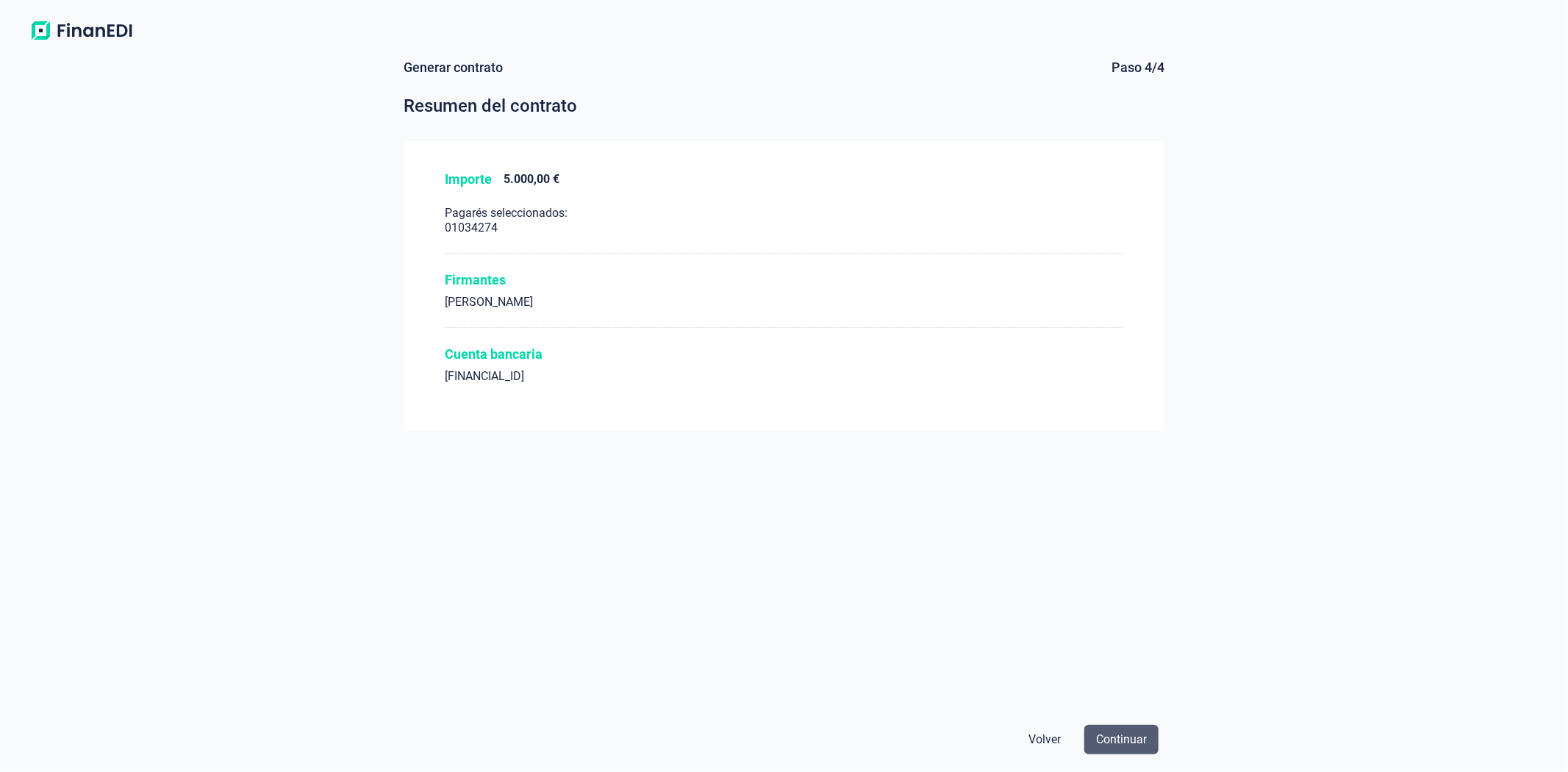
click at [1120, 745] on span "Continuar" at bounding box center [1121, 739] width 51 height 18
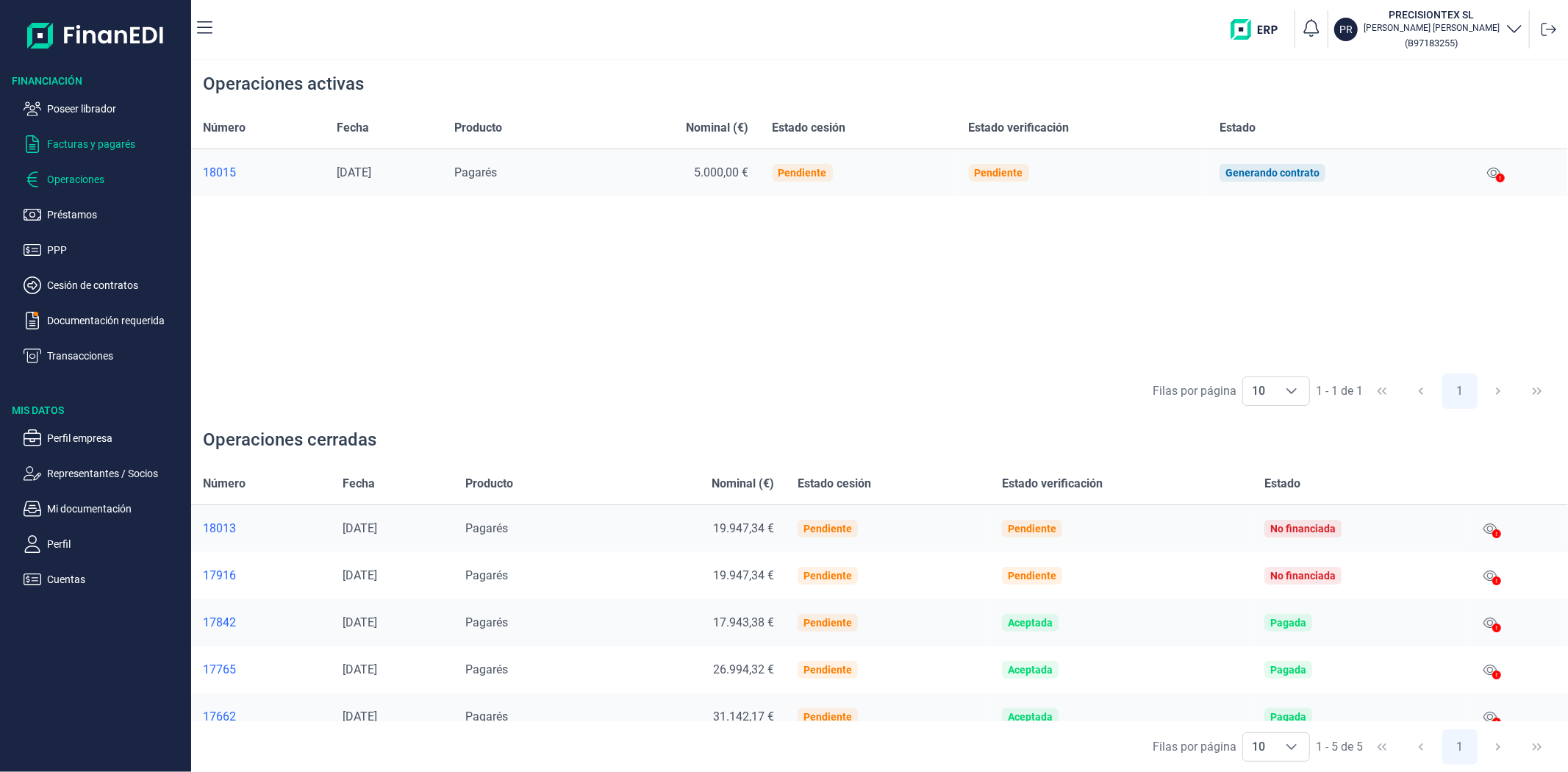
click at [73, 136] on p "Facturas y pagarés" at bounding box center [116, 143] width 138 height 18
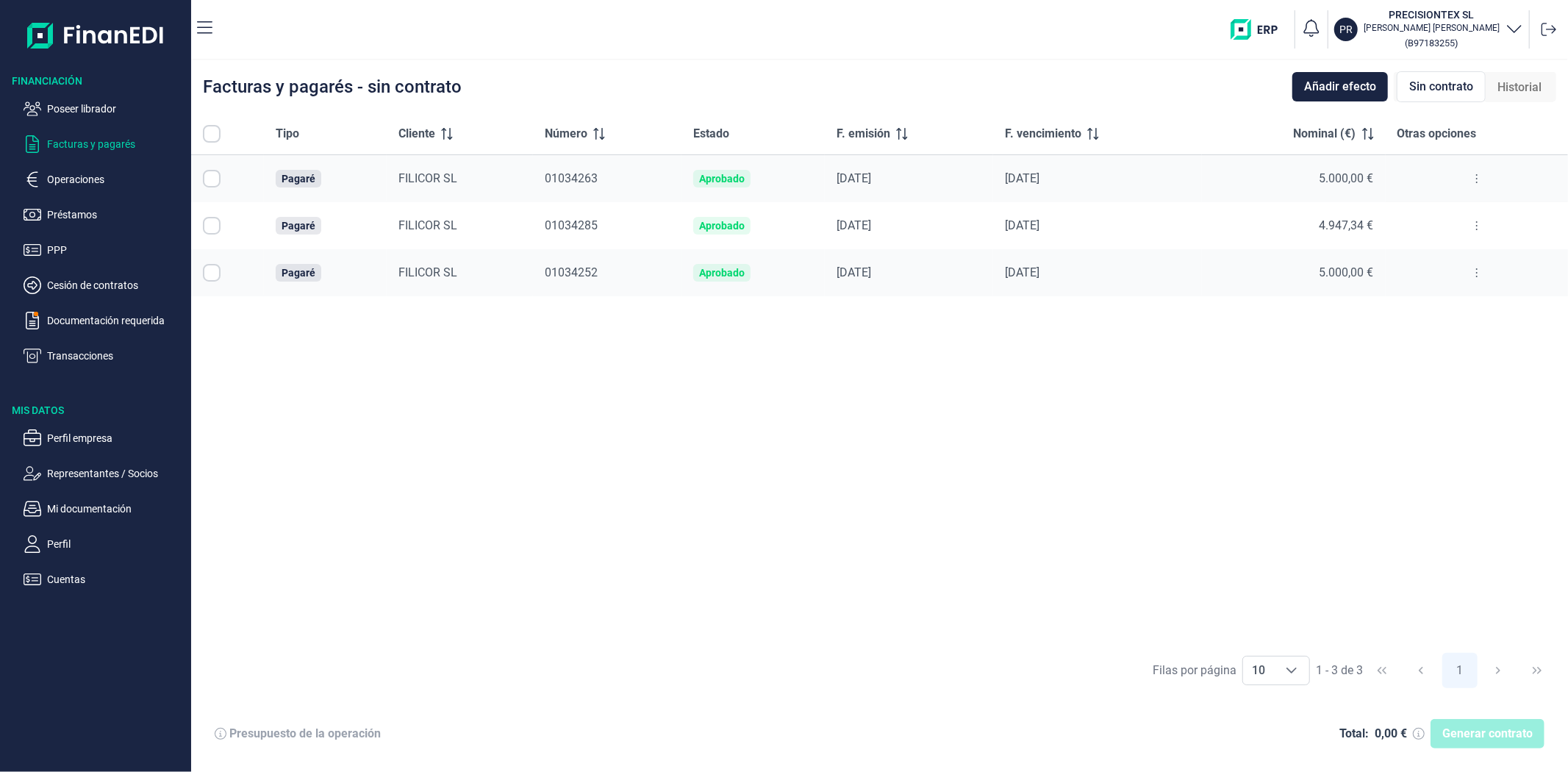
checkbox input "true"
click at [76, 171] on p "Operaciones" at bounding box center [116, 179] width 138 height 18
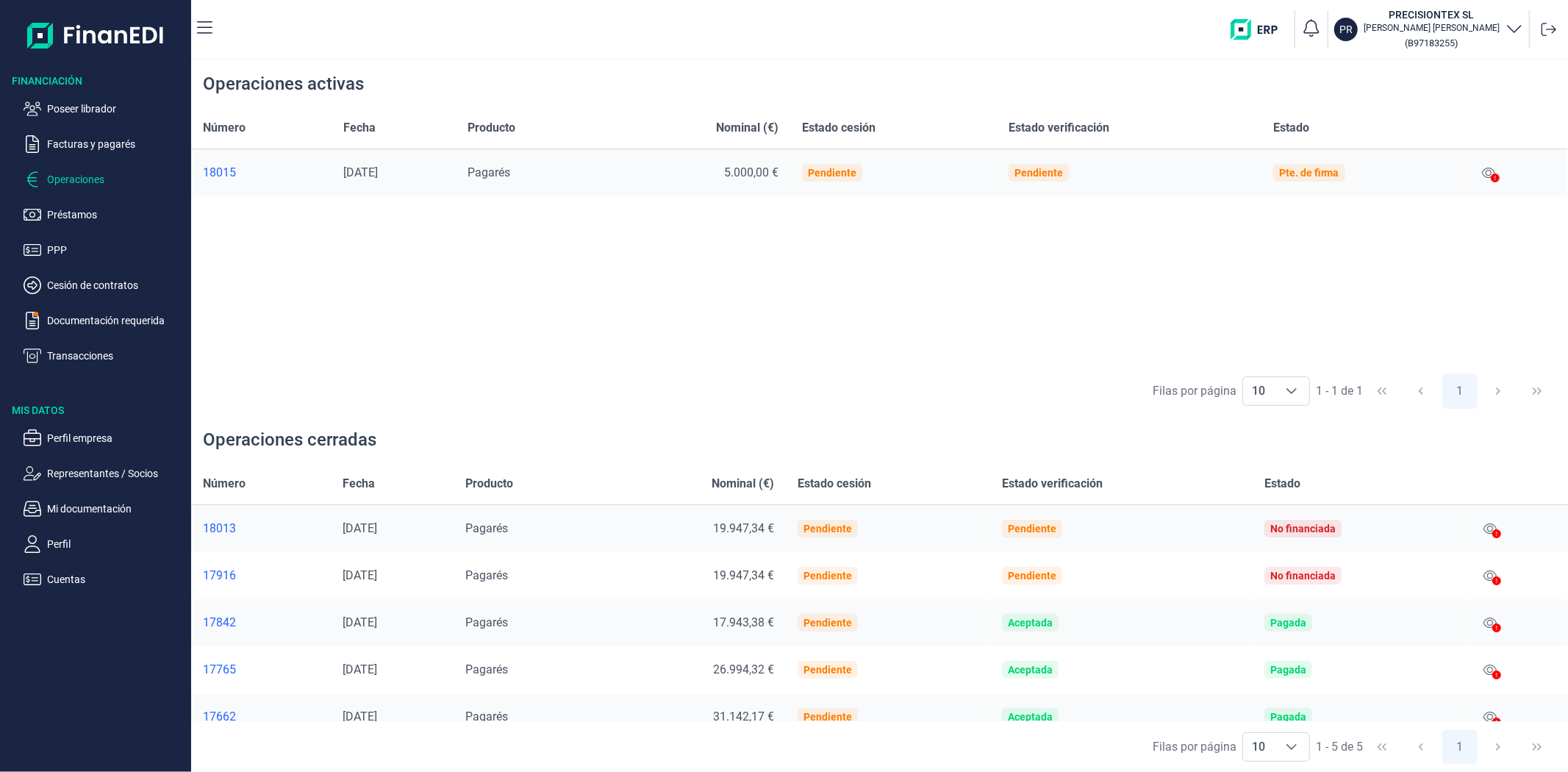
click at [1104, 273] on div "Número Fecha Producto Nominal (€) Estado cesión Estado verificación Estado 1801…" at bounding box center [880, 236] width 1377 height 258
click at [1500, 173] on div at bounding box center [1496, 178] width 9 height 18
click at [1496, 174] on icon at bounding box center [1496, 178] width 9 height 9
click at [1487, 175] on icon at bounding box center [1489, 172] width 13 height 11
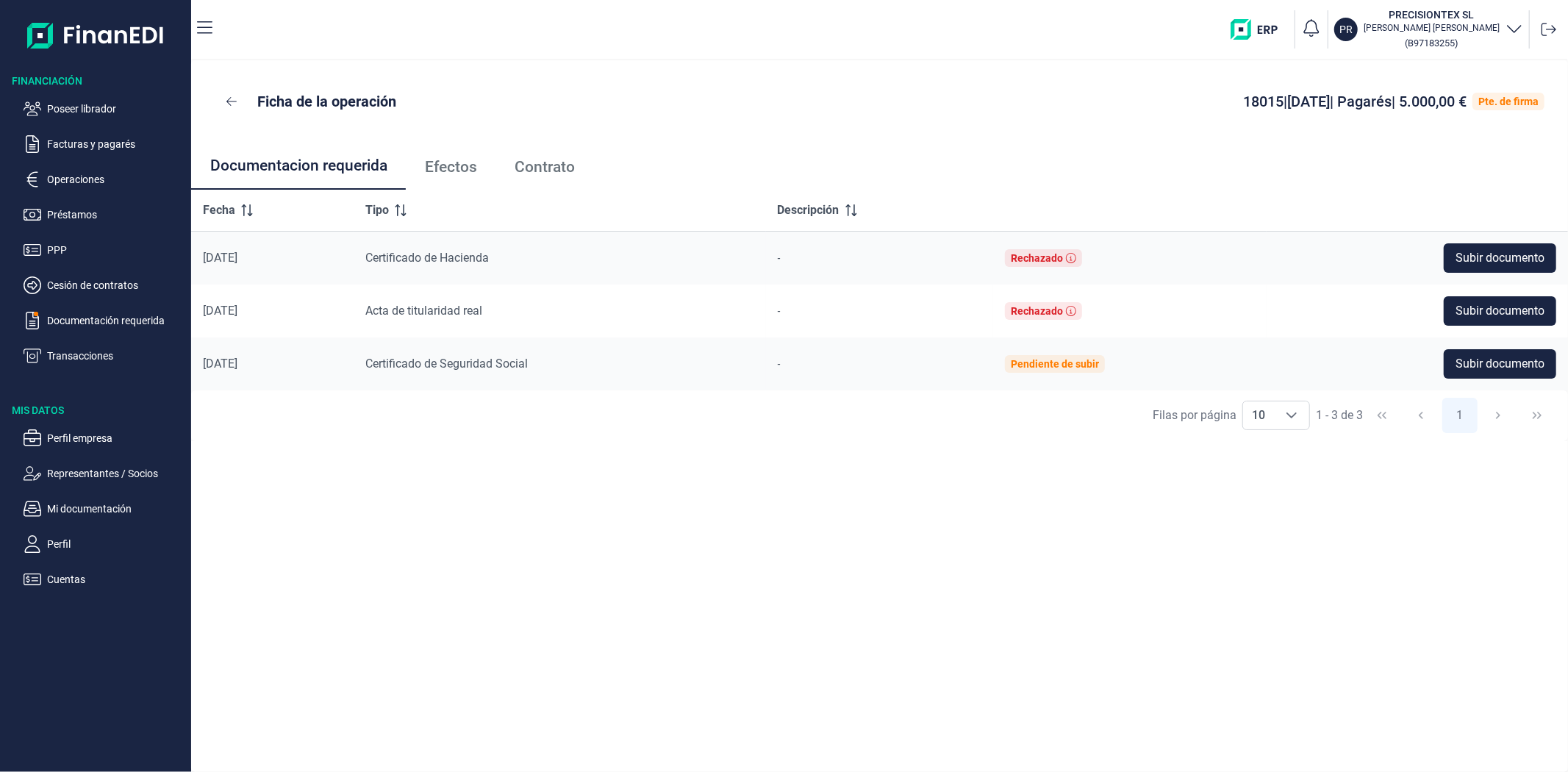
click at [445, 171] on span "Efectos" at bounding box center [451, 167] width 52 height 15
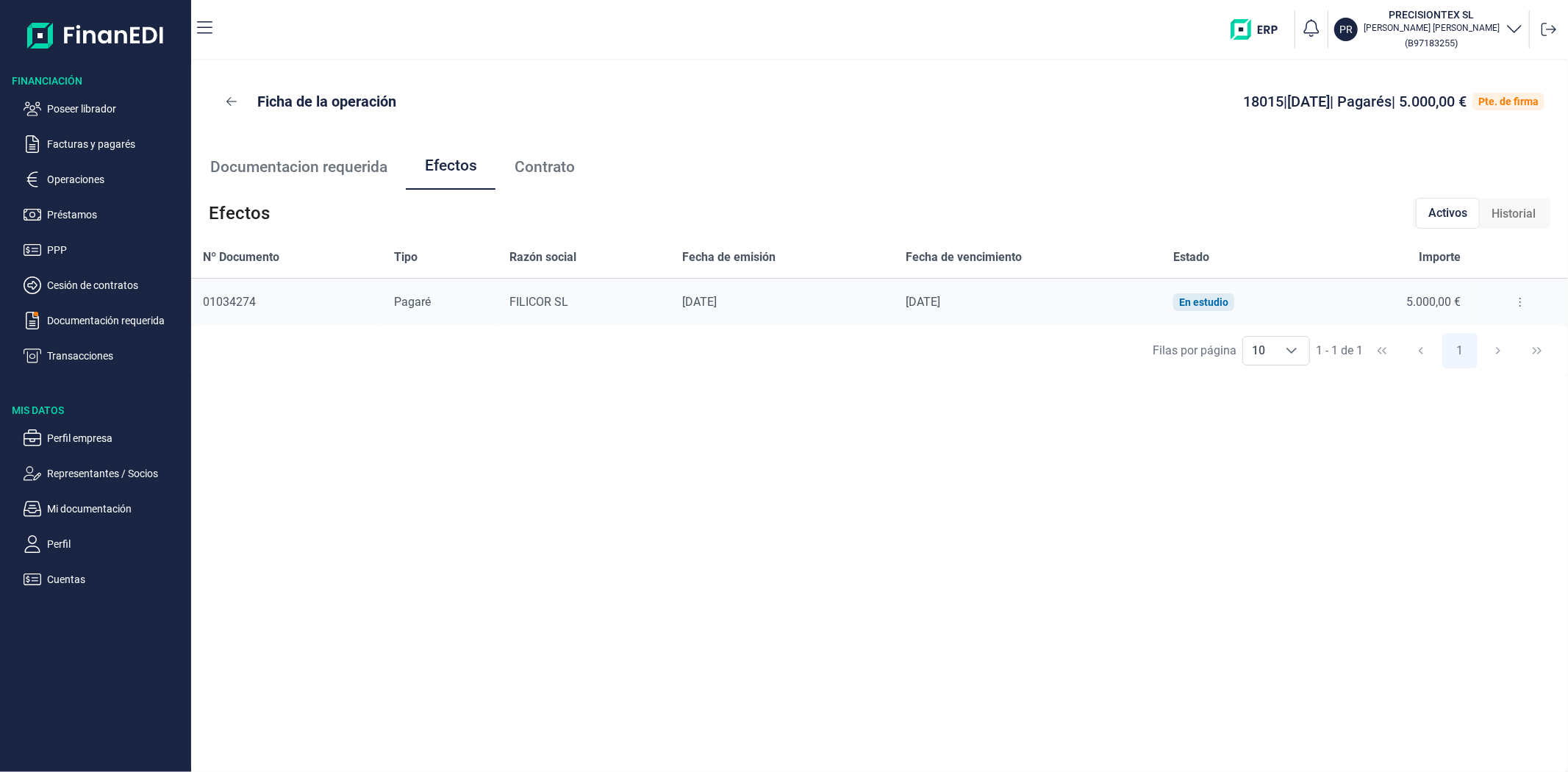
click at [1529, 303] on div at bounding box center [1520, 302] width 72 height 24
click at [1520, 305] on button at bounding box center [1520, 302] width 27 height 24
click at [1496, 344] on span "Detalles efecto" at bounding box center [1473, 338] width 67 height 14
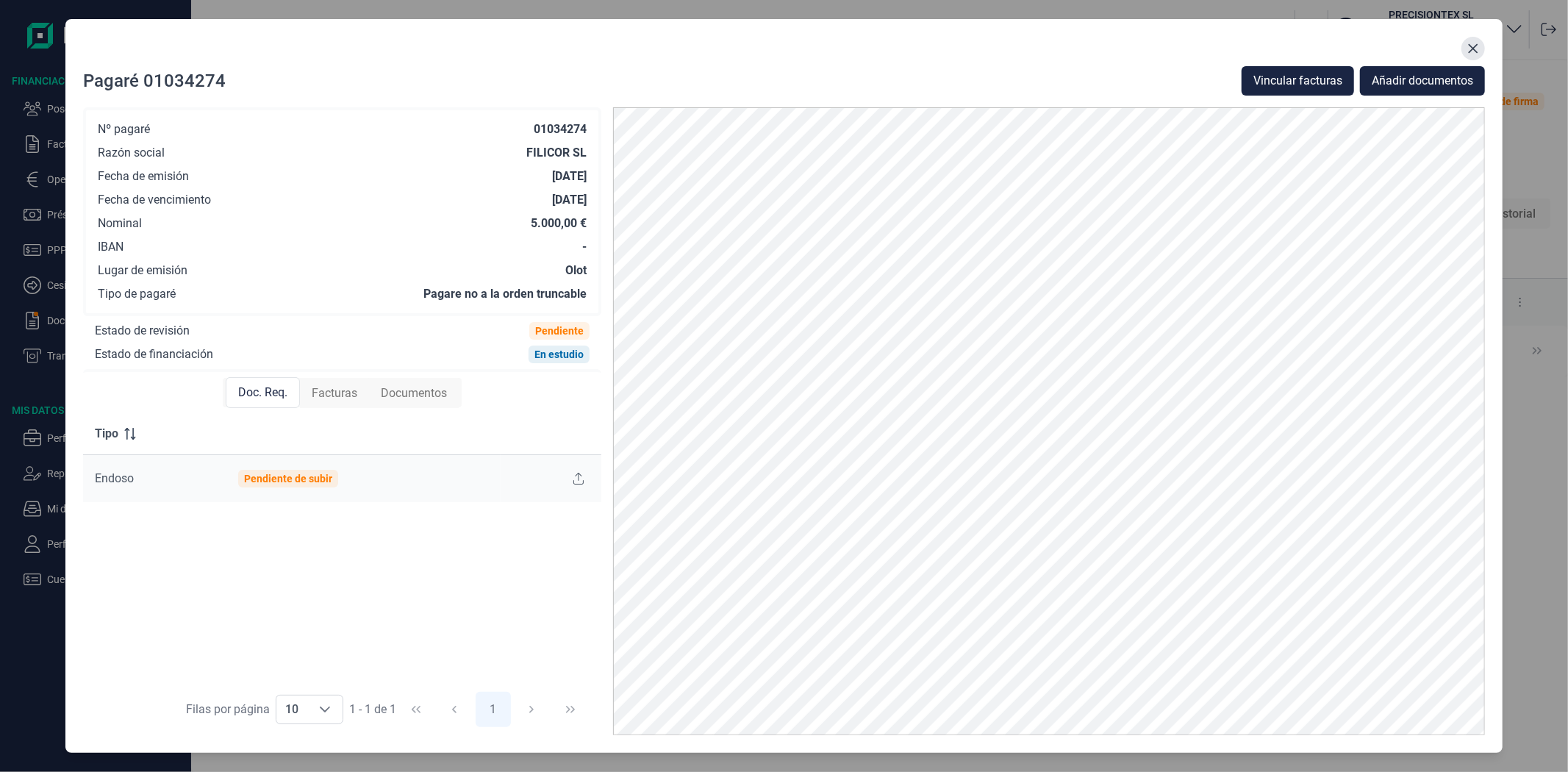
click at [1480, 47] on icon "Close" at bounding box center [1473, 48] width 11 height 11
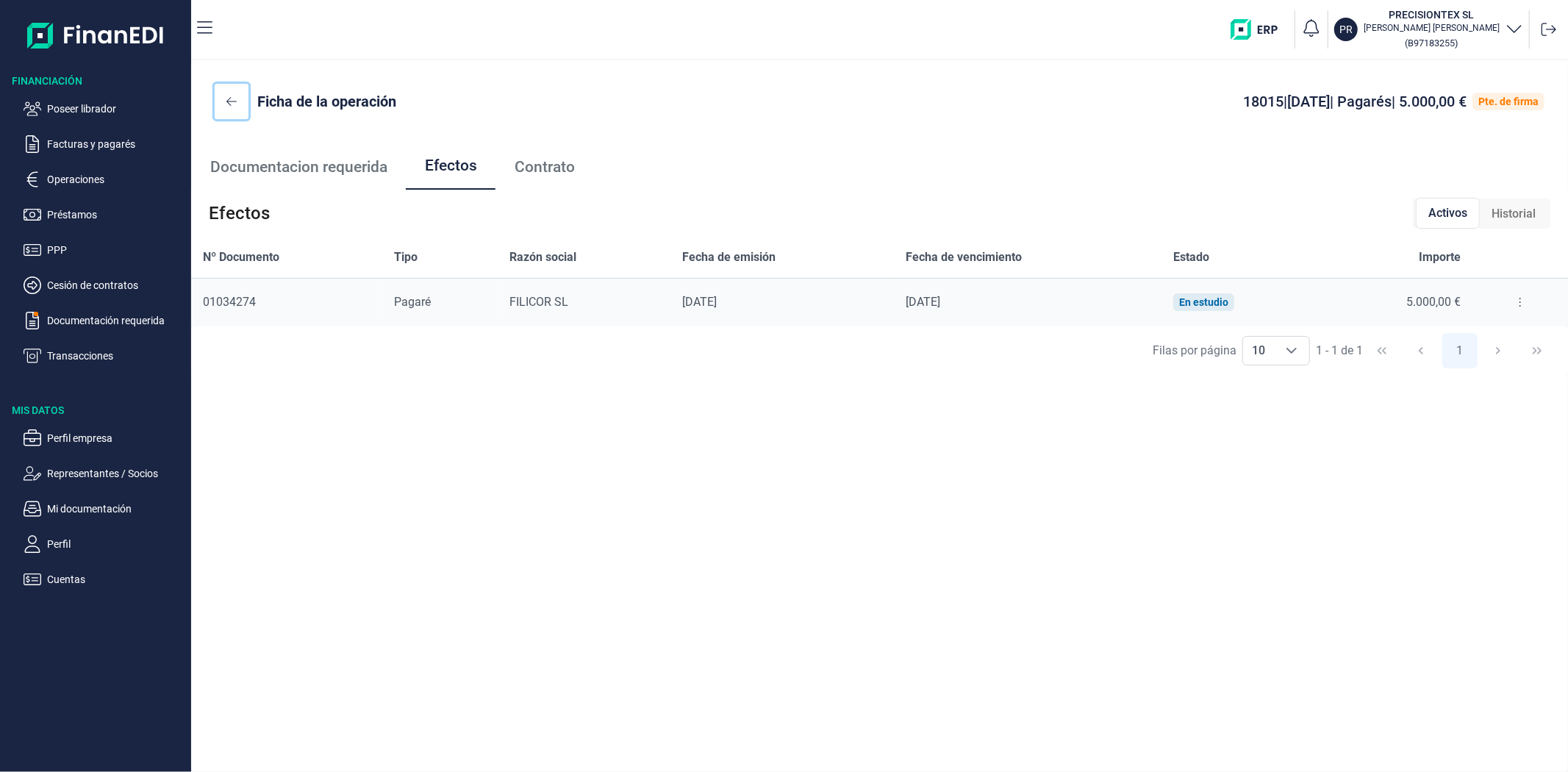
click at [230, 99] on icon at bounding box center [232, 101] width 11 height 11
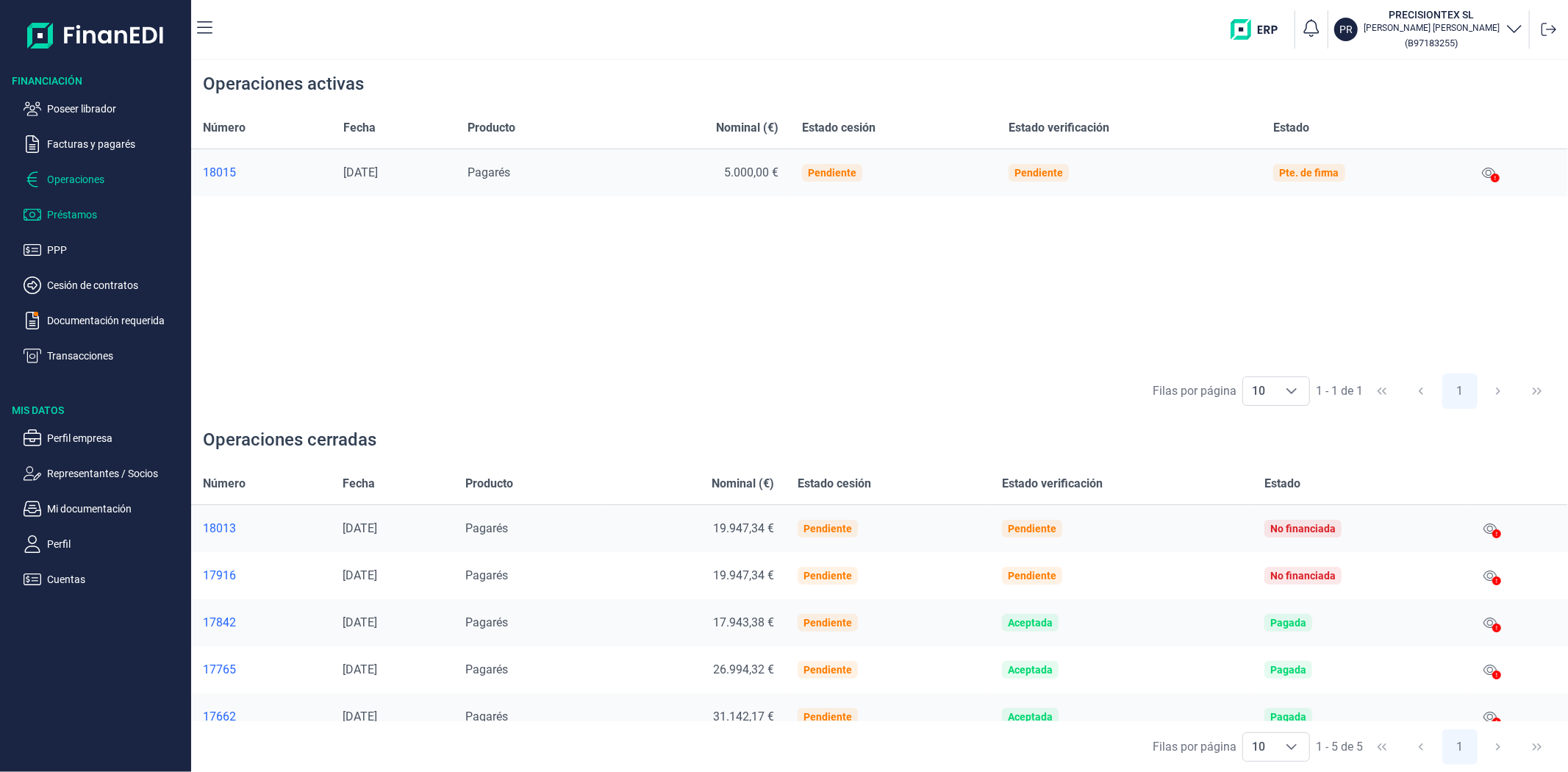
click at [87, 214] on p "Préstamos" at bounding box center [116, 214] width 138 height 18
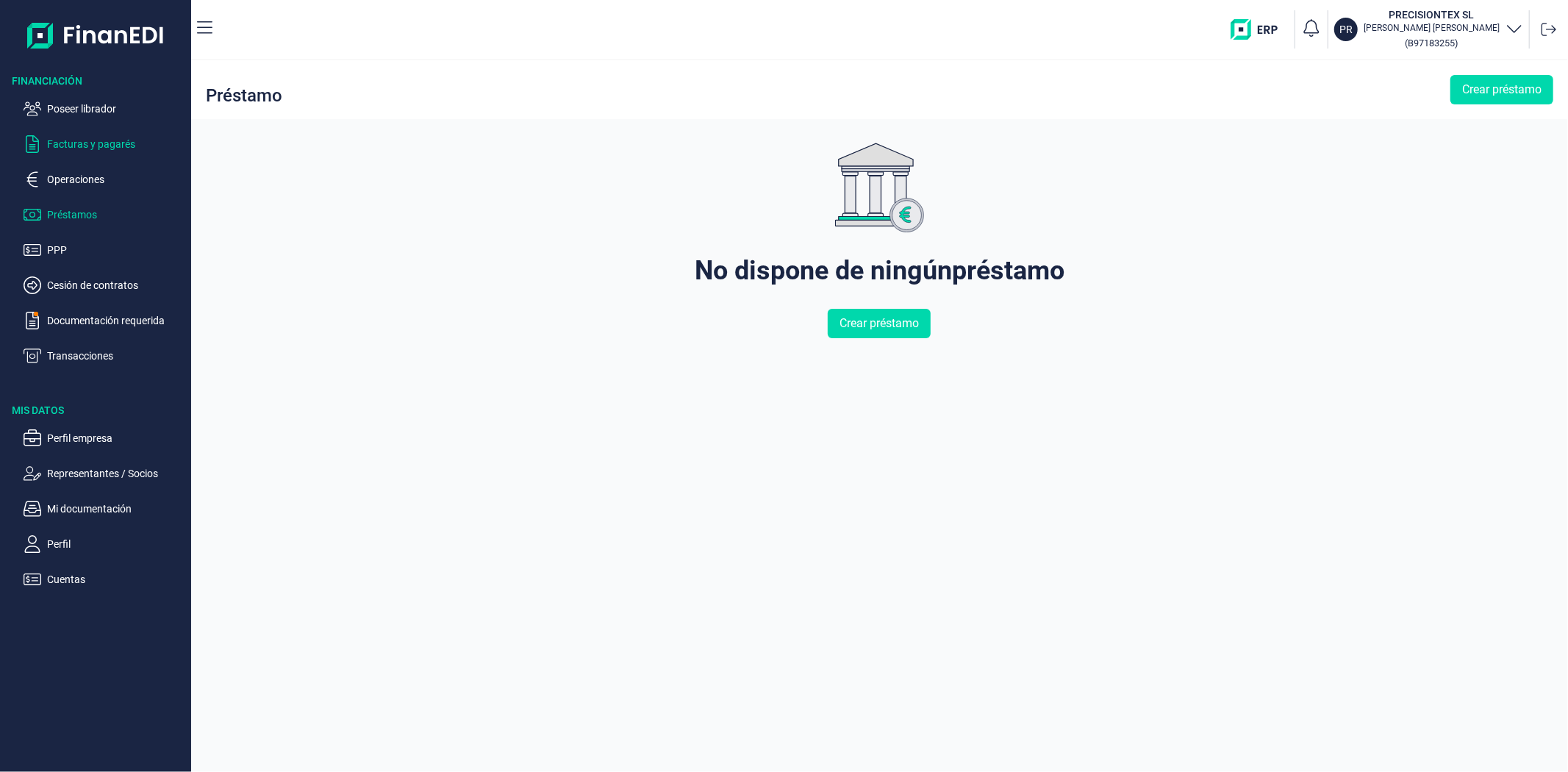
click at [69, 148] on p "Facturas y pagarés" at bounding box center [116, 143] width 138 height 18
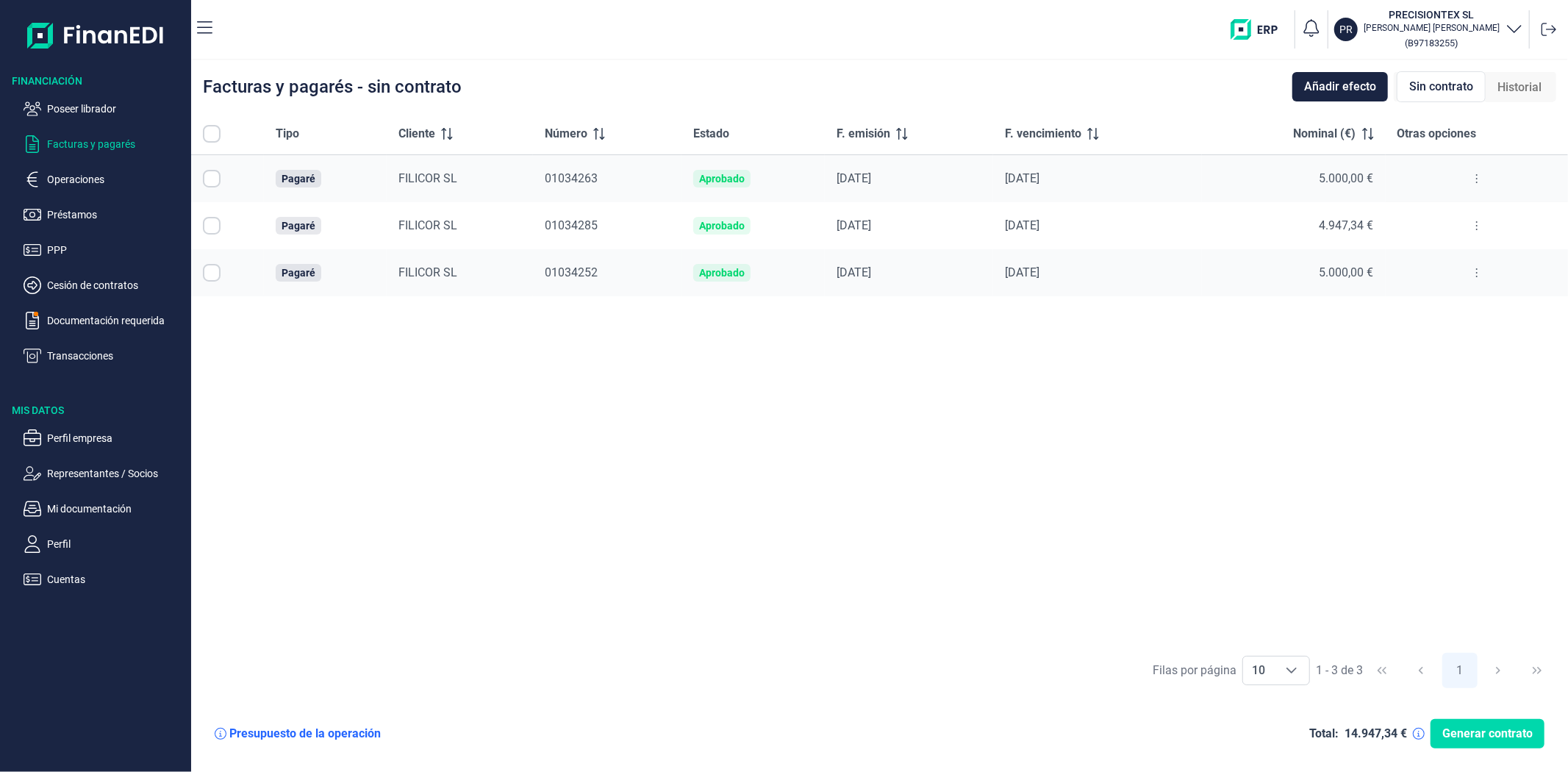
checkbox input "true"
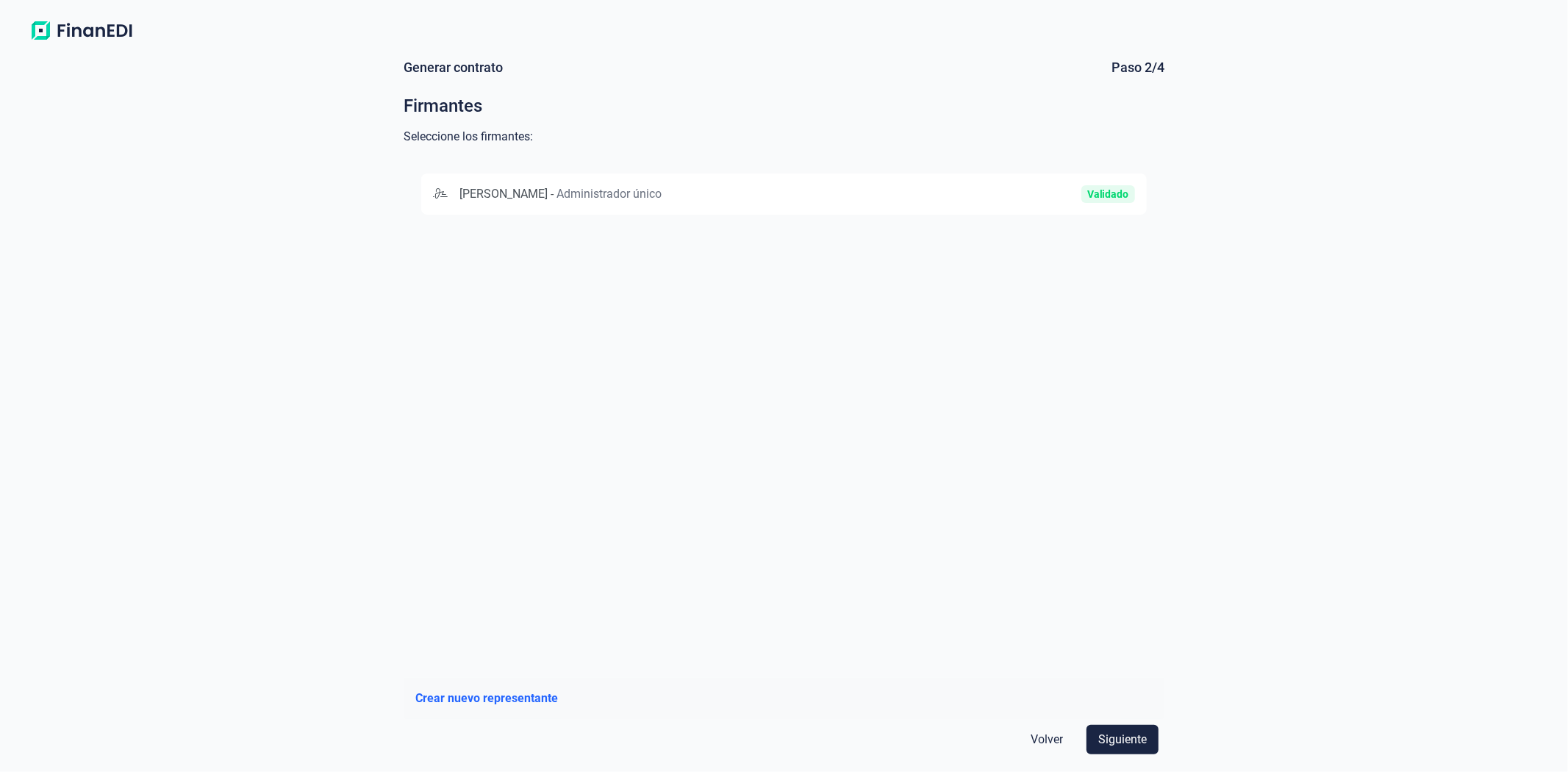
click at [806, 187] on div "[PERSON_NAME] - Administrador único" at bounding box center [666, 194] width 467 height 18
click at [1098, 736] on span "Siguiente" at bounding box center [1123, 739] width 49 height 18
click at [579, 181] on button "BANKINTER, S.A. [FINANCIAL_ID]" at bounding box center [784, 194] width 726 height 41
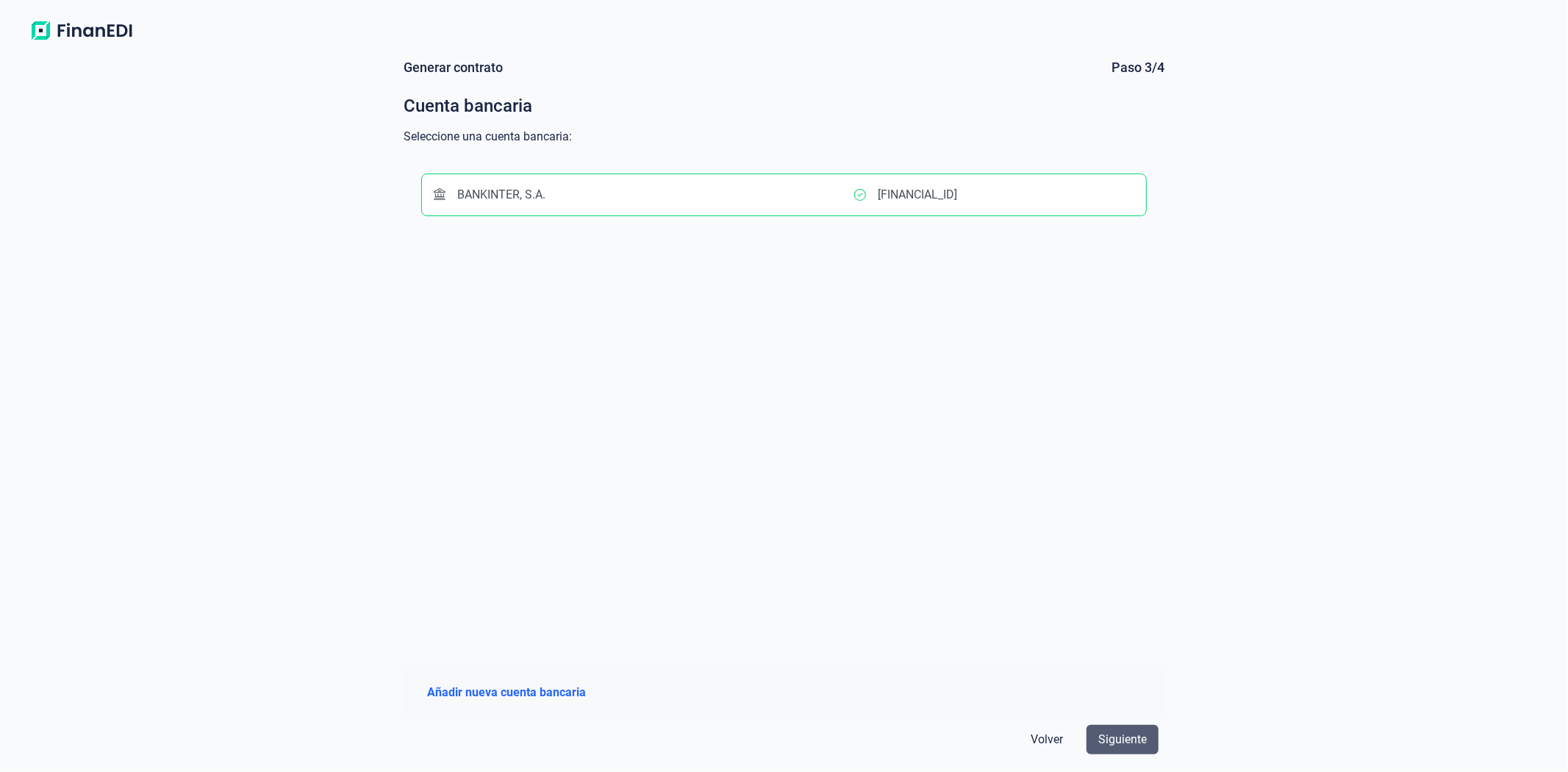
click at [1097, 732] on button "Siguiente" at bounding box center [1123, 739] width 72 height 30
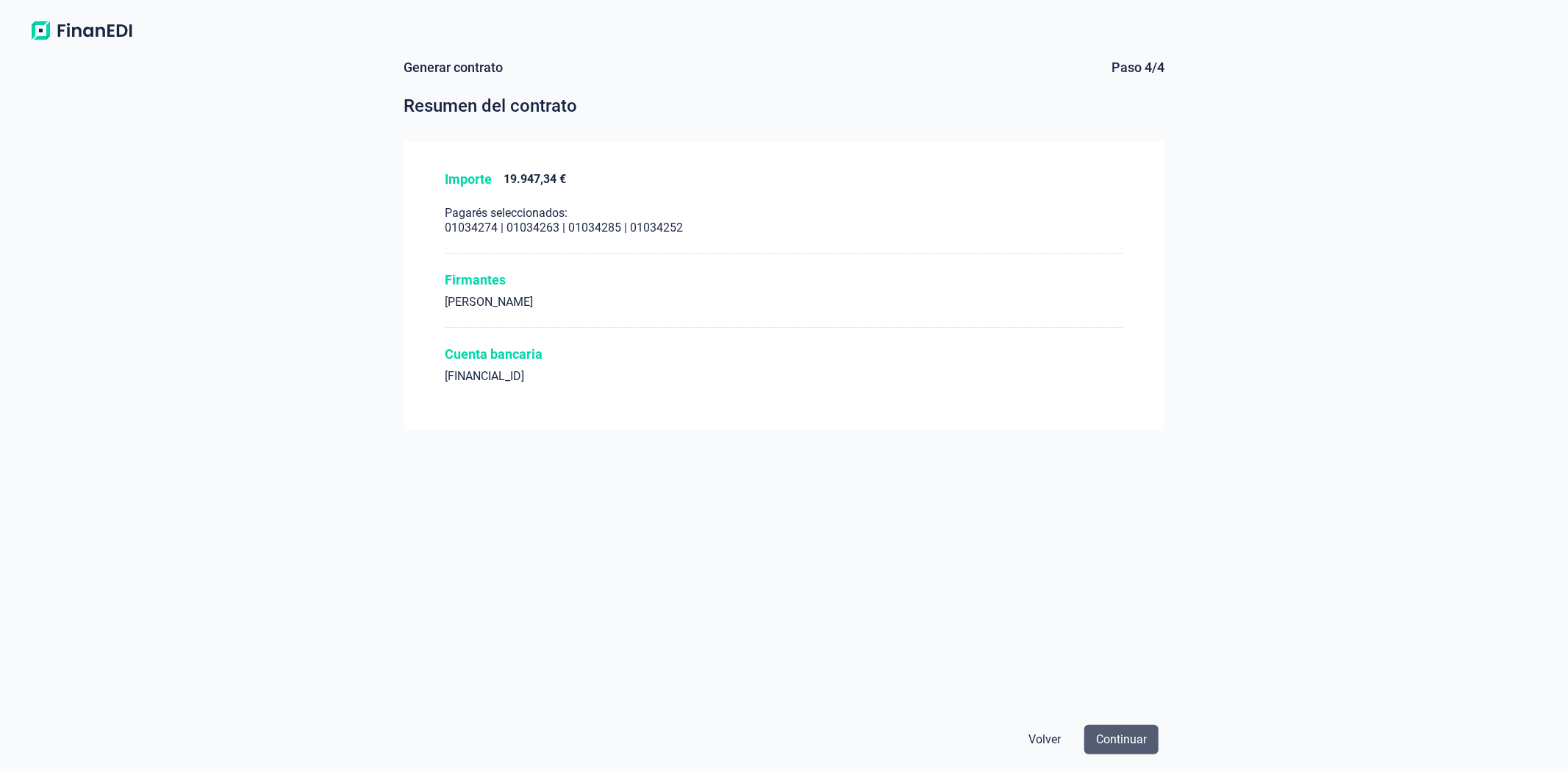
click at [1120, 737] on span "Continuar" at bounding box center [1121, 739] width 51 height 18
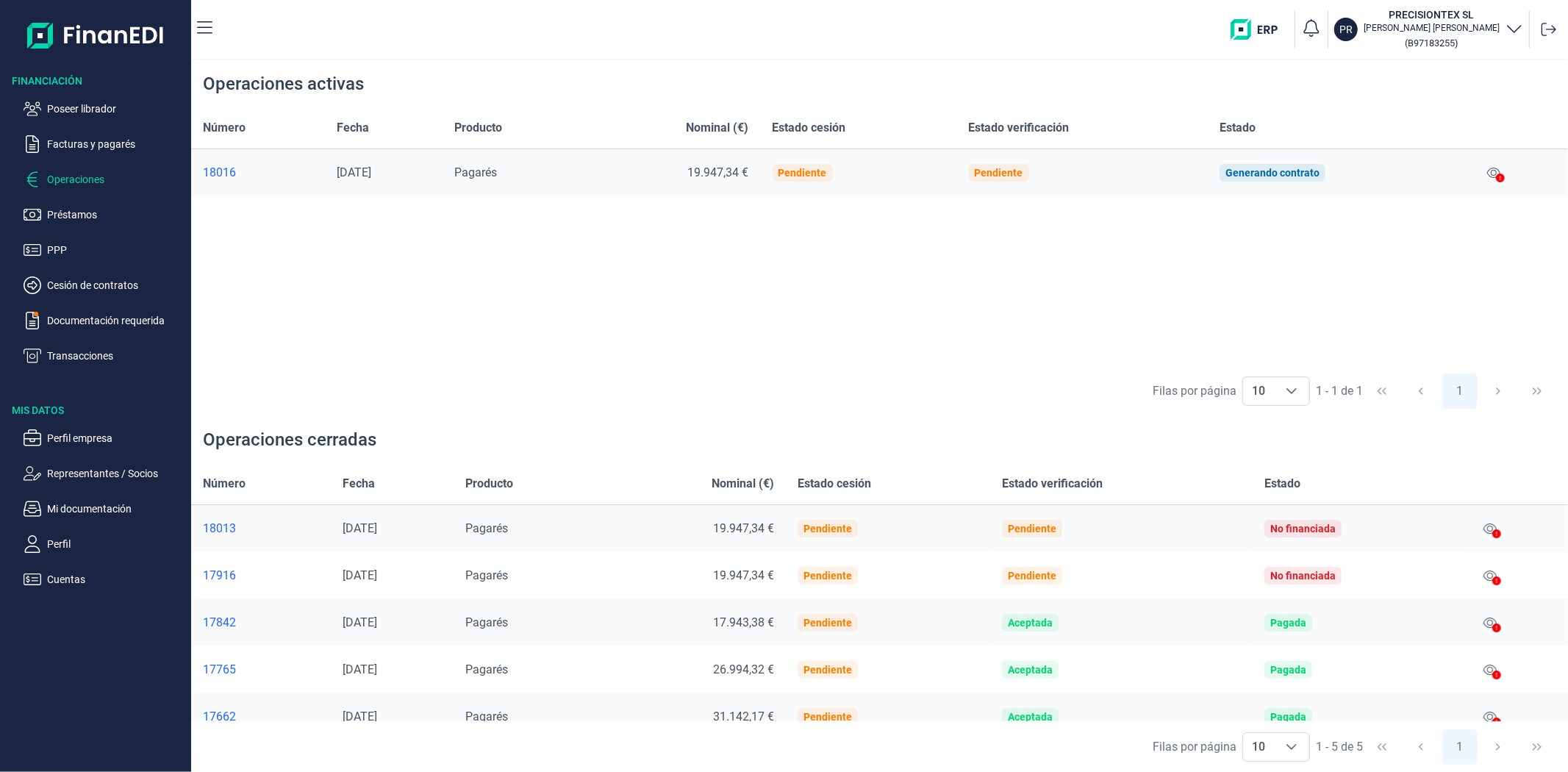
click at [1494, 576] on icon at bounding box center [1497, 581] width 9 height 9
click at [1487, 572] on icon at bounding box center [1489, 575] width 13 height 11
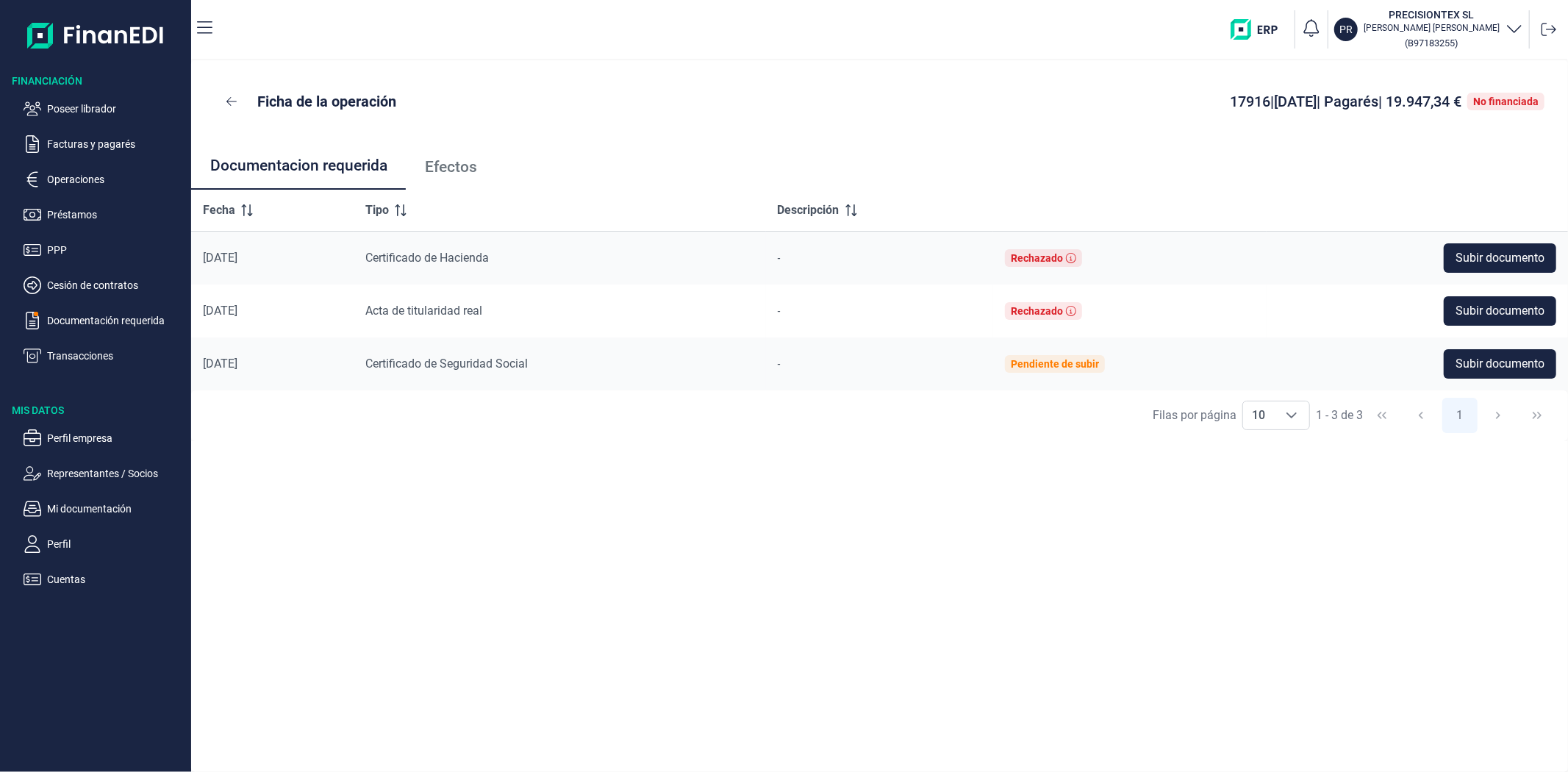
click at [460, 176] on link "Efectos" at bounding box center [451, 167] width 90 height 49
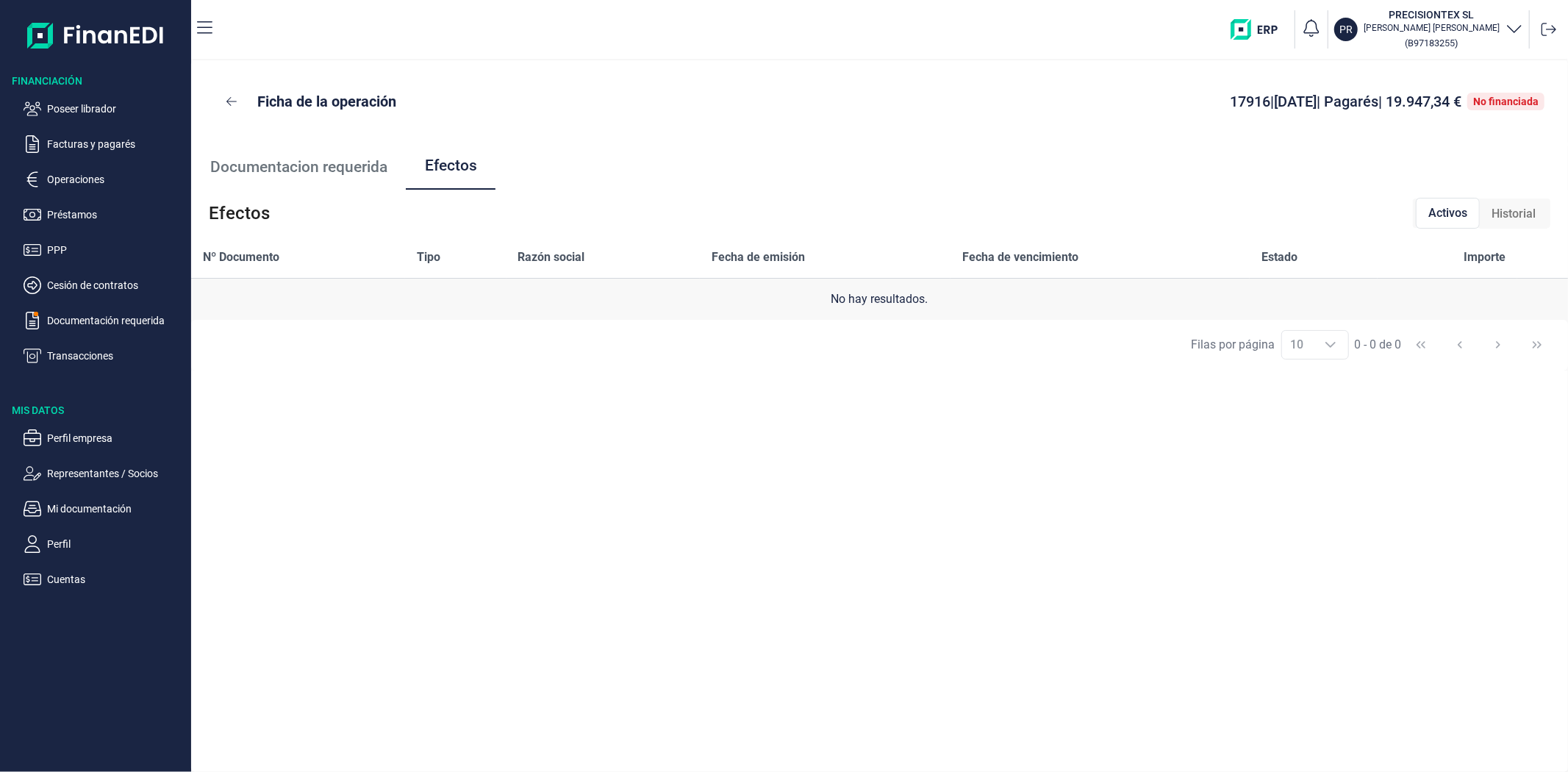
click at [1495, 216] on span "Historial" at bounding box center [1514, 213] width 44 height 18
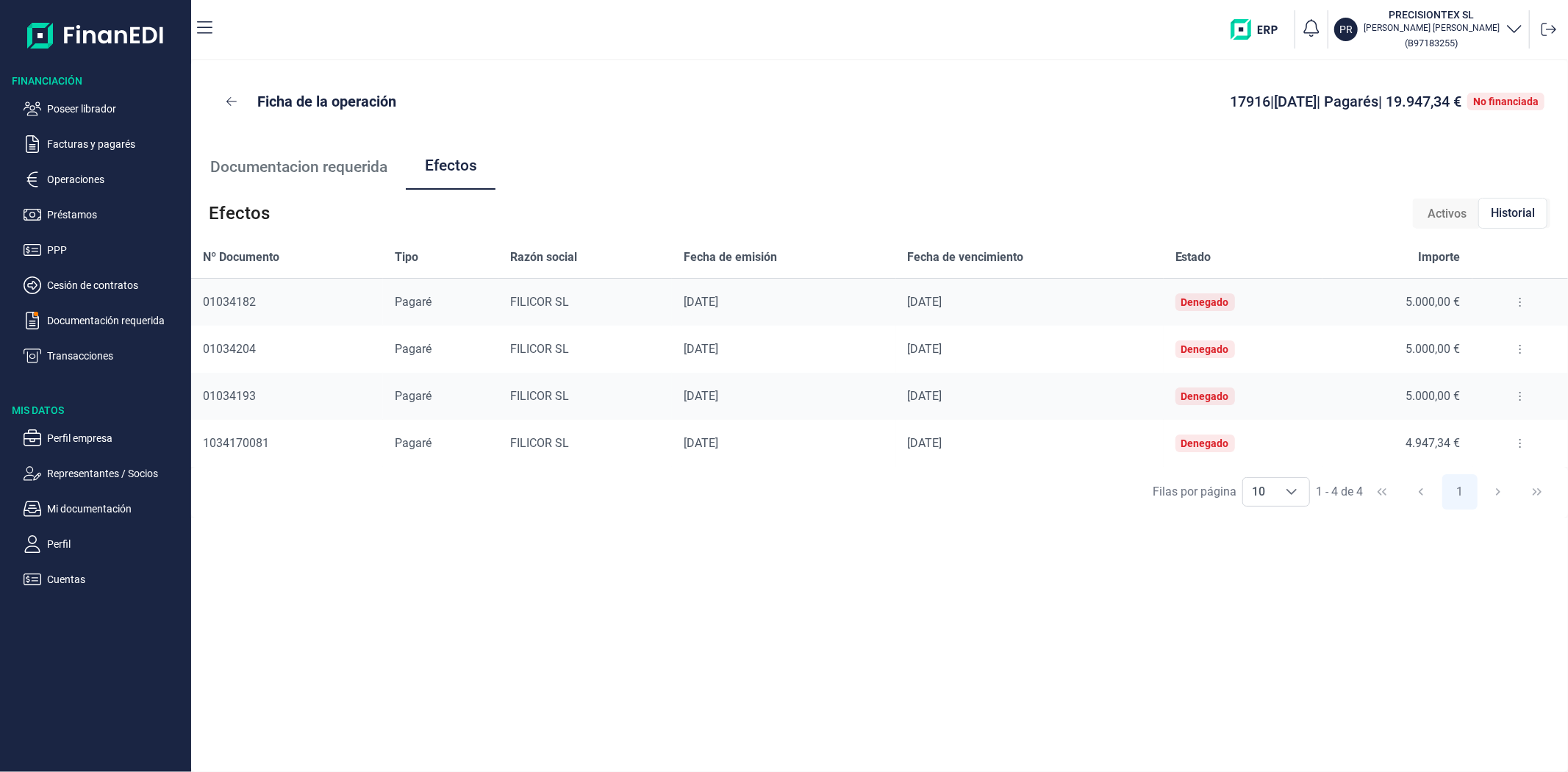
click at [1521, 301] on button at bounding box center [1520, 302] width 27 height 24
click at [1499, 334] on span "Detalles efecto" at bounding box center [1473, 338] width 67 height 14
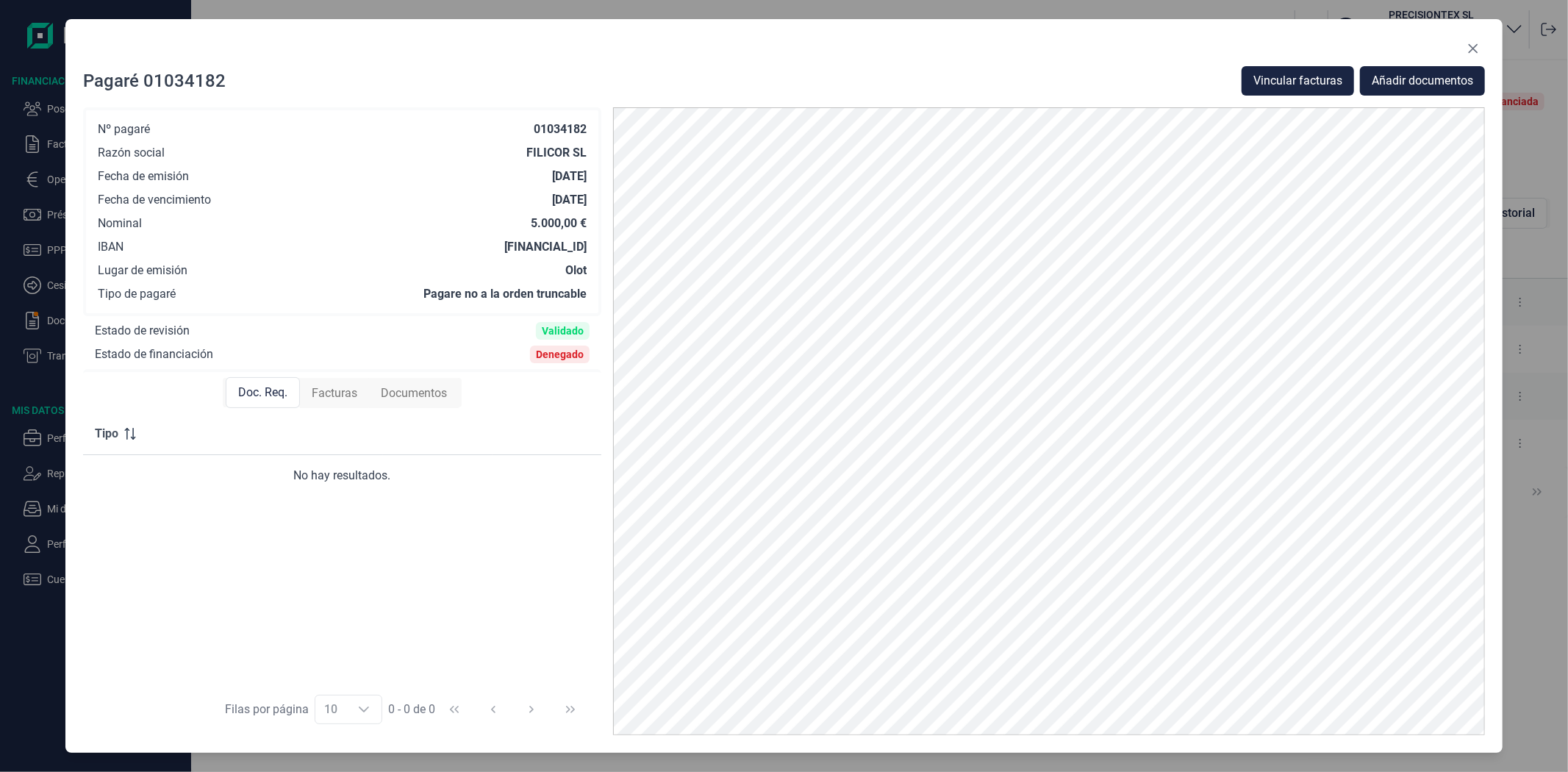
click at [337, 398] on span "Facturas" at bounding box center [335, 392] width 46 height 18
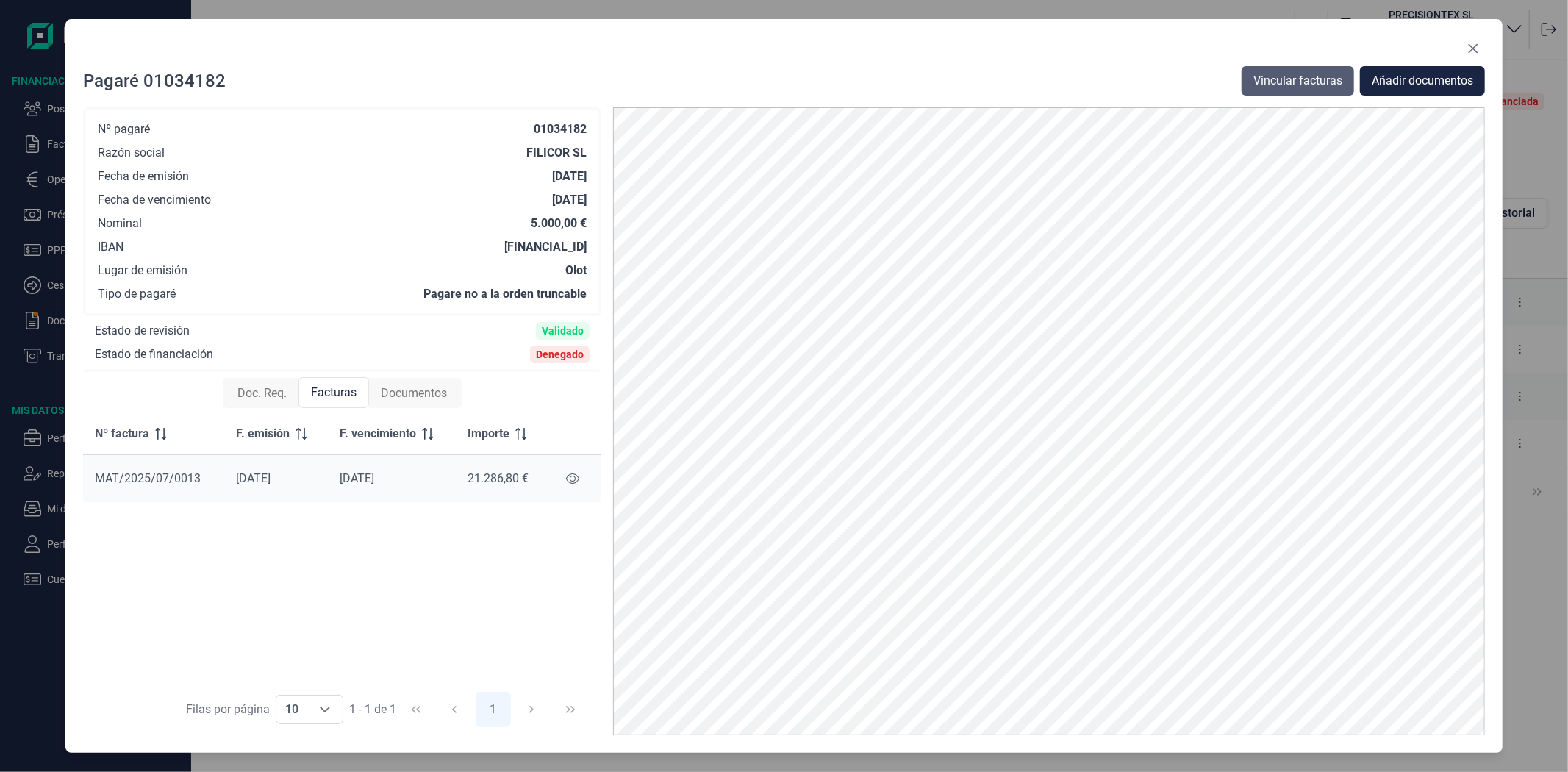
click at [1319, 87] on span "Vincular facturas" at bounding box center [1298, 81] width 89 height 18
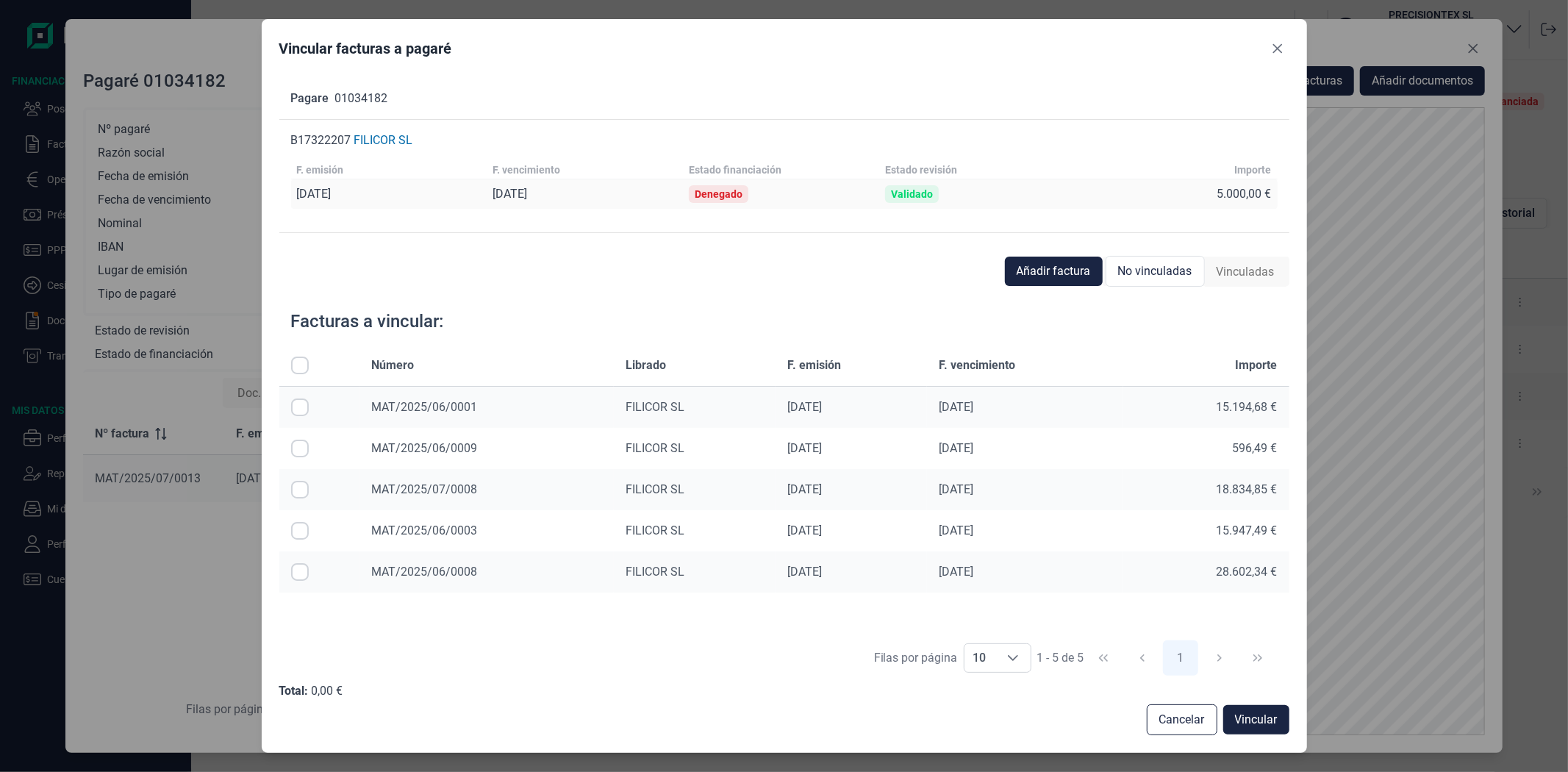
click at [1236, 272] on span "Vinculadas" at bounding box center [1246, 271] width 58 height 18
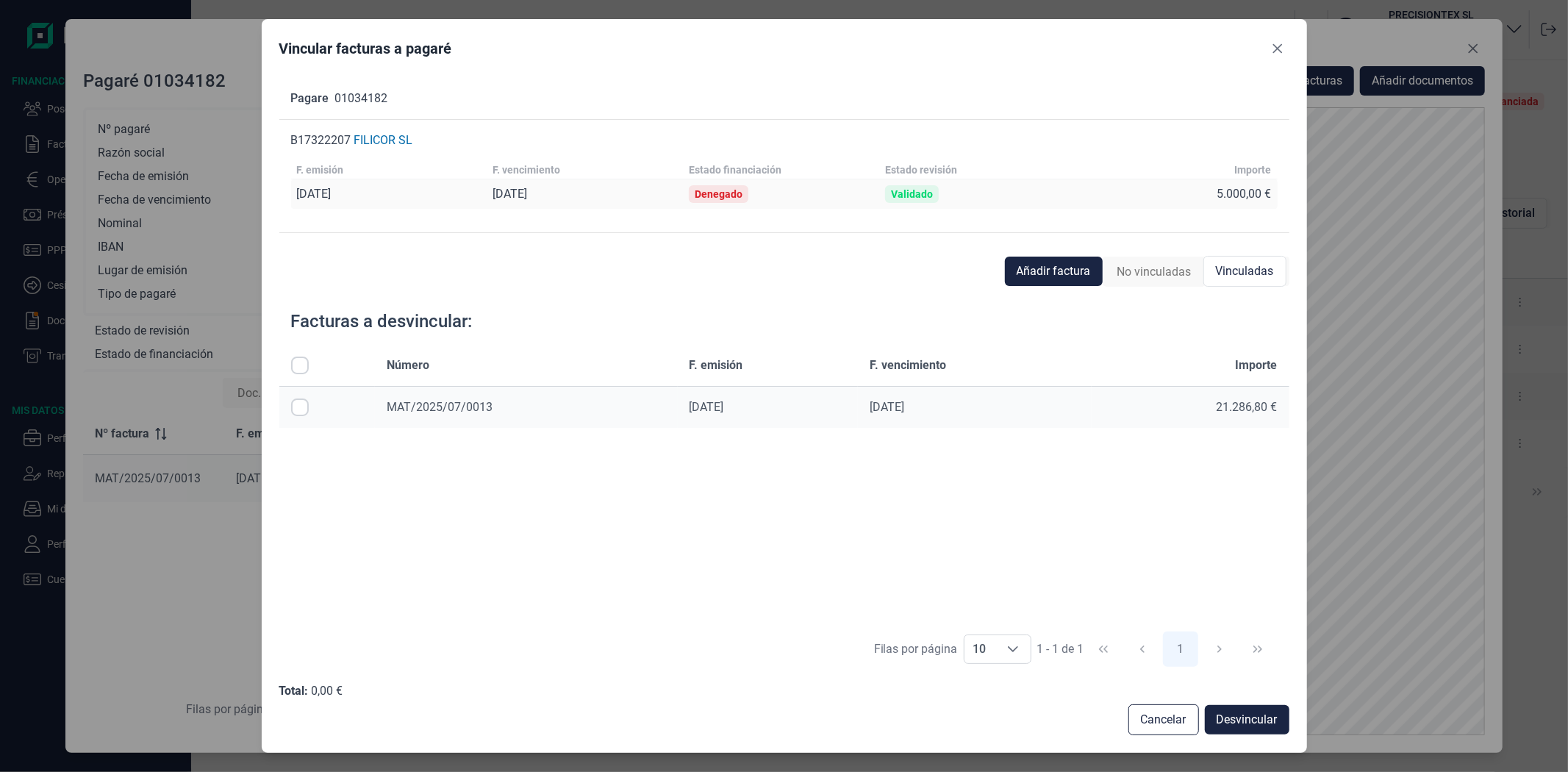
drag, startPoint x: 300, startPoint y: 412, endPoint x: 300, endPoint y: 424, distance: 12.0
click at [300, 412] on input "Row Selected null" at bounding box center [300, 407] width 18 height 18
checkbox input "true"
click at [1248, 726] on span "Desvincular" at bounding box center [1247, 719] width 61 height 18
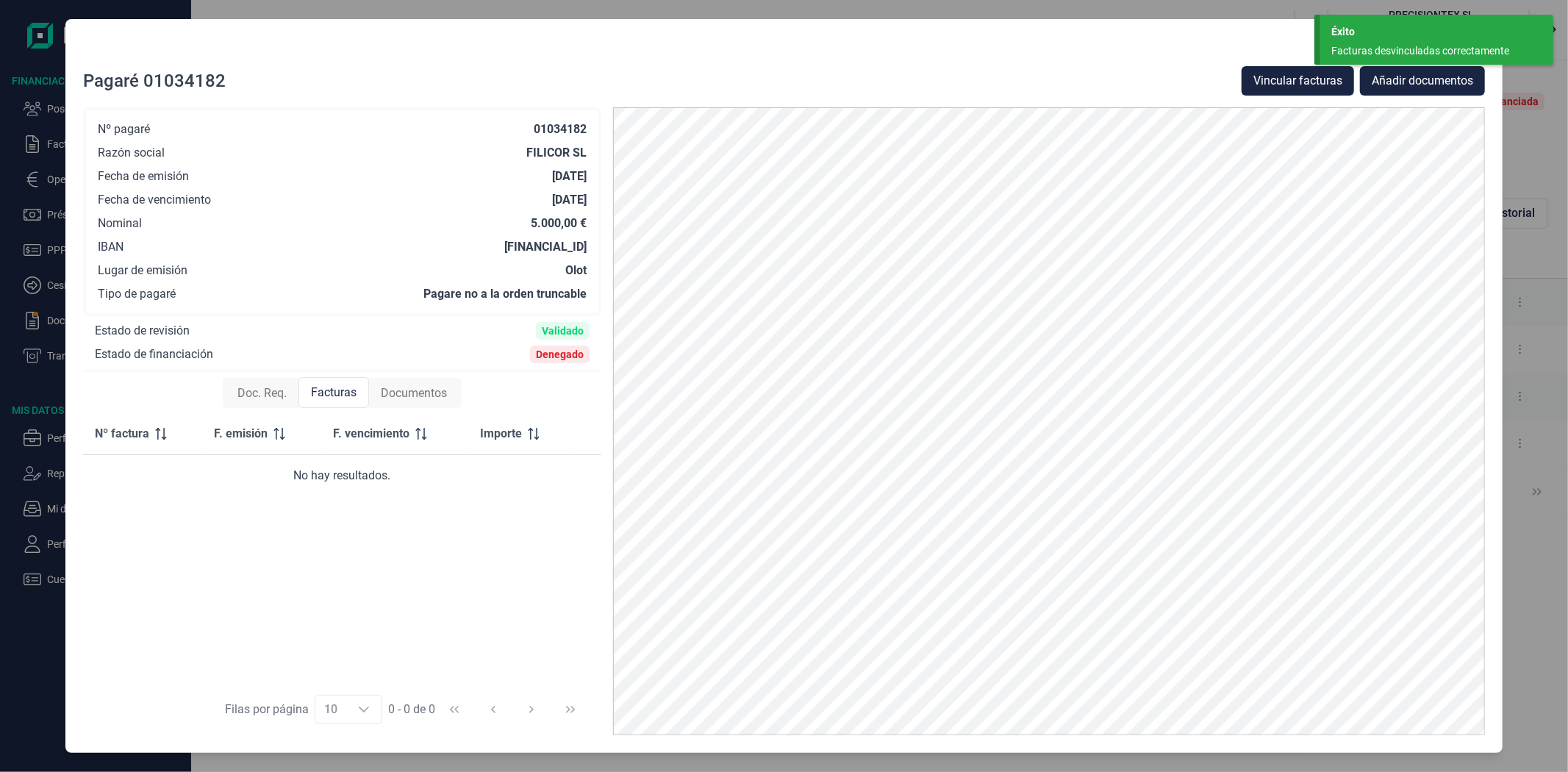
click at [1169, 45] on div at bounding box center [784, 51] width 1402 height 30
click at [1400, 46] on div "Facturas desvinculadas correctamente" at bounding box center [1432, 51] width 200 height 15
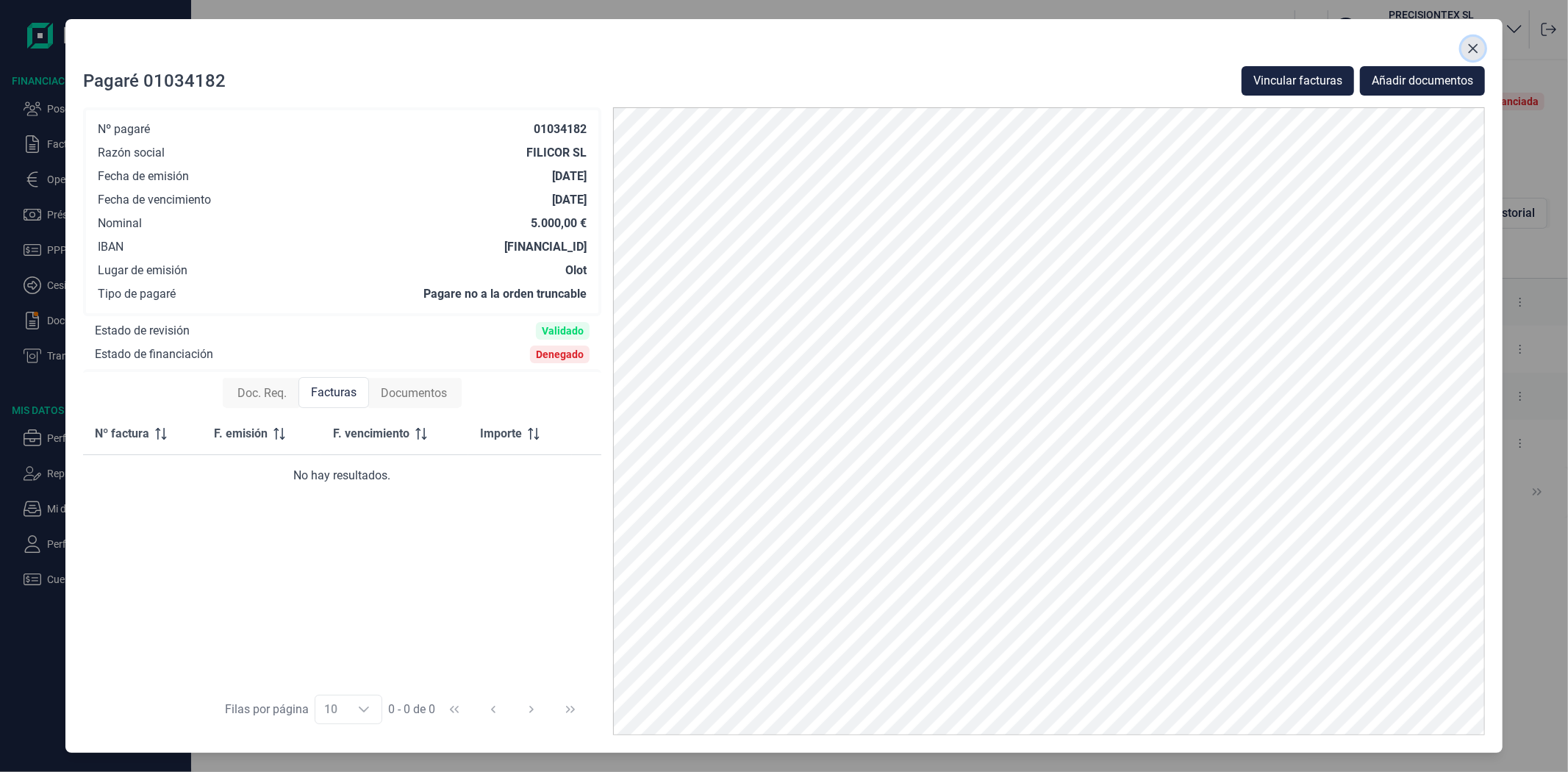
click at [1472, 48] on icon "Close" at bounding box center [1473, 48] width 11 height 11
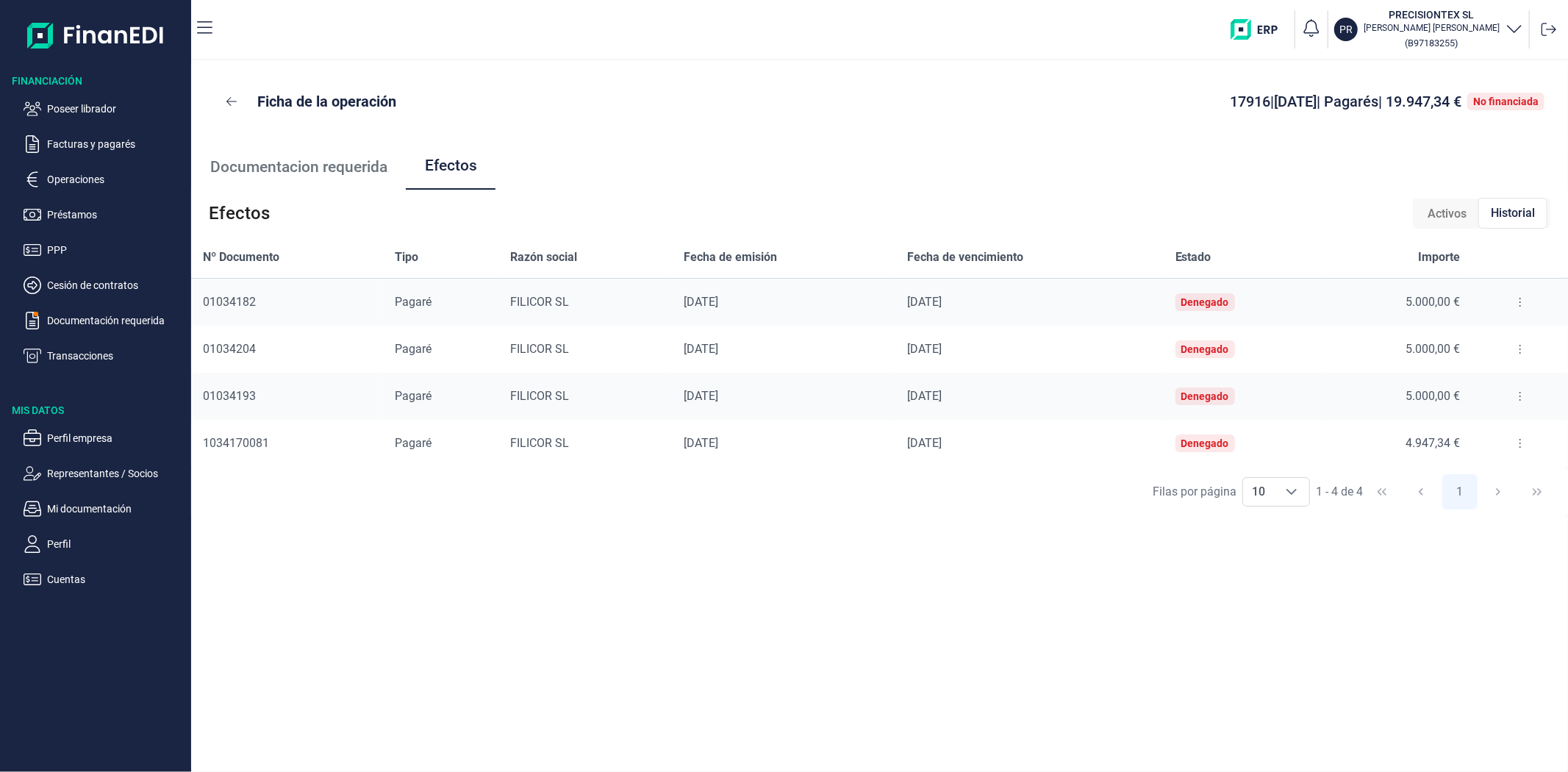
click at [1522, 351] on button at bounding box center [1520, 349] width 27 height 24
click at [1505, 380] on span "Detalles efecto" at bounding box center [1473, 386] width 67 height 14
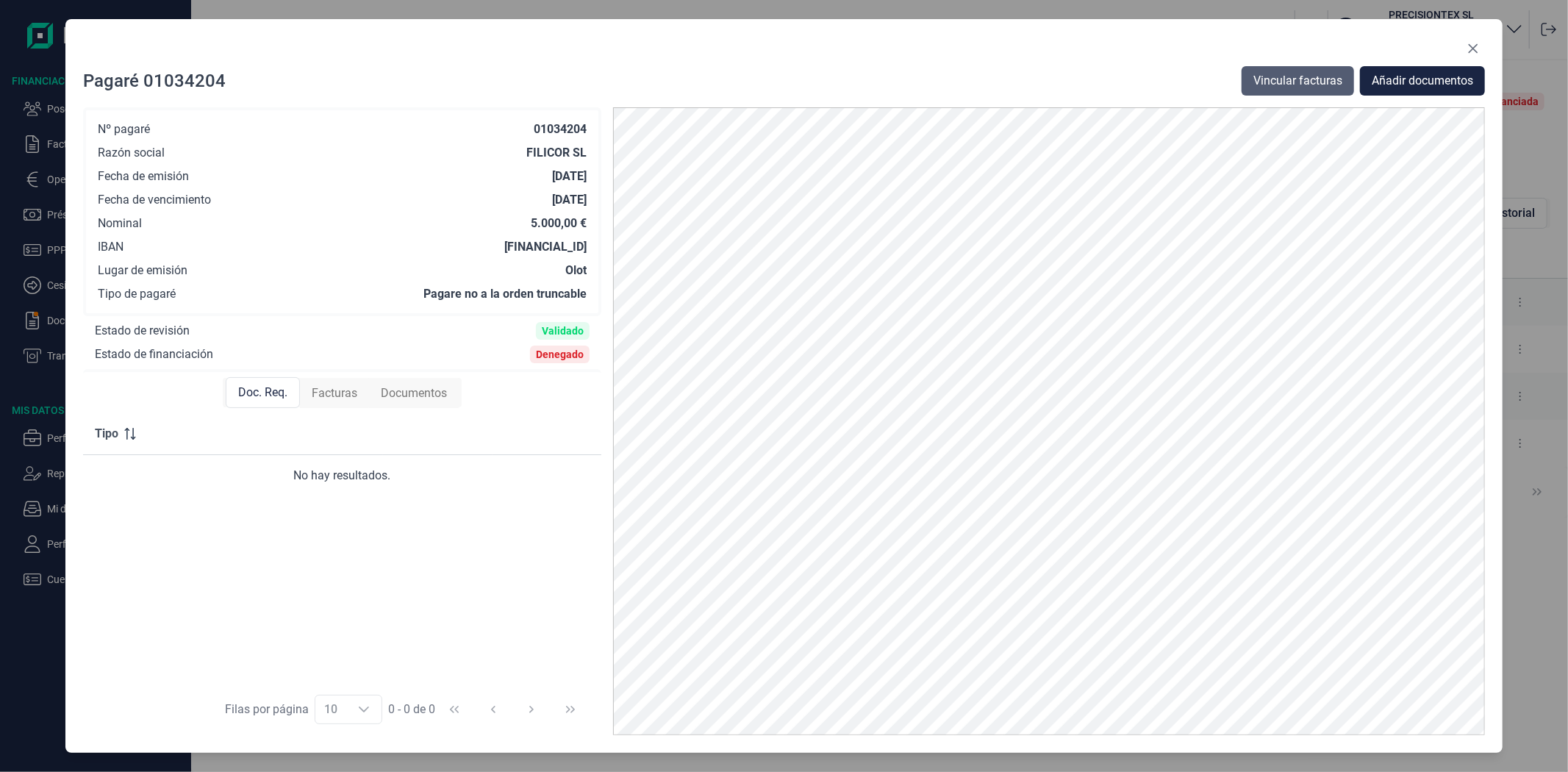
click at [1303, 78] on span "Vincular facturas" at bounding box center [1298, 81] width 89 height 18
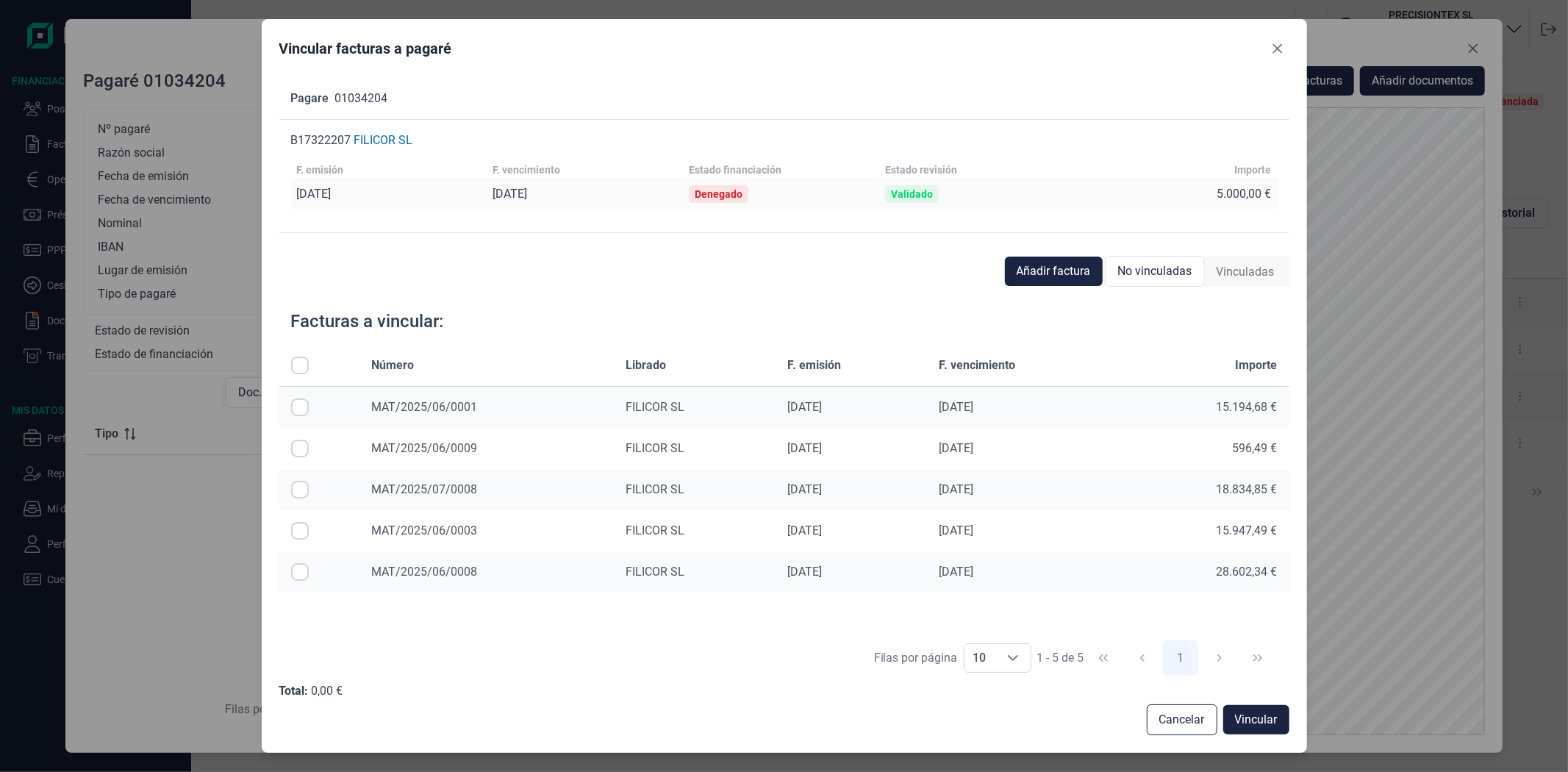
click at [1250, 280] on span "Vinculadas" at bounding box center [1246, 271] width 58 height 18
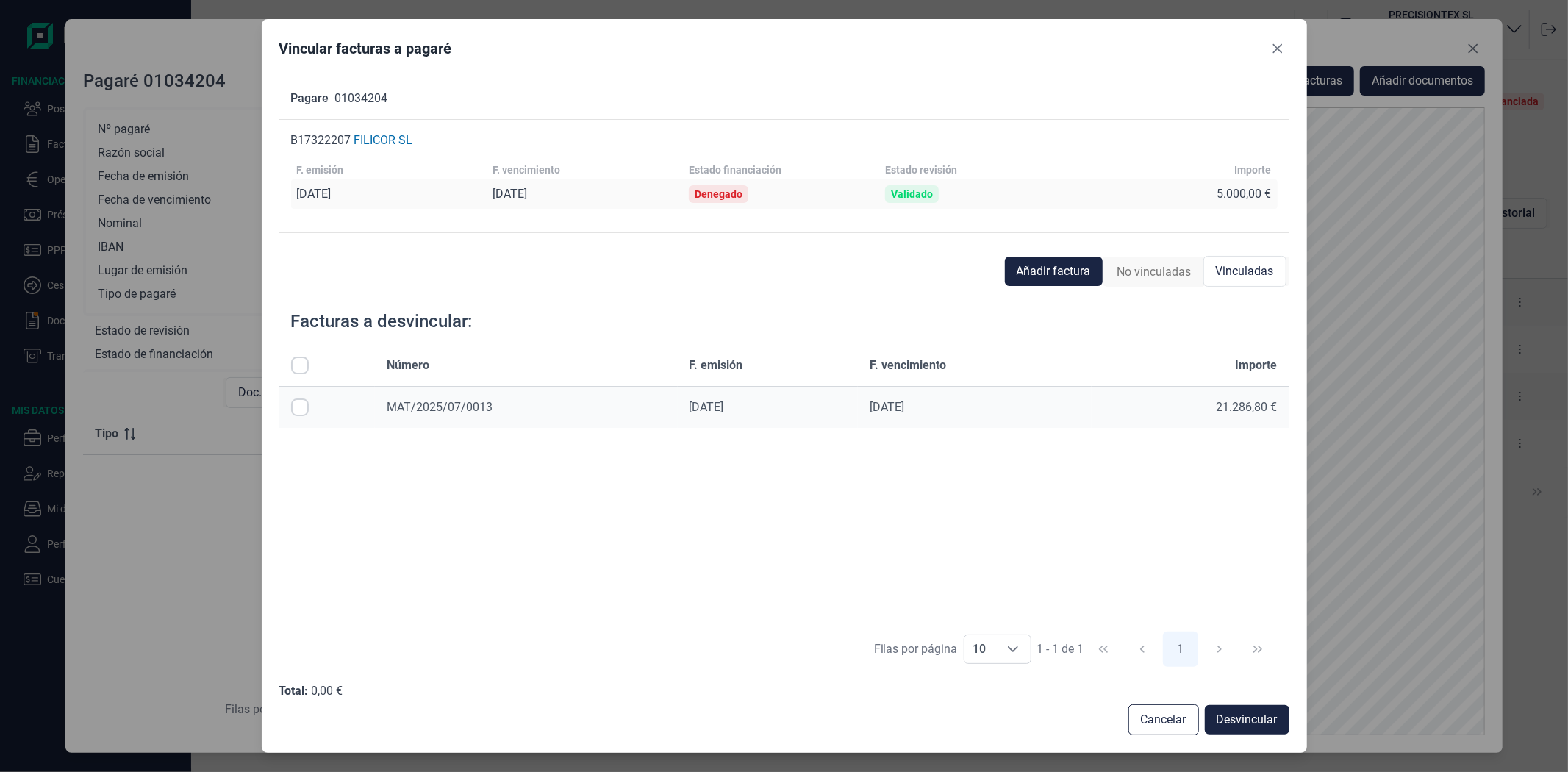
click at [300, 408] on input "Row Selected null" at bounding box center [300, 407] width 18 height 18
checkbox input "true"
click at [1229, 722] on span "Desvincular" at bounding box center [1247, 719] width 61 height 18
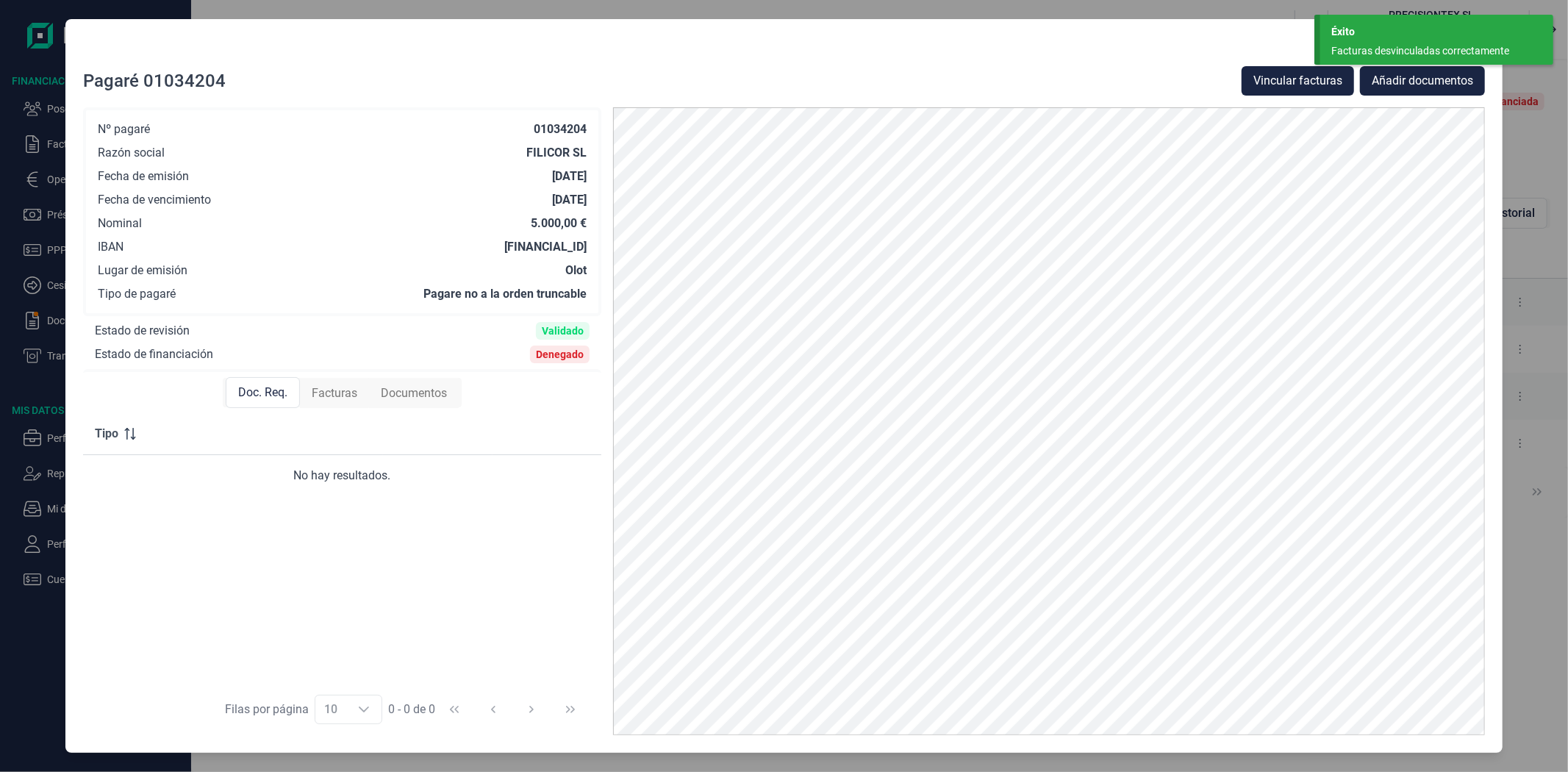
click at [1445, 31] on div "Éxito" at bounding box center [1437, 32] width 211 height 15
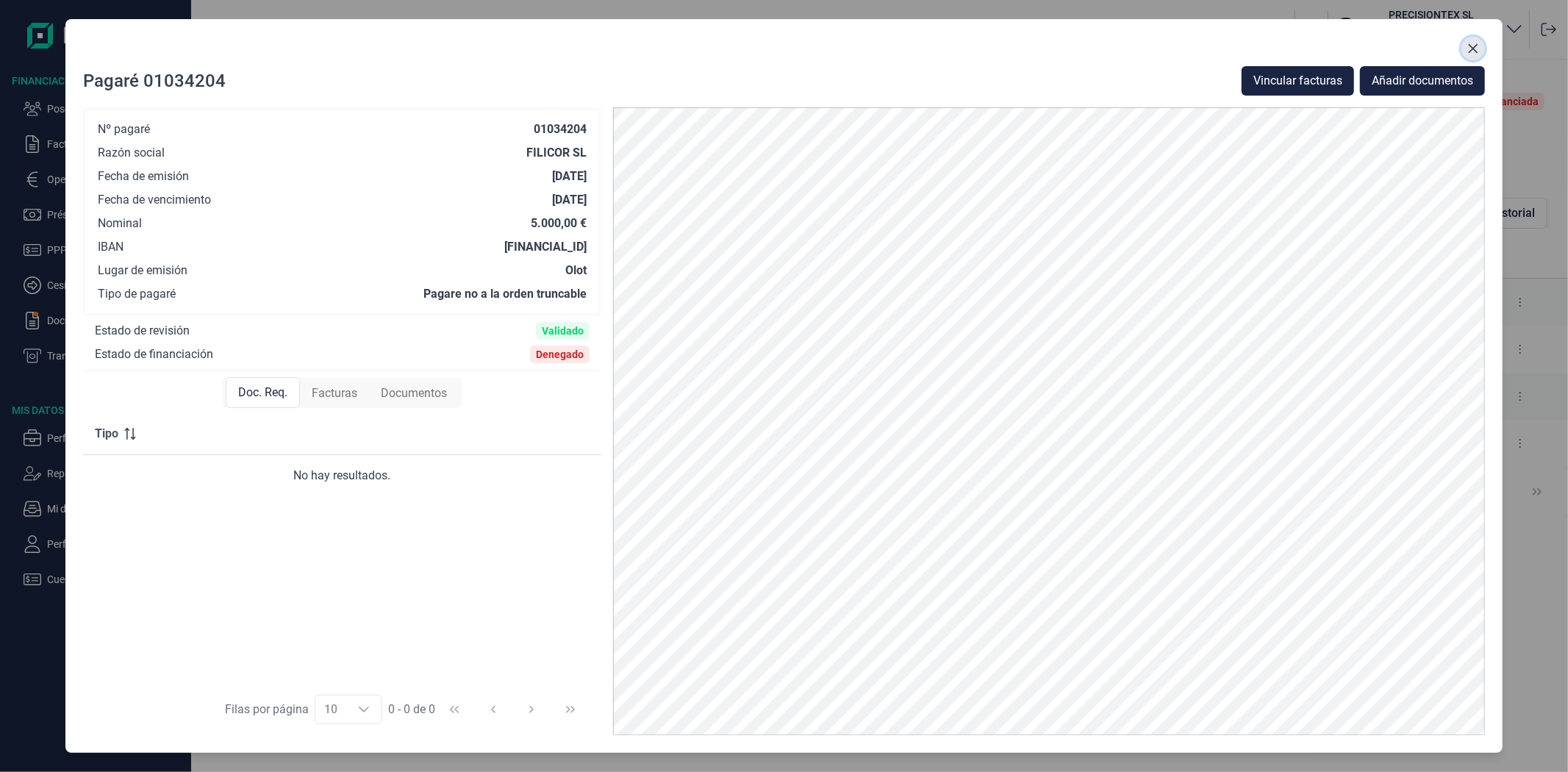
click at [1473, 47] on icon "Close" at bounding box center [1473, 48] width 11 height 11
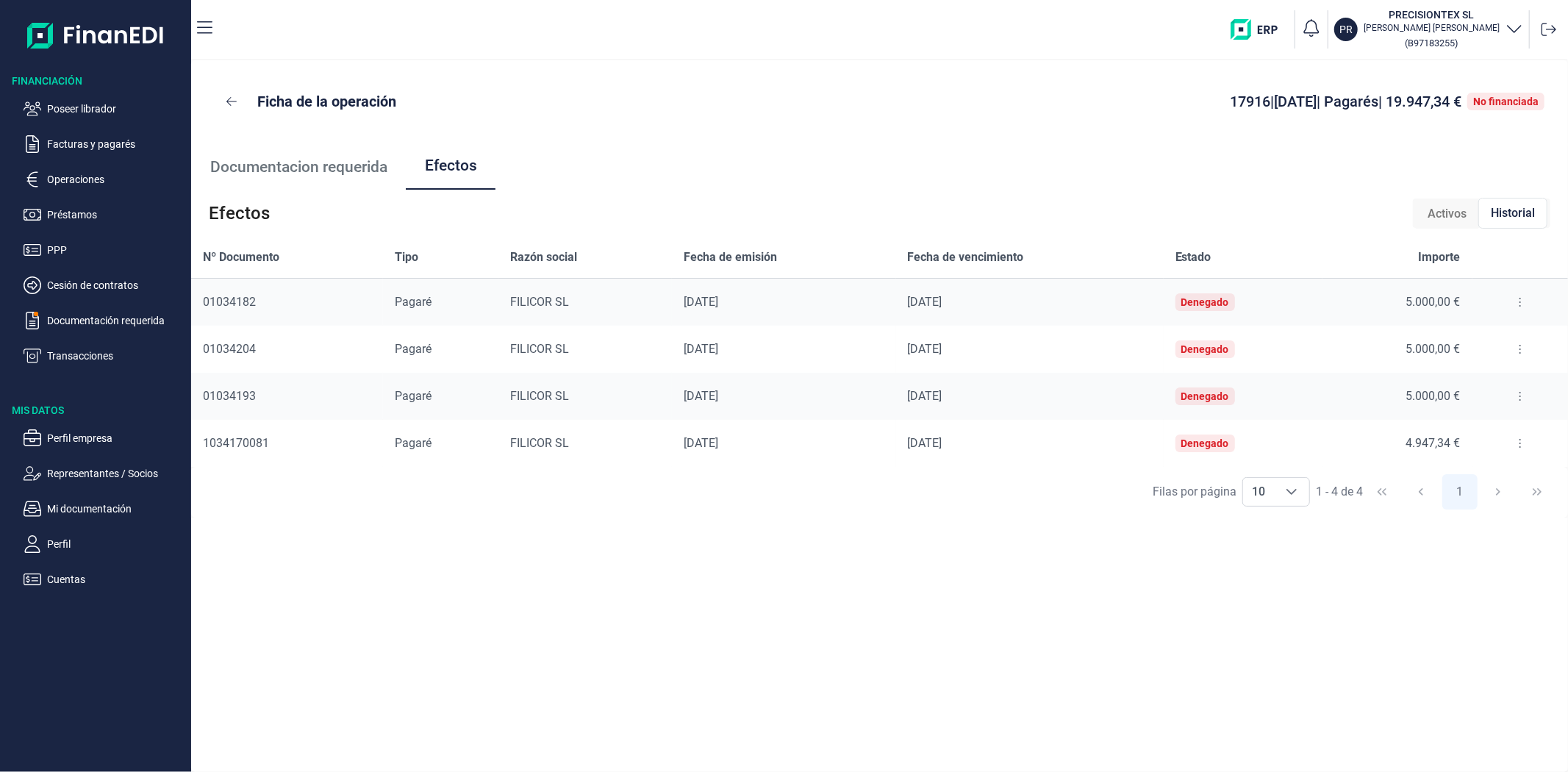
click at [1512, 394] on button at bounding box center [1520, 396] width 27 height 24
click at [1491, 422] on li "Detalles efecto" at bounding box center [1467, 433] width 122 height 27
click at [1442, 430] on span "Detalles efecto" at bounding box center [1473, 432] width 67 height 14
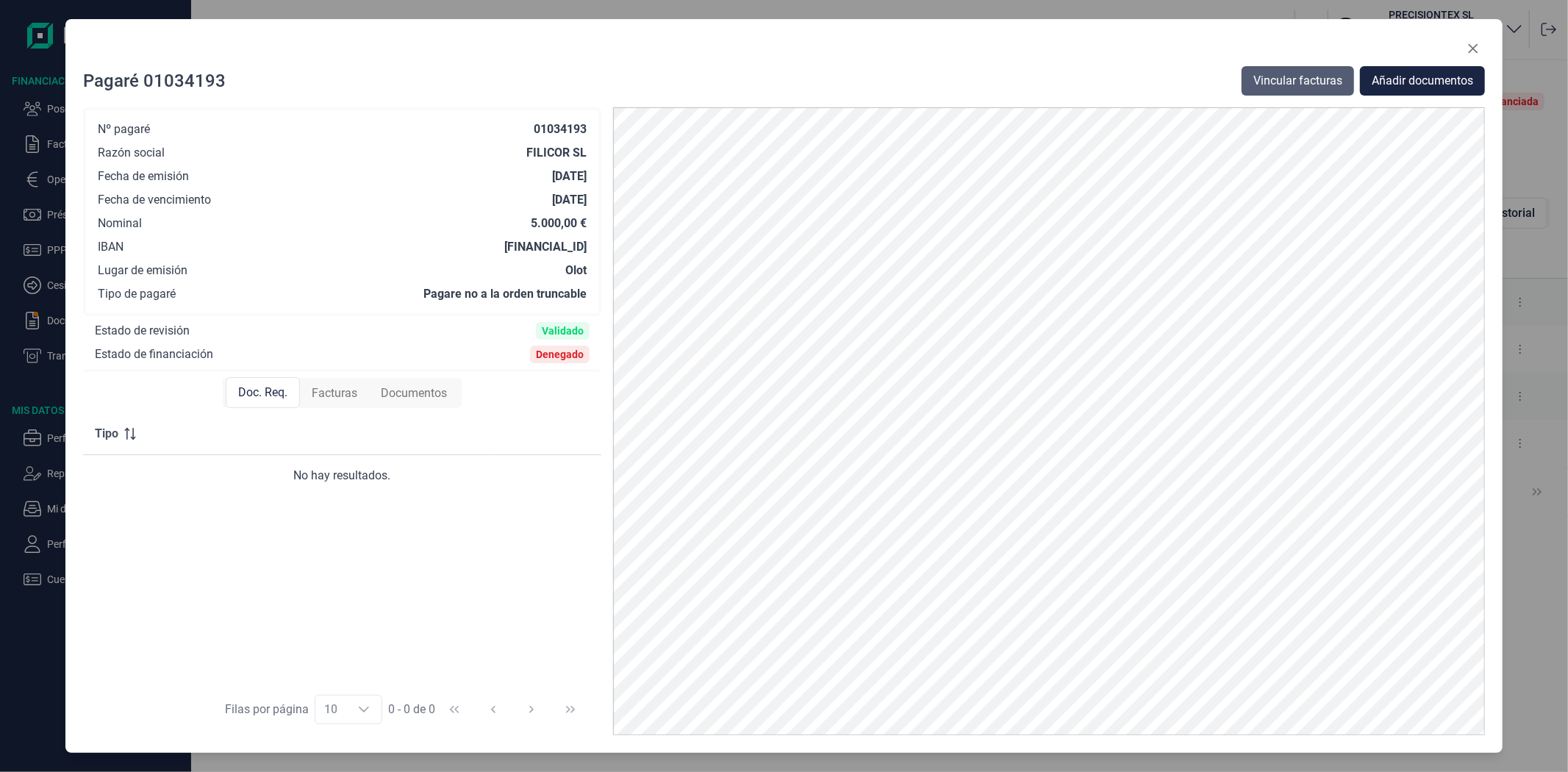
click at [1314, 74] on span "Vincular facturas" at bounding box center [1298, 81] width 89 height 18
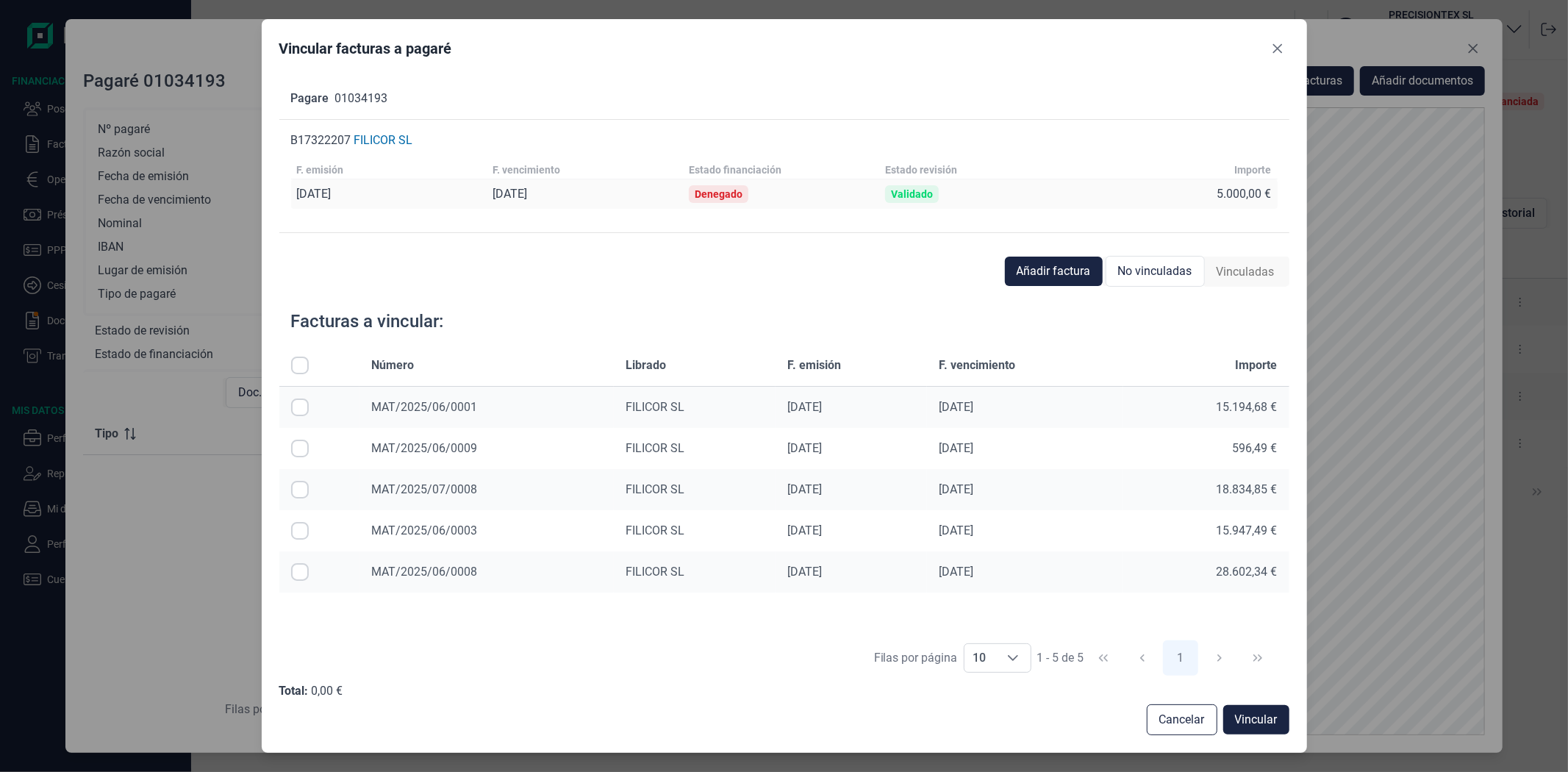
click at [1234, 268] on span "Vinculadas" at bounding box center [1246, 271] width 58 height 18
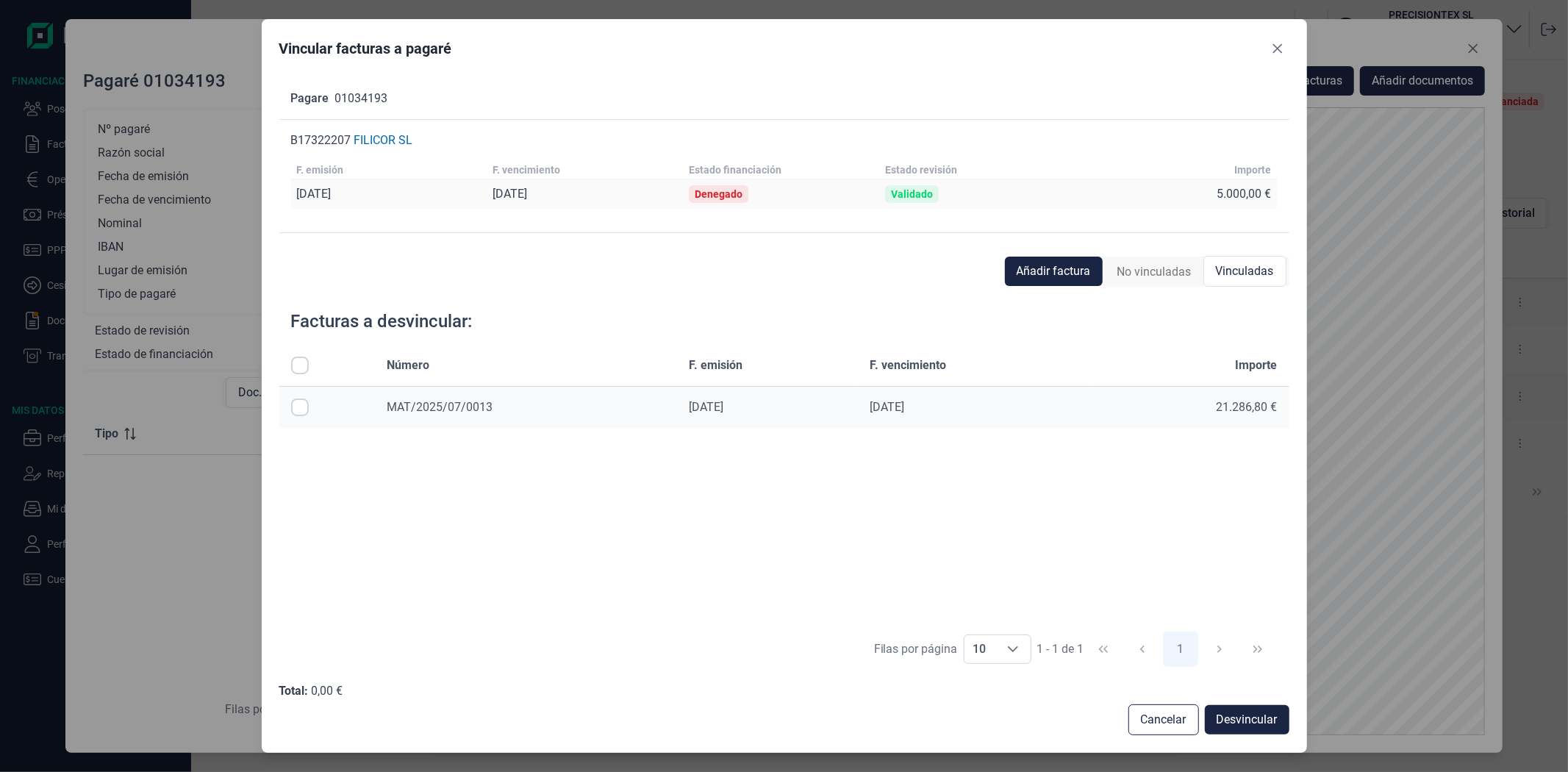
click at [301, 408] on input "Row Selected null" at bounding box center [300, 407] width 18 height 18
checkbox input "true"
click at [1230, 716] on span "Desvincular" at bounding box center [1247, 719] width 61 height 18
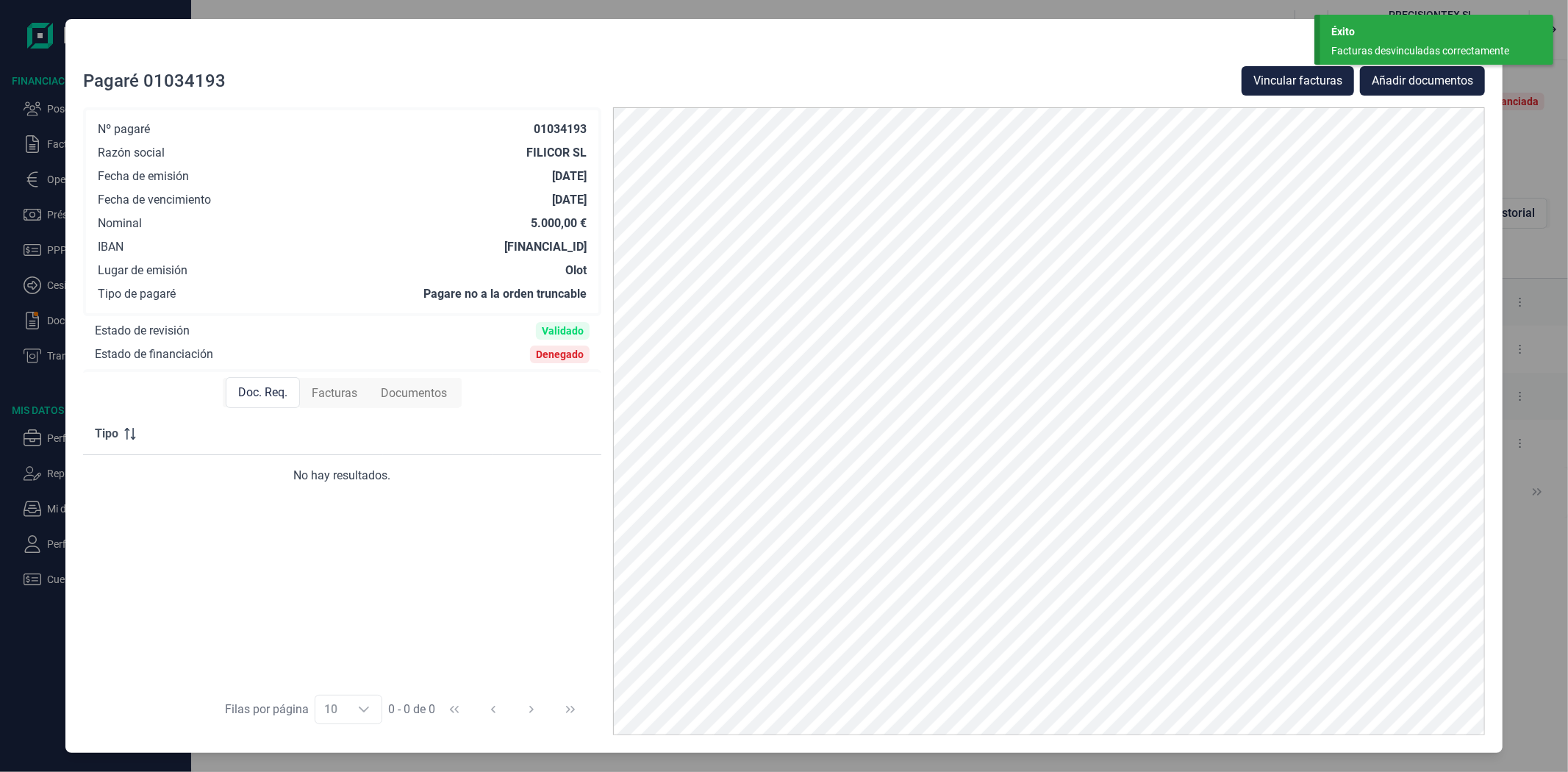
click at [1390, 47] on div "Facturas desvinculadas correctamente" at bounding box center [1432, 51] width 200 height 15
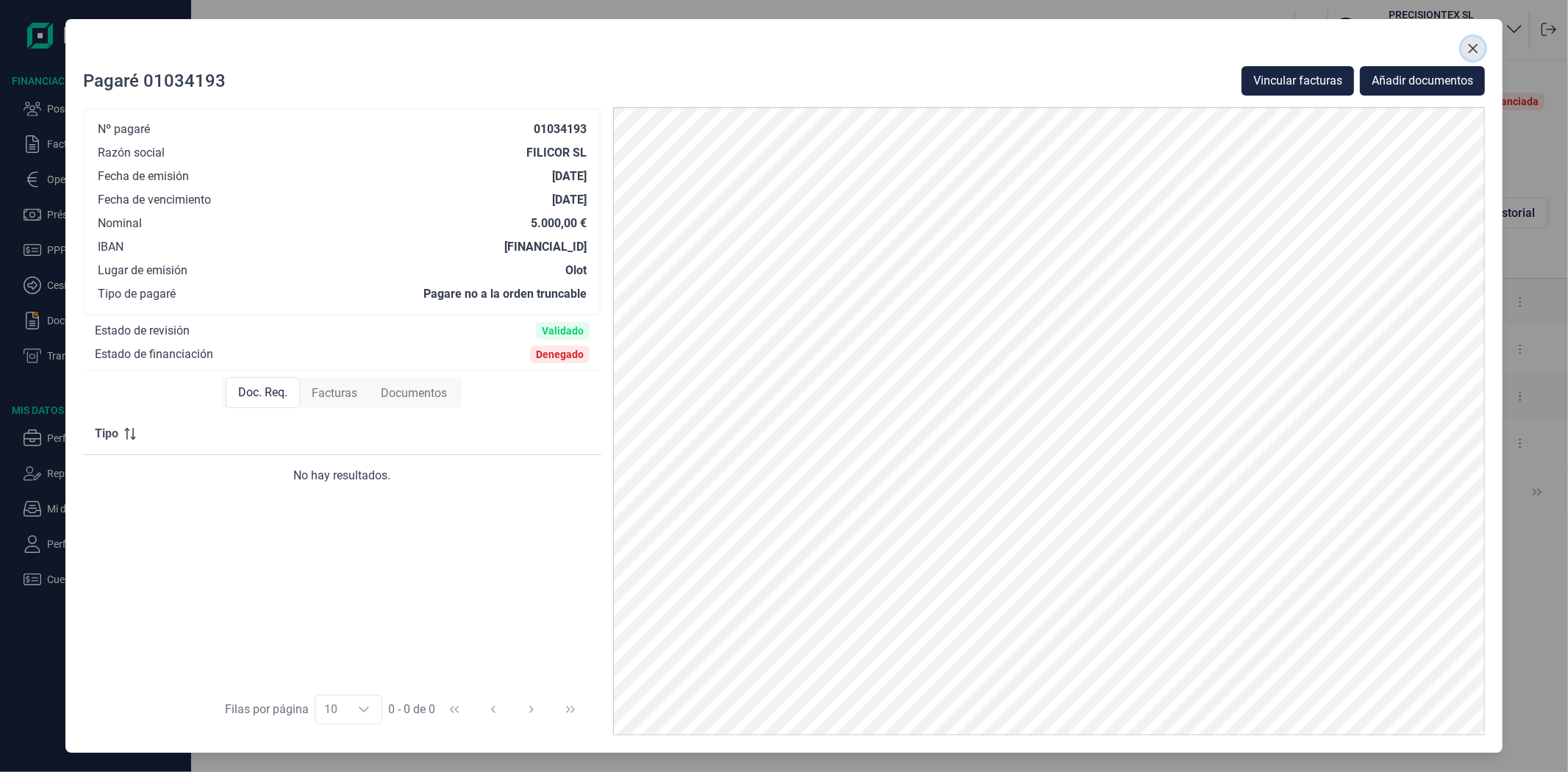
click at [1472, 43] on icon "Close" at bounding box center [1473, 48] width 11 height 11
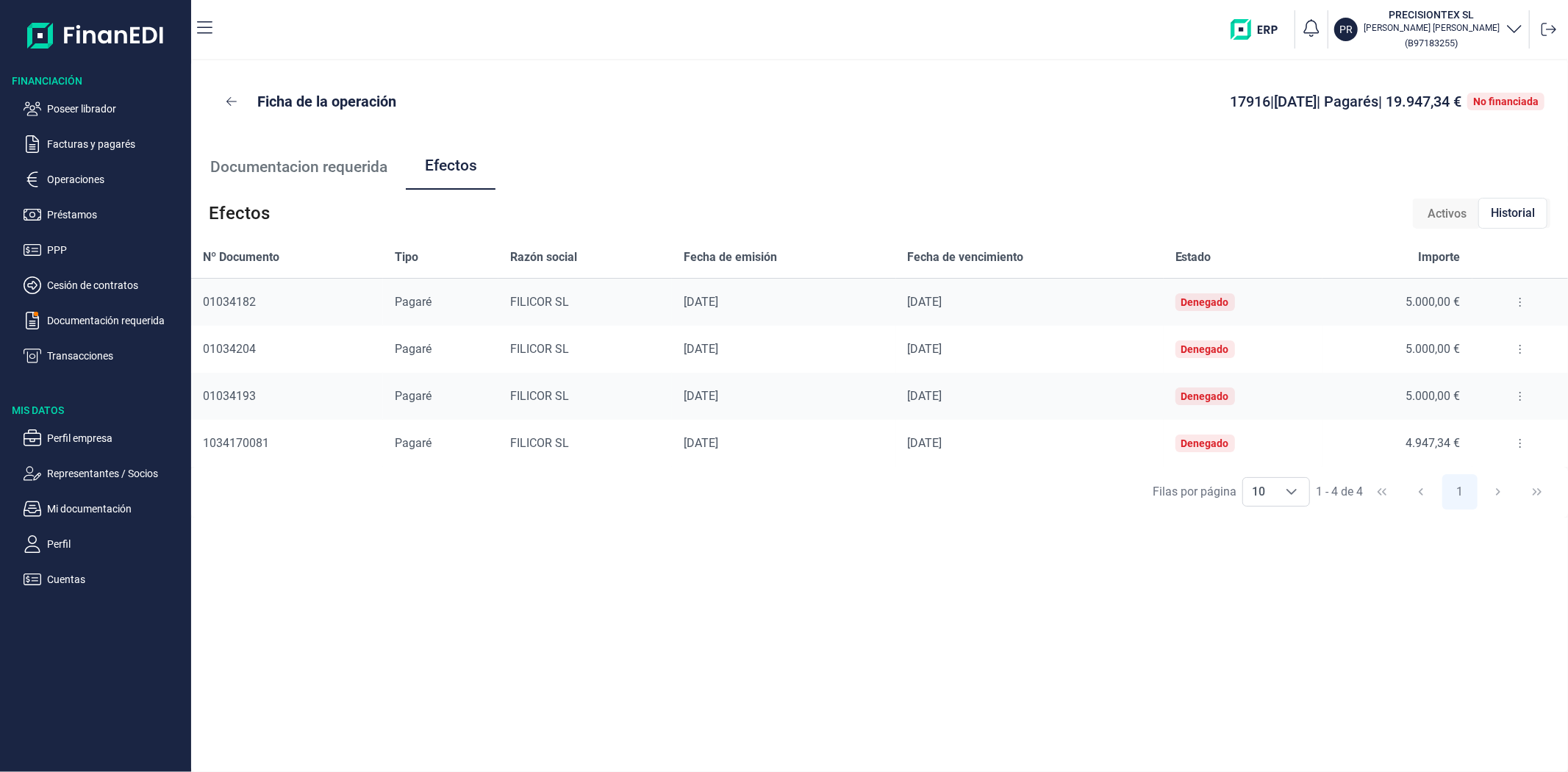
click at [1519, 446] on icon at bounding box center [1521, 443] width 3 height 11
click at [1489, 480] on span "Detalles efecto" at bounding box center [1473, 479] width 67 height 14
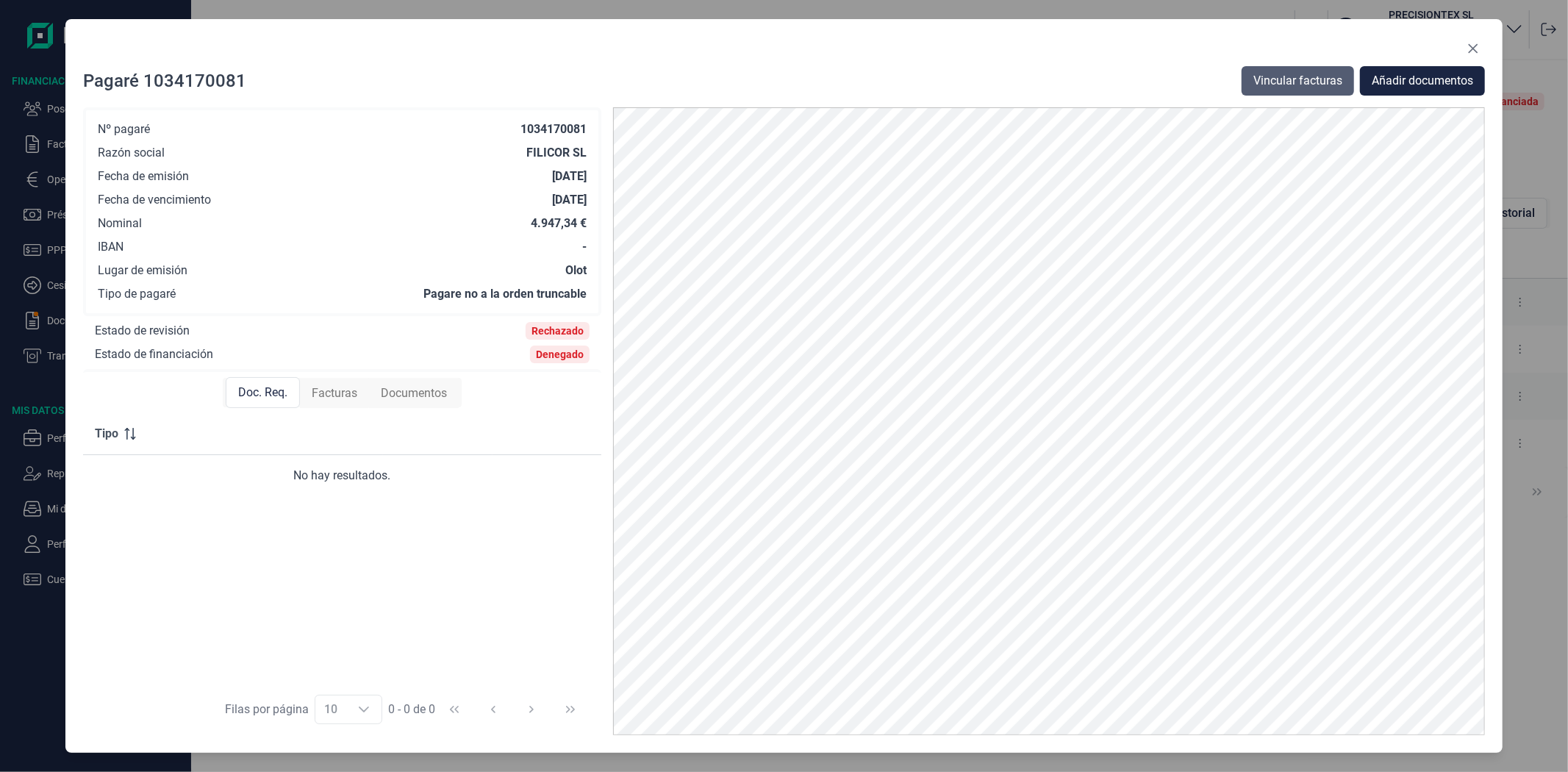
click at [1268, 74] on span "Vincular facturas" at bounding box center [1298, 81] width 89 height 18
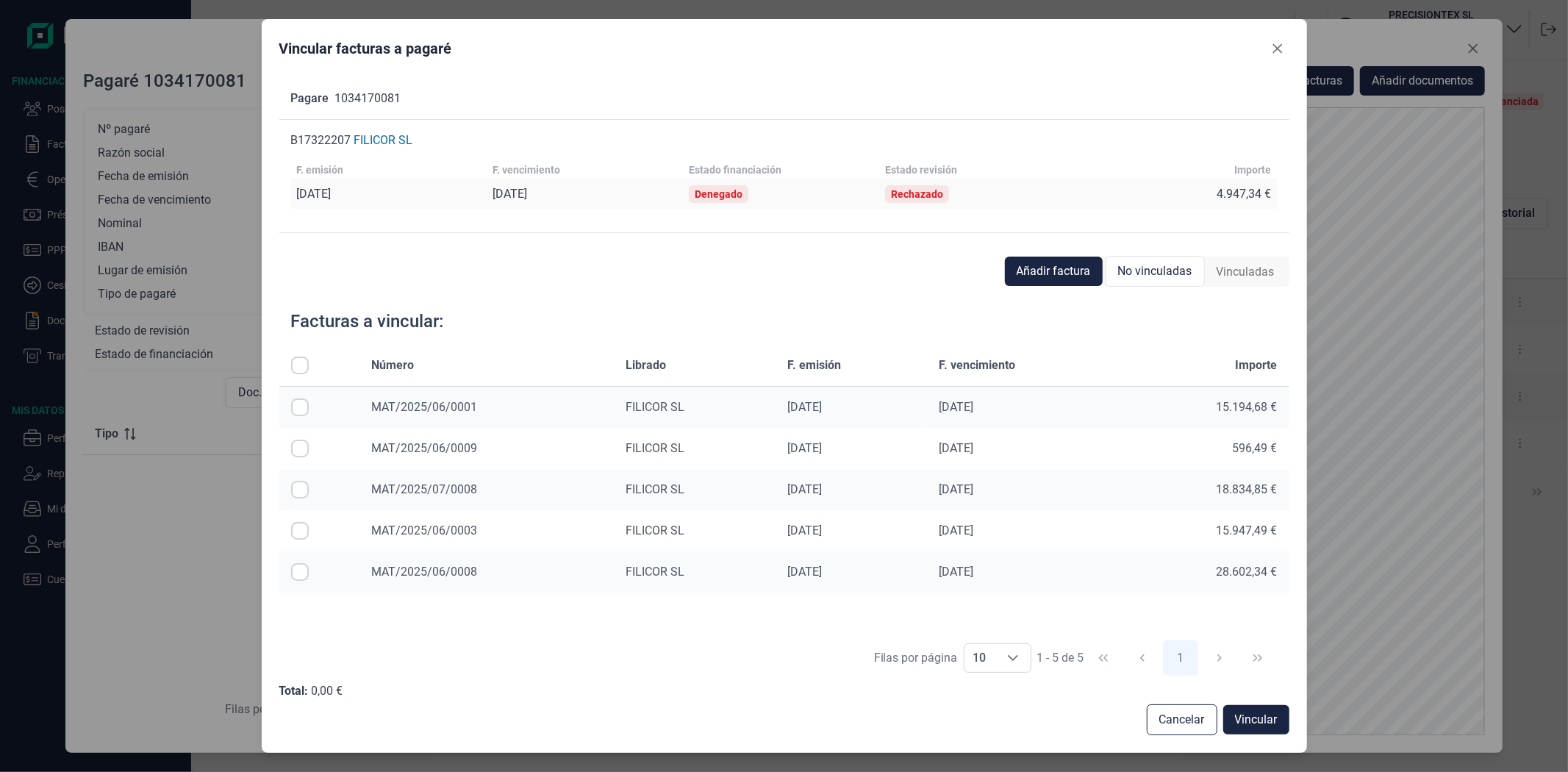
click at [1265, 270] on span "Vinculadas" at bounding box center [1246, 271] width 58 height 18
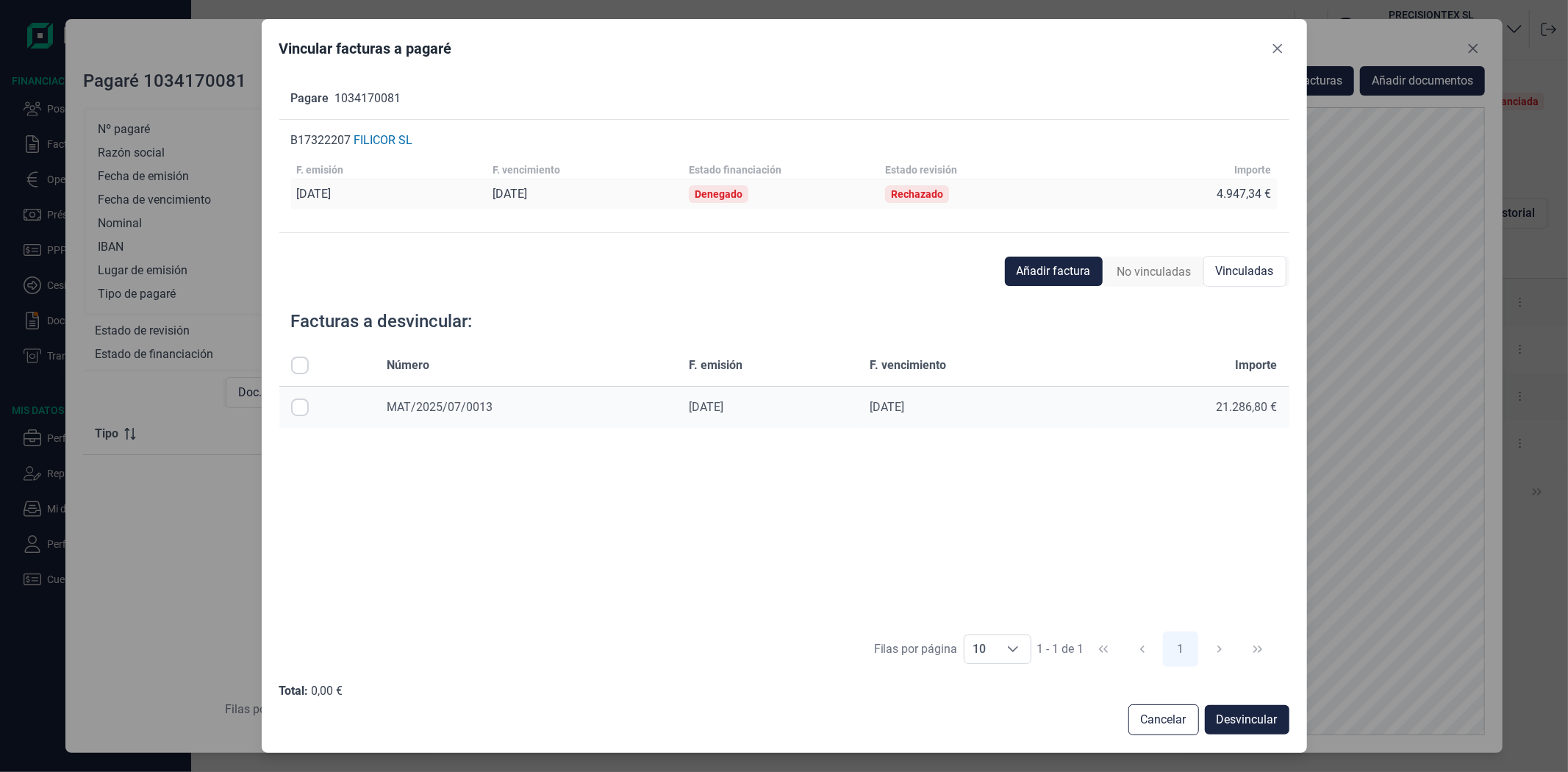
click at [300, 407] on input "Row Selected null" at bounding box center [300, 407] width 18 height 18
checkbox input "true"
click at [1265, 716] on span "Desvincular" at bounding box center [1247, 719] width 61 height 18
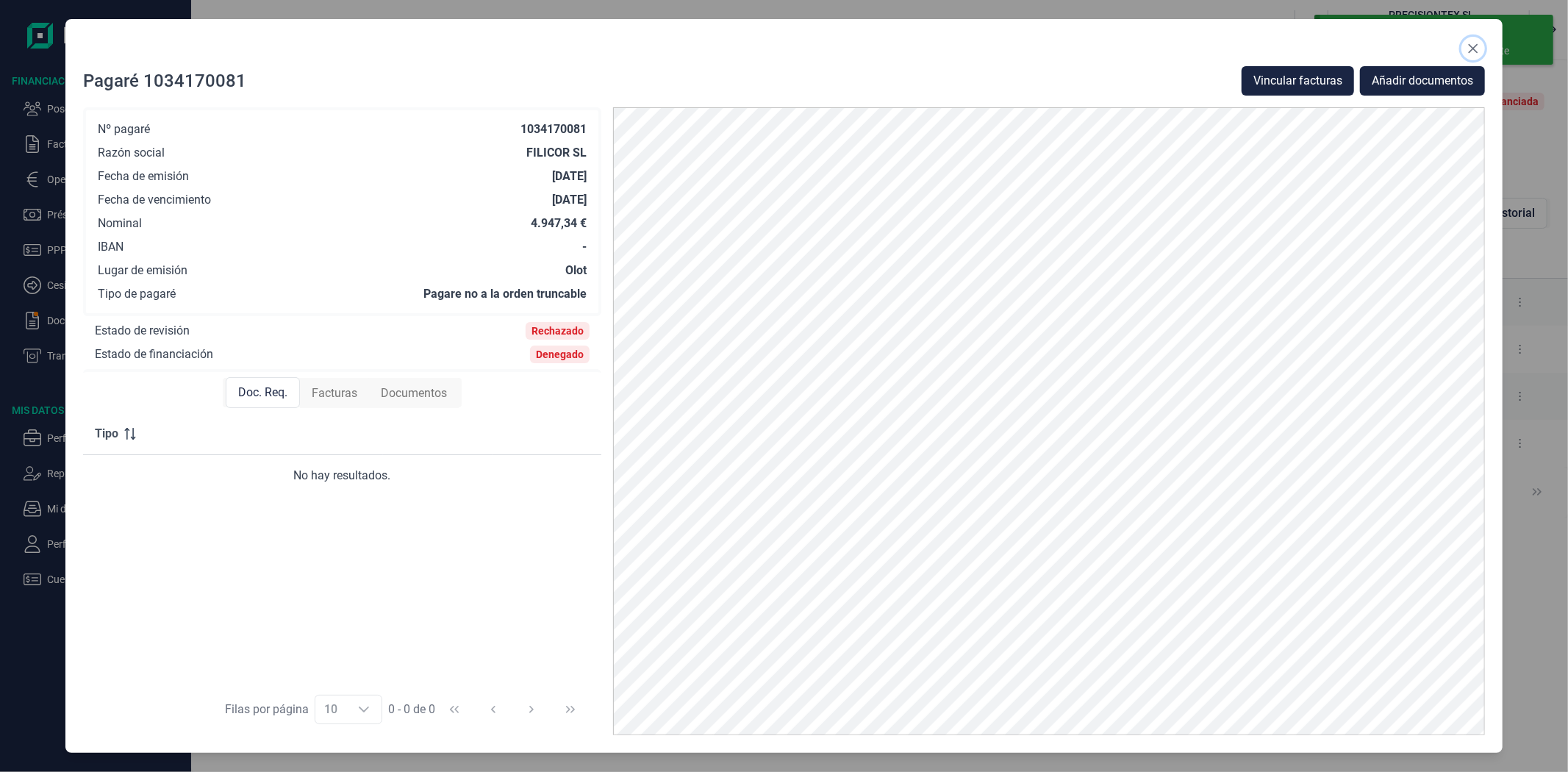
click at [1475, 43] on icon "Close" at bounding box center [1473, 48] width 11 height 11
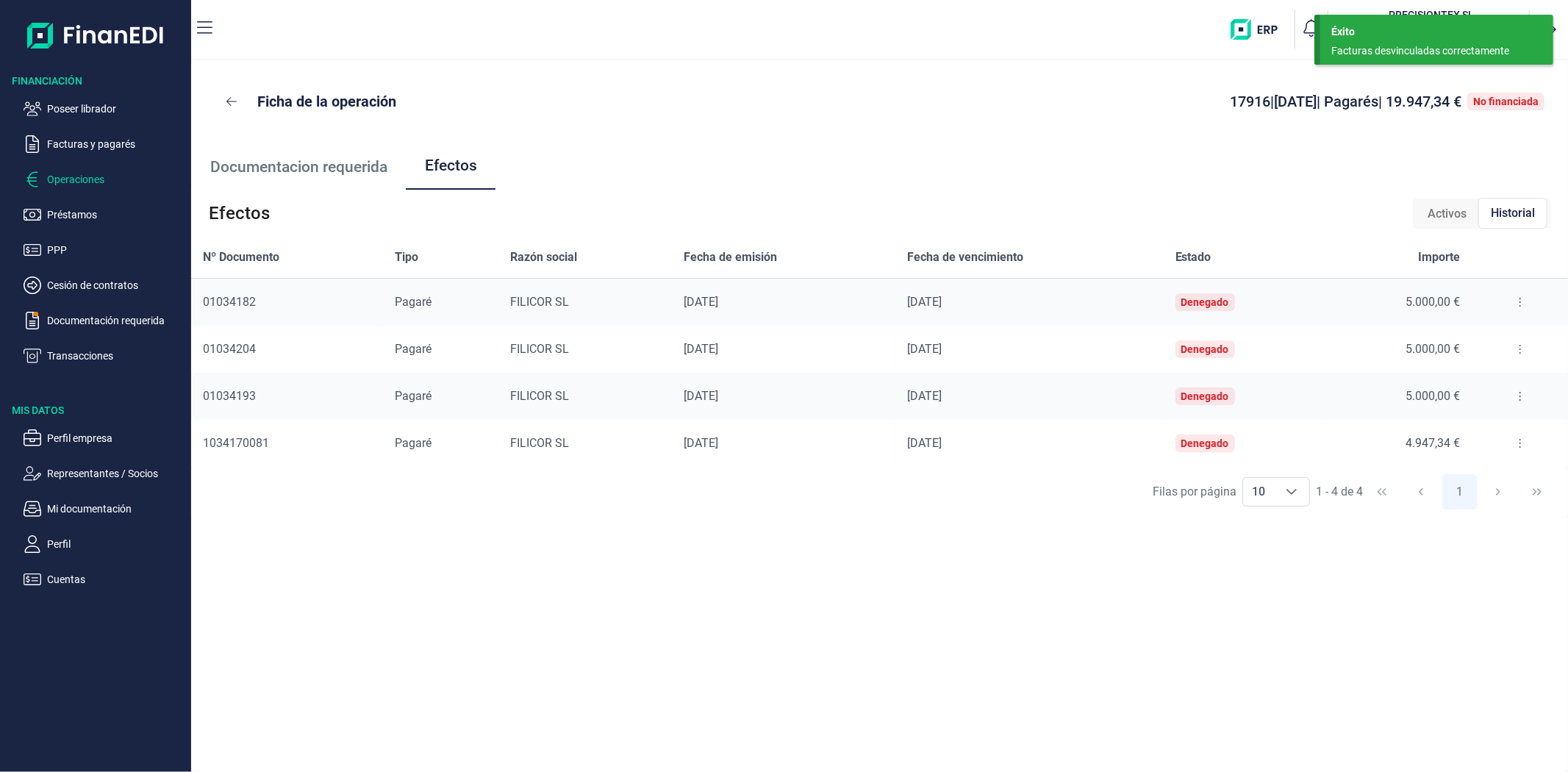
click at [89, 172] on p "Operaciones" at bounding box center [116, 179] width 138 height 18
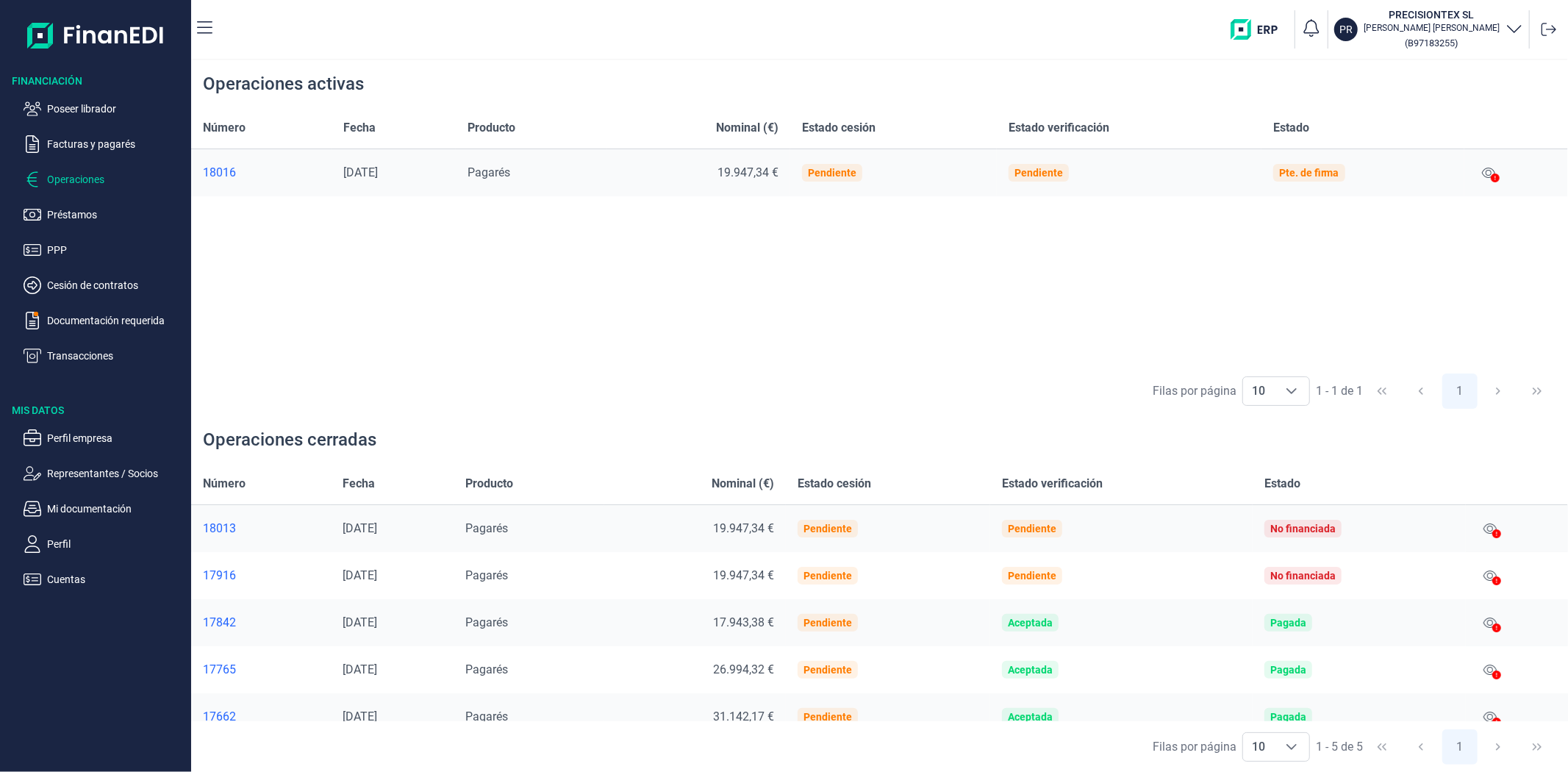
click at [1469, 168] on td at bounding box center [1516, 173] width 104 height 48
click at [1502, 168] on button at bounding box center [1489, 172] width 25 height 24
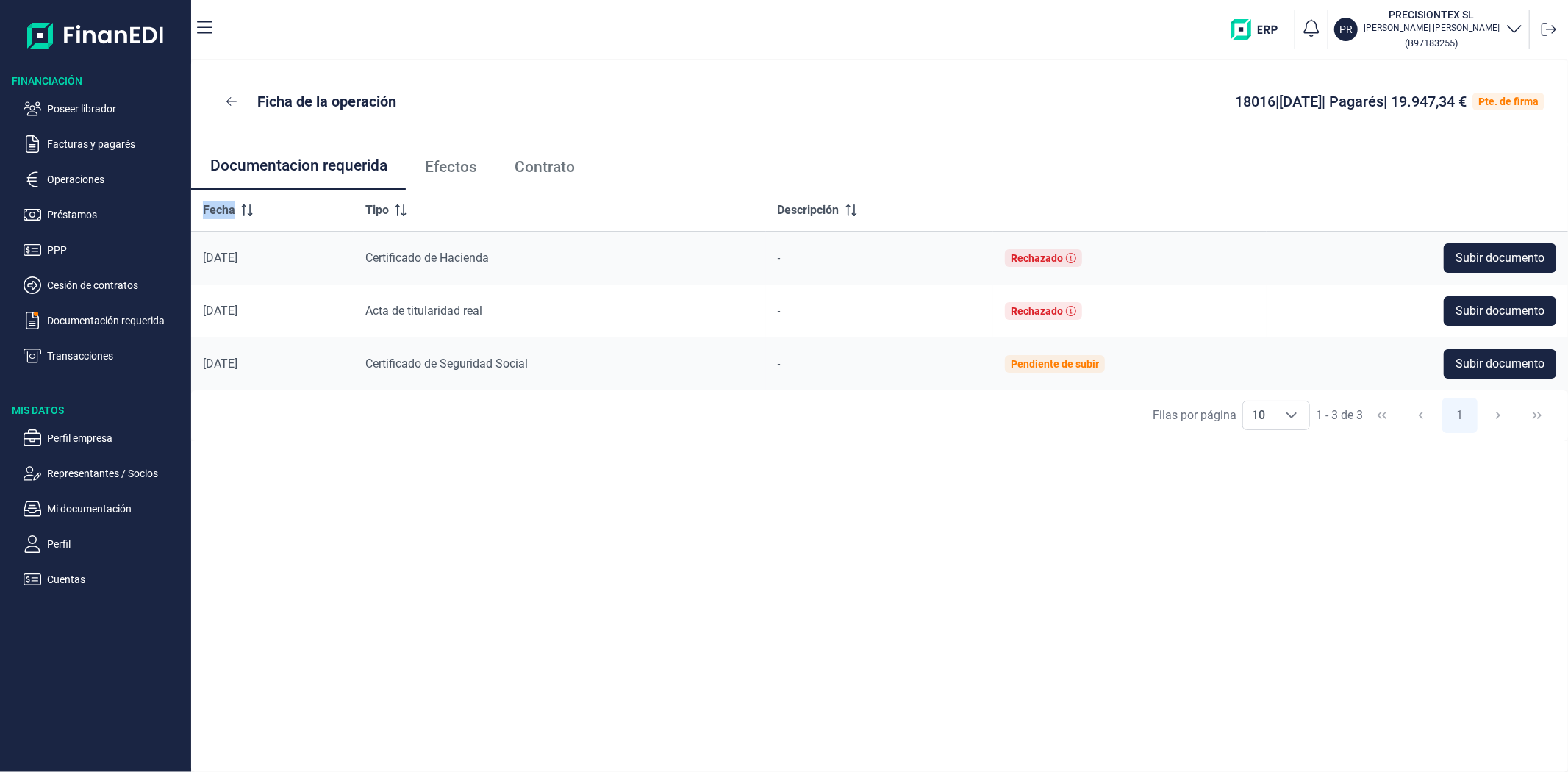
click at [1502, 169] on ul "Documentacion requerida Efectos Contrato" at bounding box center [880, 166] width 1377 height 47
click at [217, 101] on button at bounding box center [232, 101] width 34 height 35
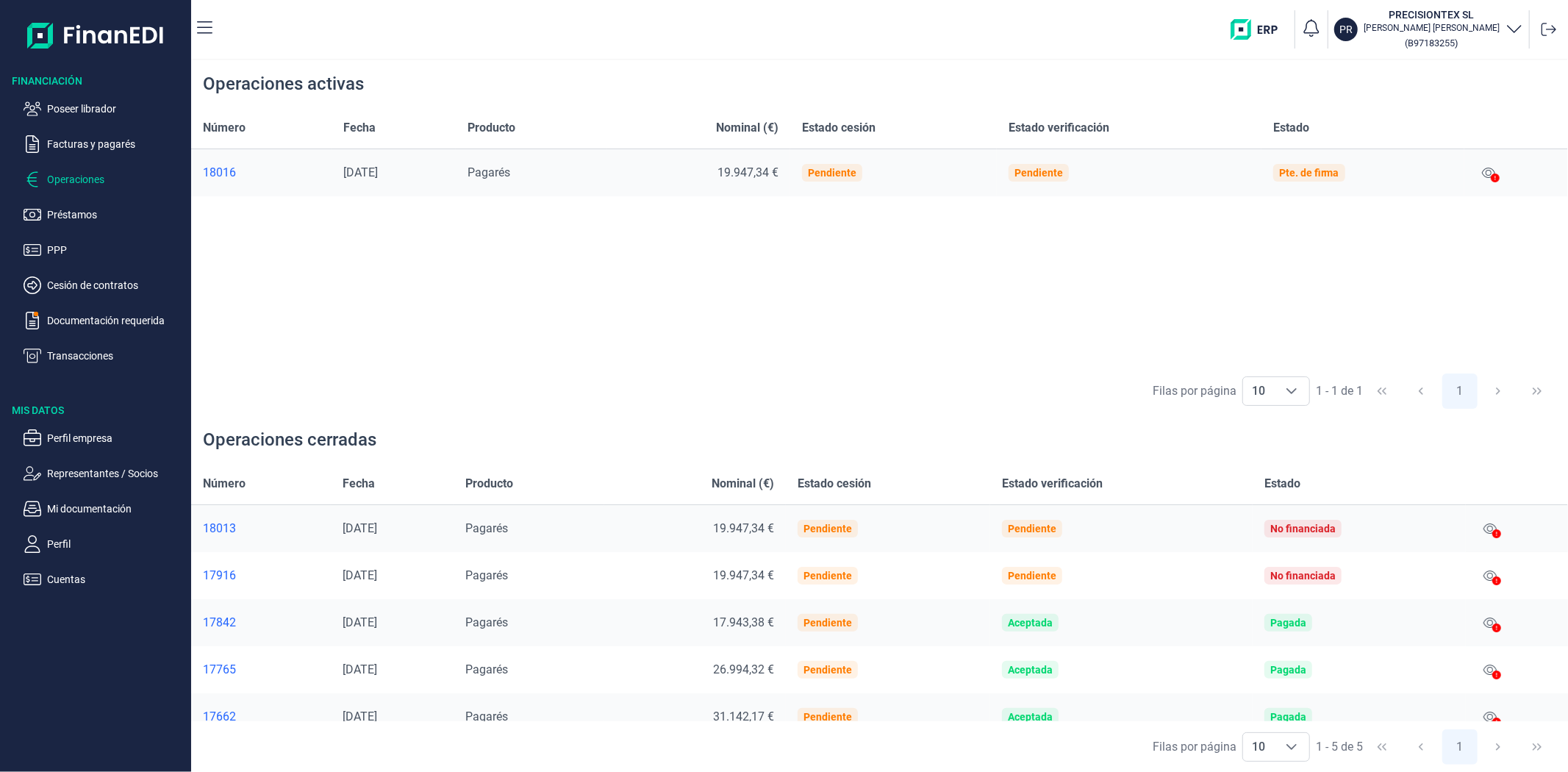
click at [1473, 174] on td at bounding box center [1516, 173] width 104 height 48
click at [1480, 178] on td at bounding box center [1516, 173] width 104 height 48
click at [1498, 174] on icon at bounding box center [1496, 178] width 9 height 9
click at [1497, 175] on icon at bounding box center [1496, 178] width 9 height 9
click at [1499, 174] on icon at bounding box center [1496, 178] width 9 height 9
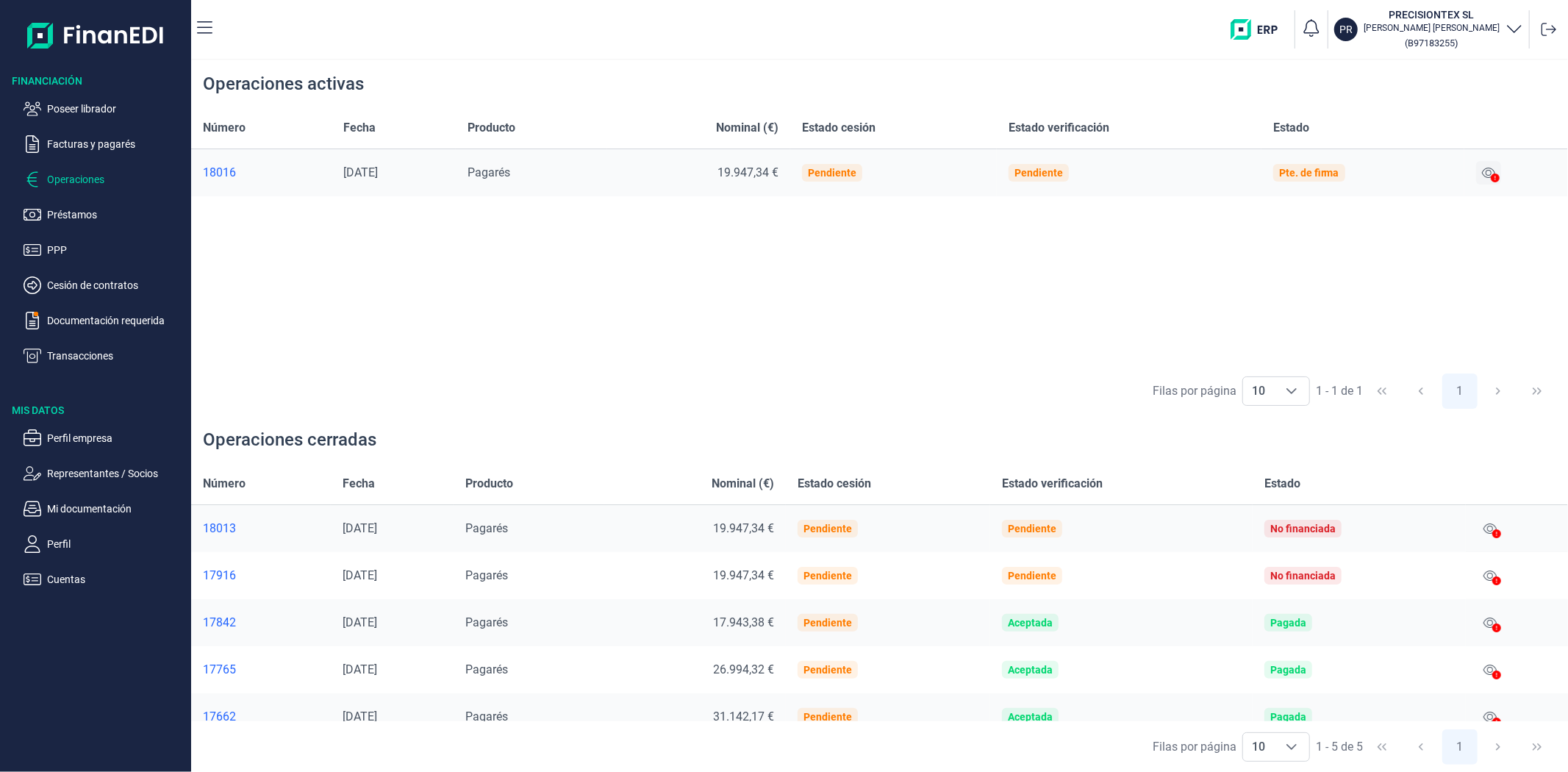
click at [1493, 171] on icon at bounding box center [1489, 172] width 13 height 11
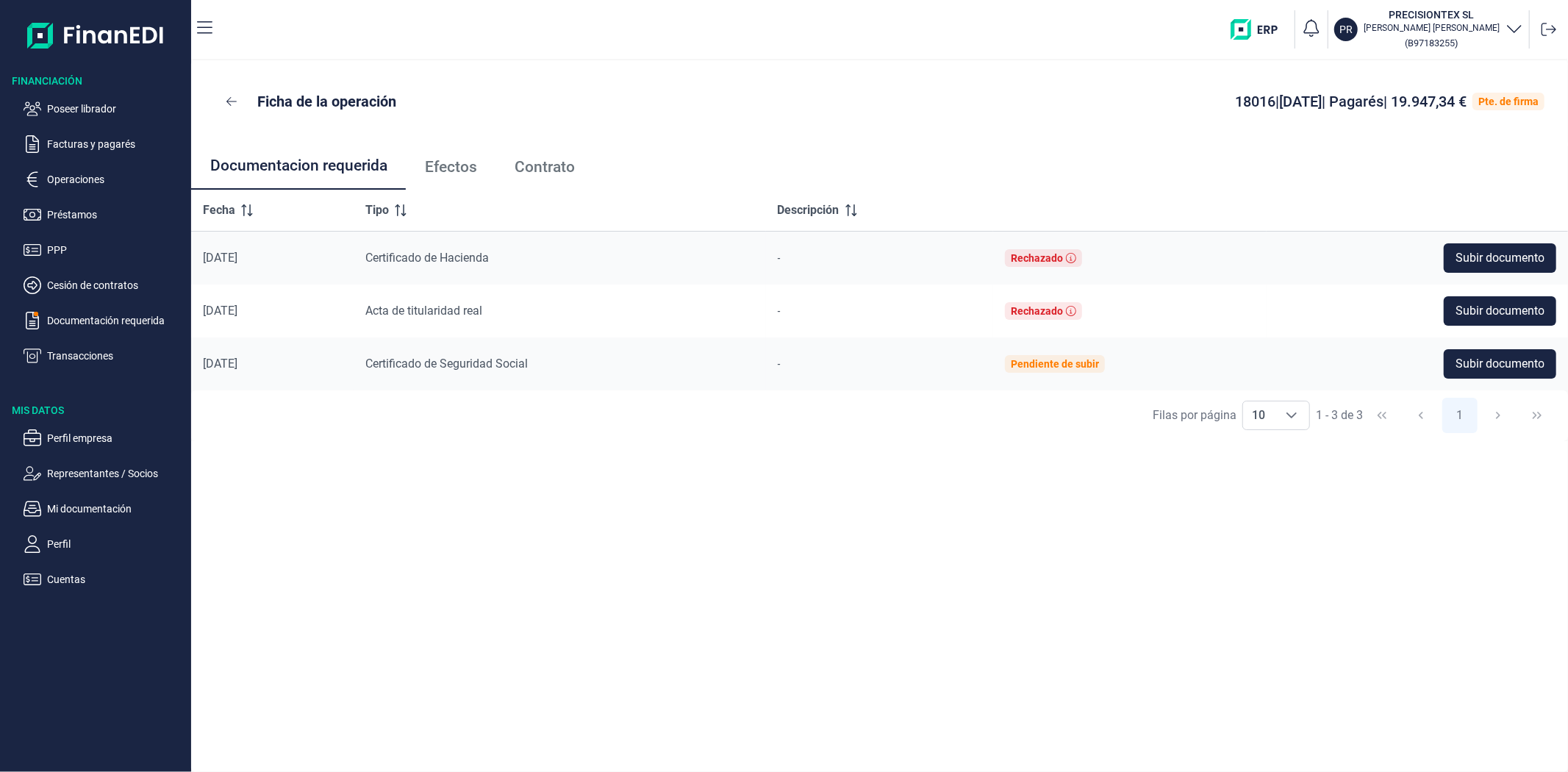
click at [443, 165] on span "Efectos" at bounding box center [451, 167] width 52 height 15
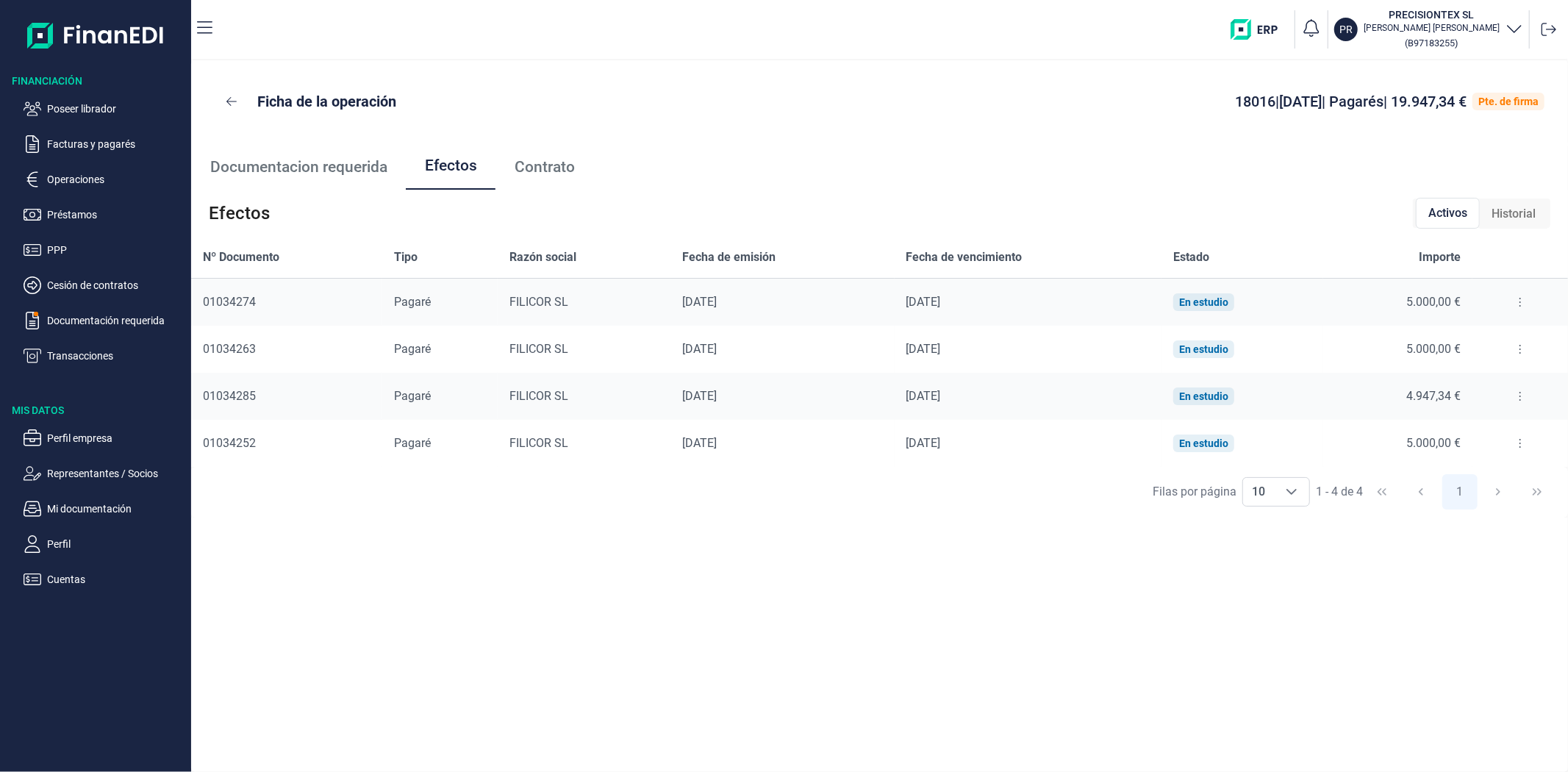
click at [1523, 311] on button at bounding box center [1520, 302] width 27 height 24
click at [1496, 340] on span "Detalles efecto" at bounding box center [1473, 338] width 67 height 14
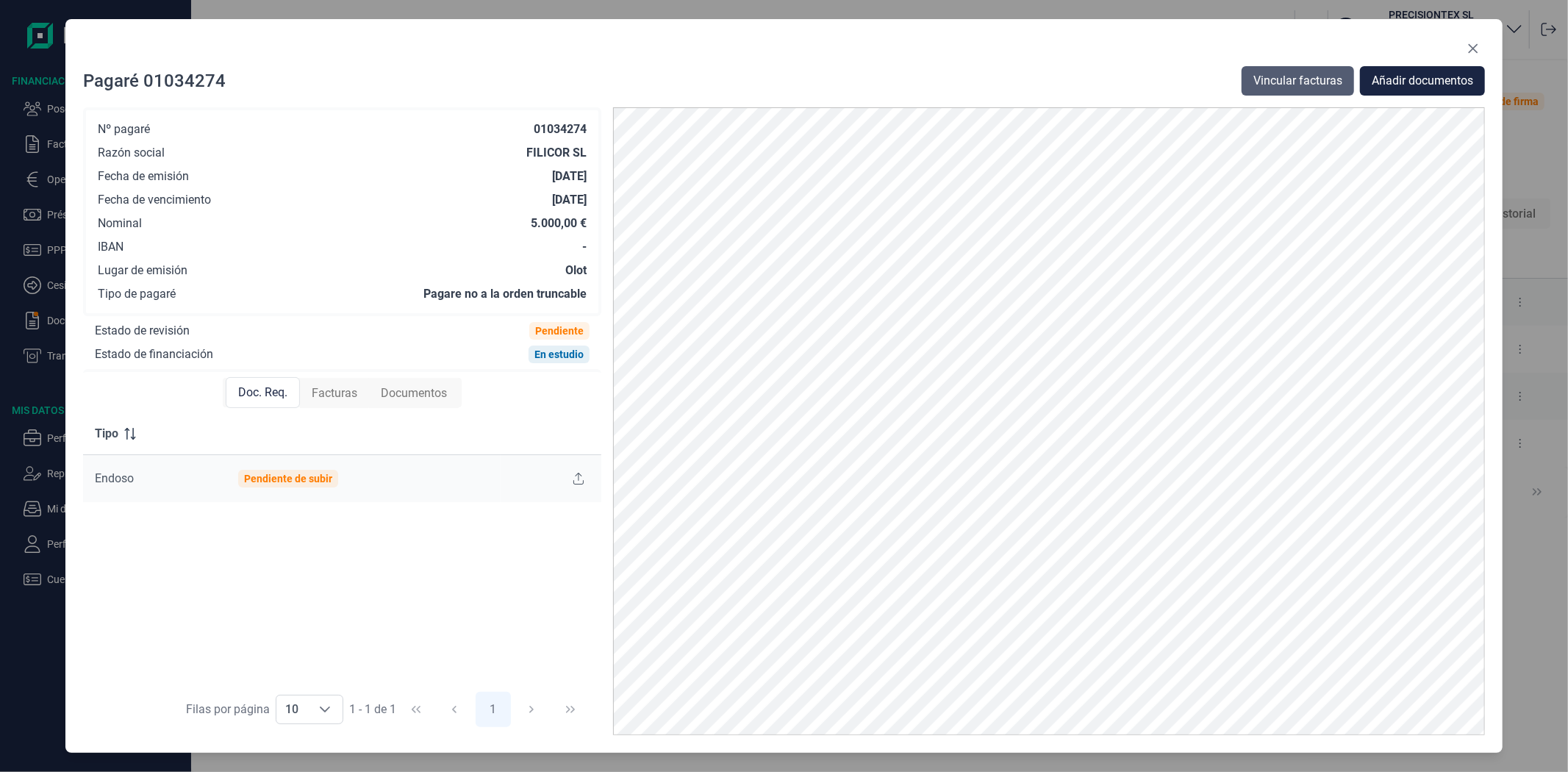
click at [1322, 72] on span "Vincular facturas" at bounding box center [1298, 81] width 89 height 18
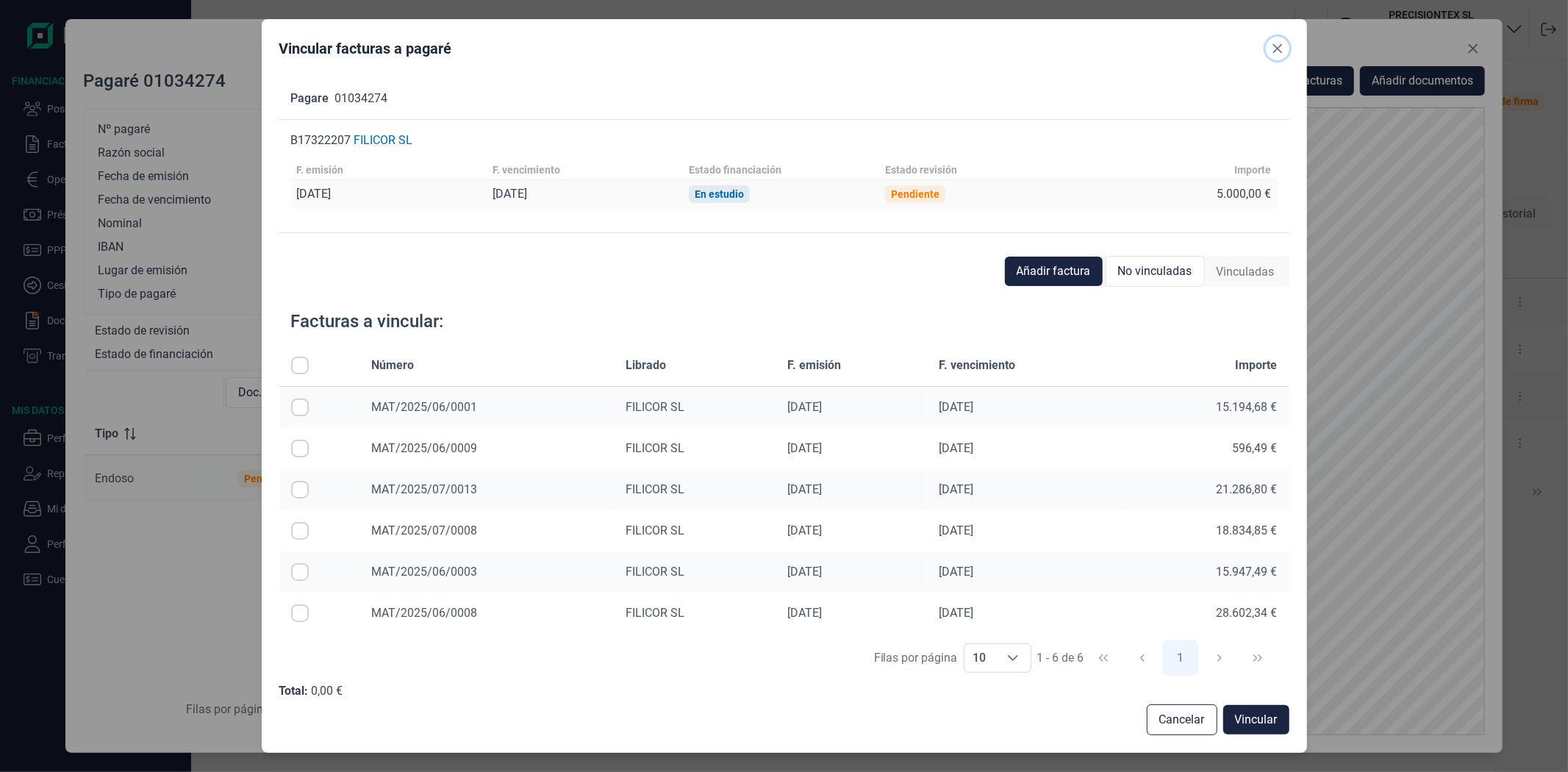
click at [1275, 41] on button "Close" at bounding box center [1278, 48] width 24 height 24
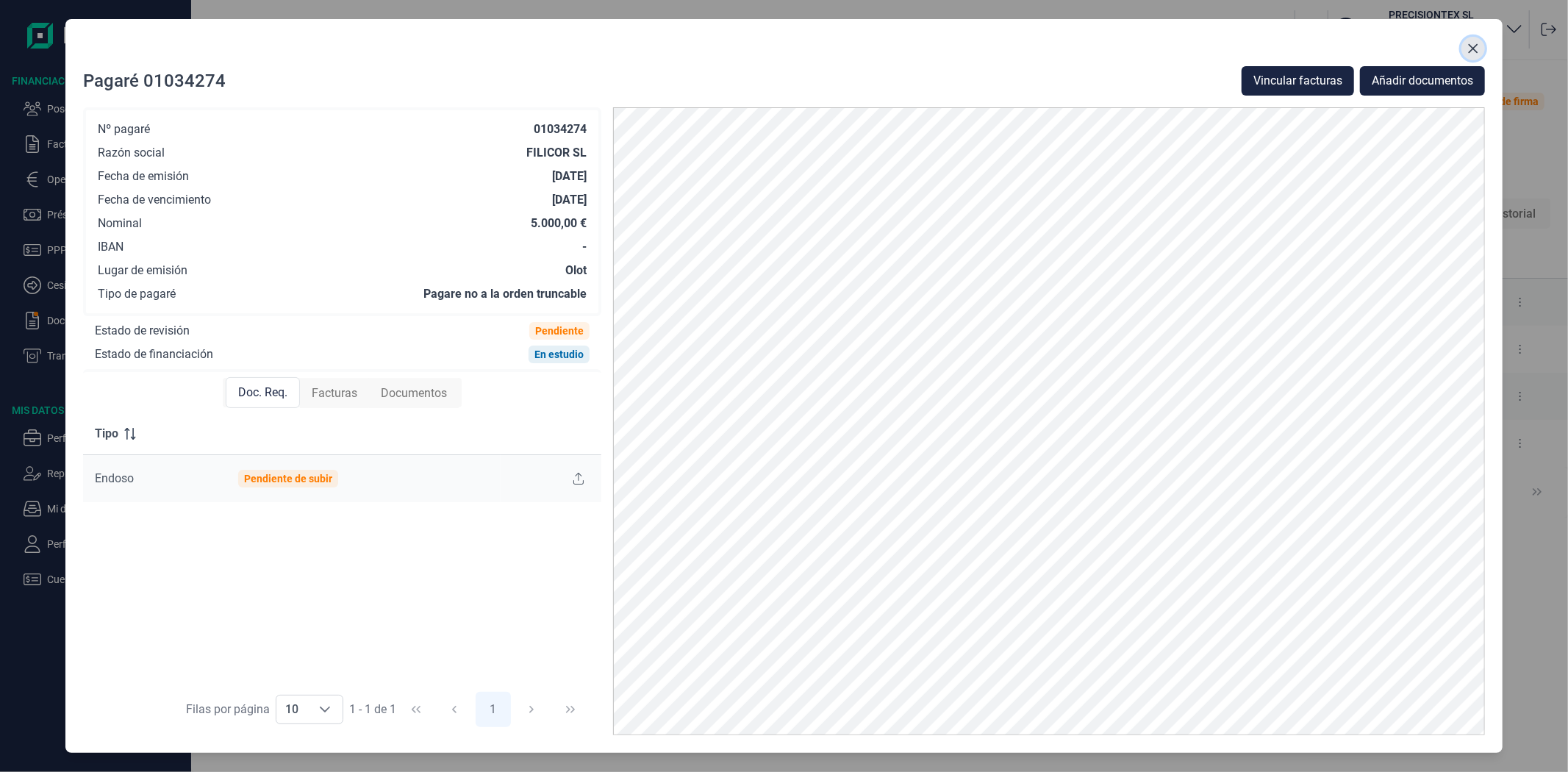
click at [1471, 43] on icon "Close" at bounding box center [1473, 48] width 11 height 11
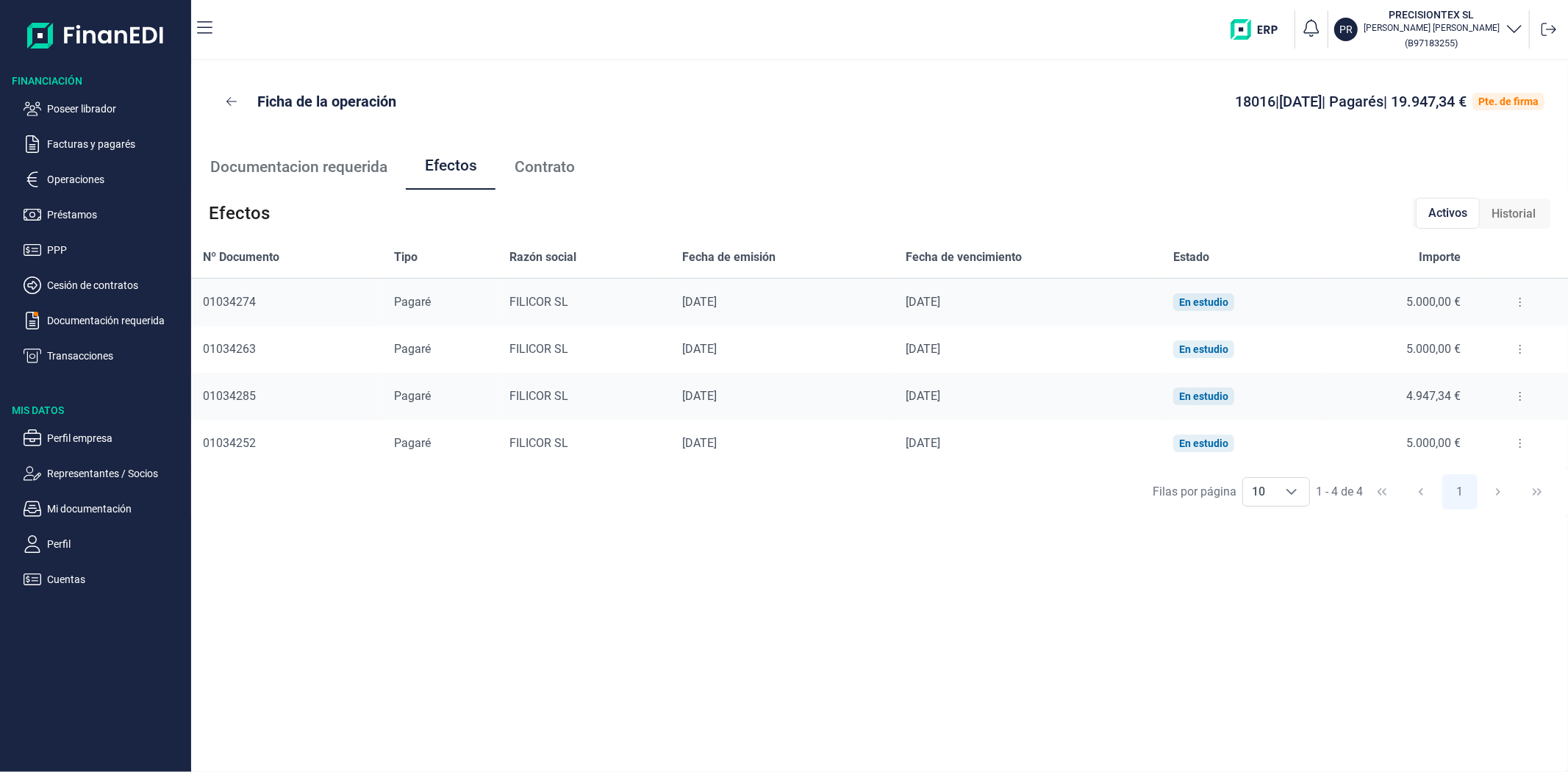
click at [1509, 25] on icon "button" at bounding box center [1514, 27] width 18 height 18
drag, startPoint x: 1387, startPoint y: 114, endPoint x: 1243, endPoint y: 99, distance: 144.8
click at [1243, 100] on div "PR PRECISIONTEX SL Laura Martin Peña" at bounding box center [1362, 111] width 322 height 35
copy div "PRECISIONTEX SL"
click at [304, 164] on span "Documentacion requerida" at bounding box center [299, 167] width 177 height 15
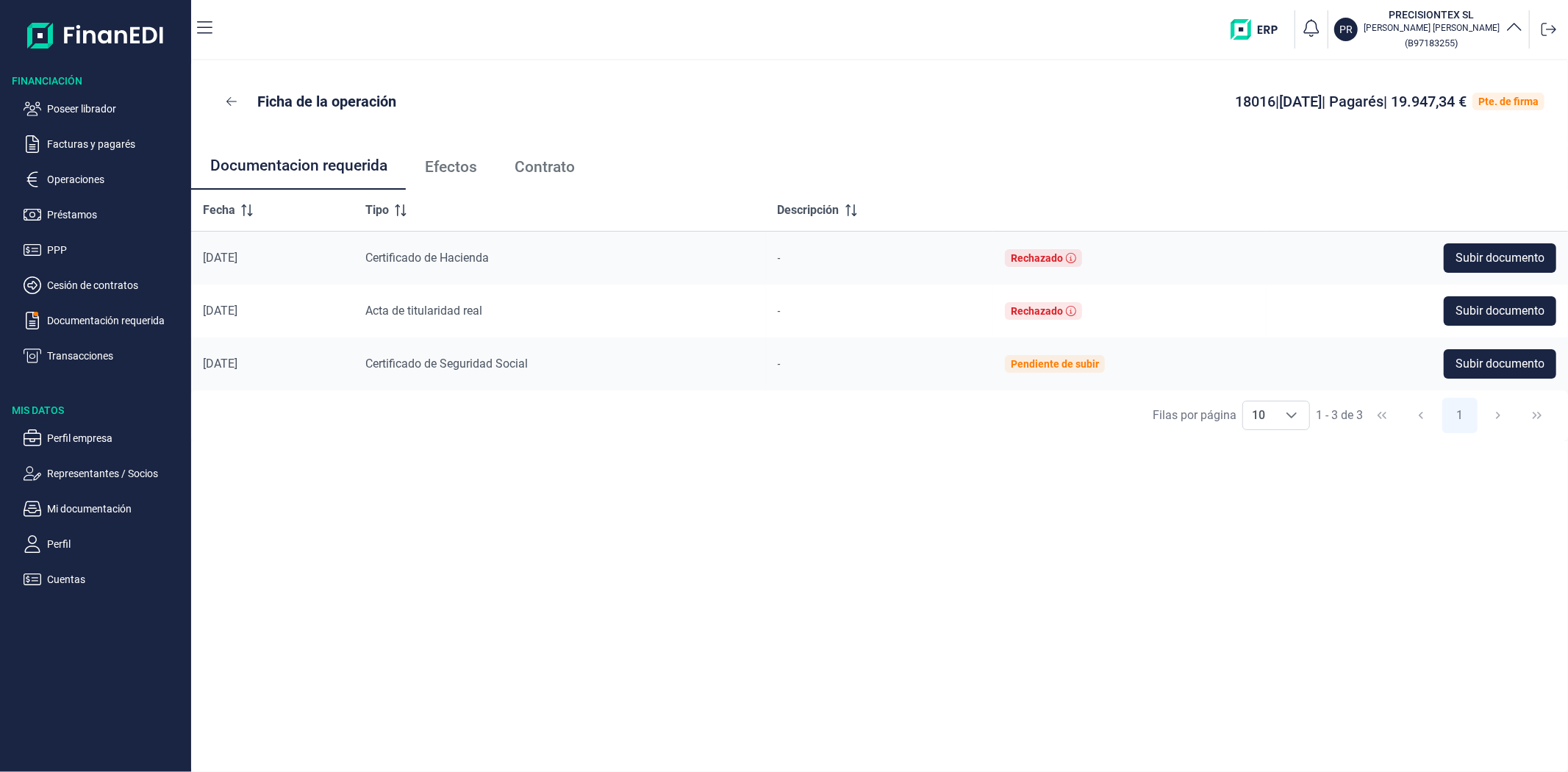
click at [276, 108] on p "Ficha de la operación" at bounding box center [327, 101] width 139 height 21
click at [451, 165] on span "Efectos" at bounding box center [451, 167] width 52 height 15
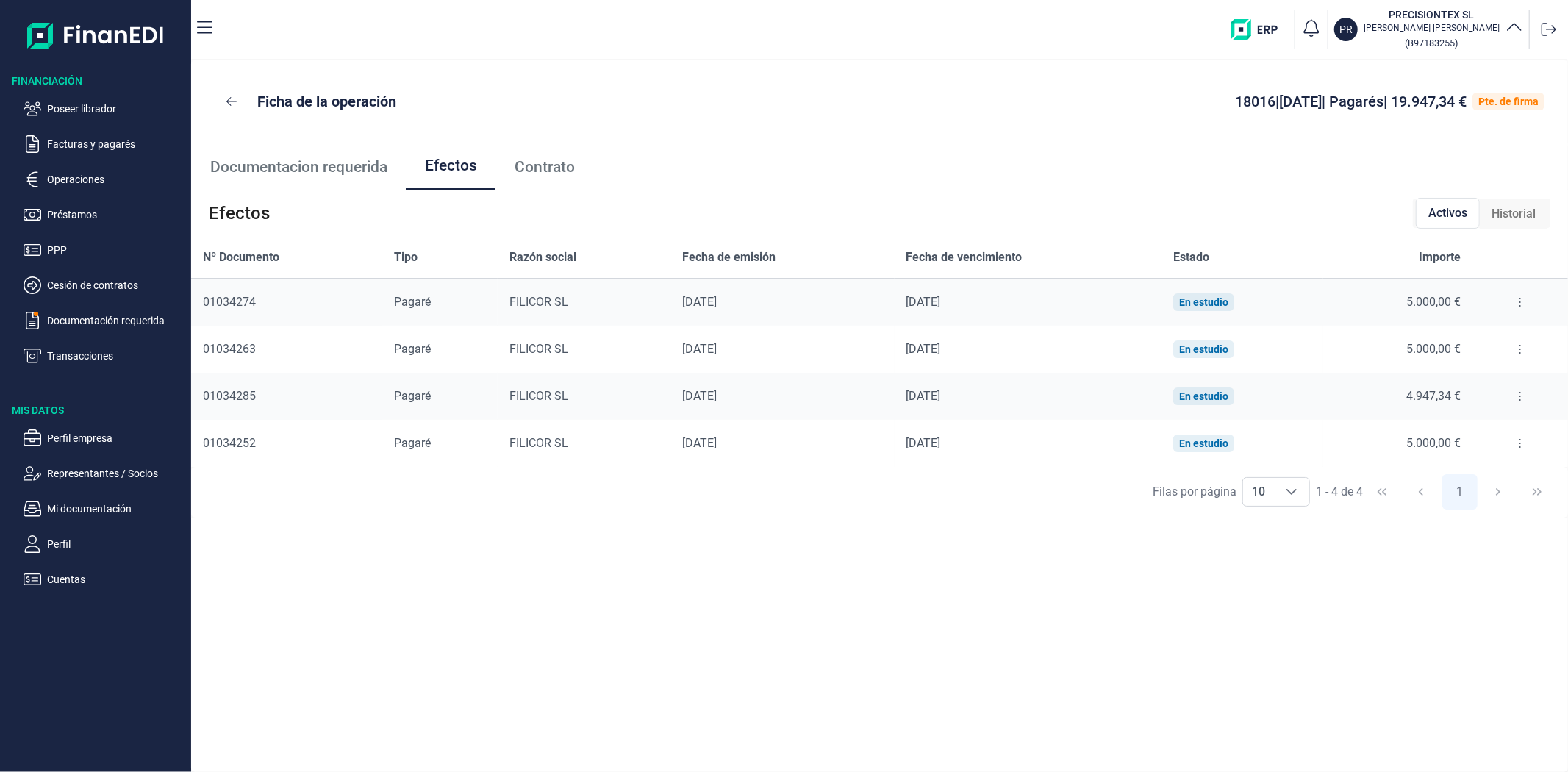
click at [1519, 304] on icon at bounding box center [1521, 302] width 3 height 11
click at [1496, 341] on span "Detalles efecto" at bounding box center [1473, 338] width 67 height 14
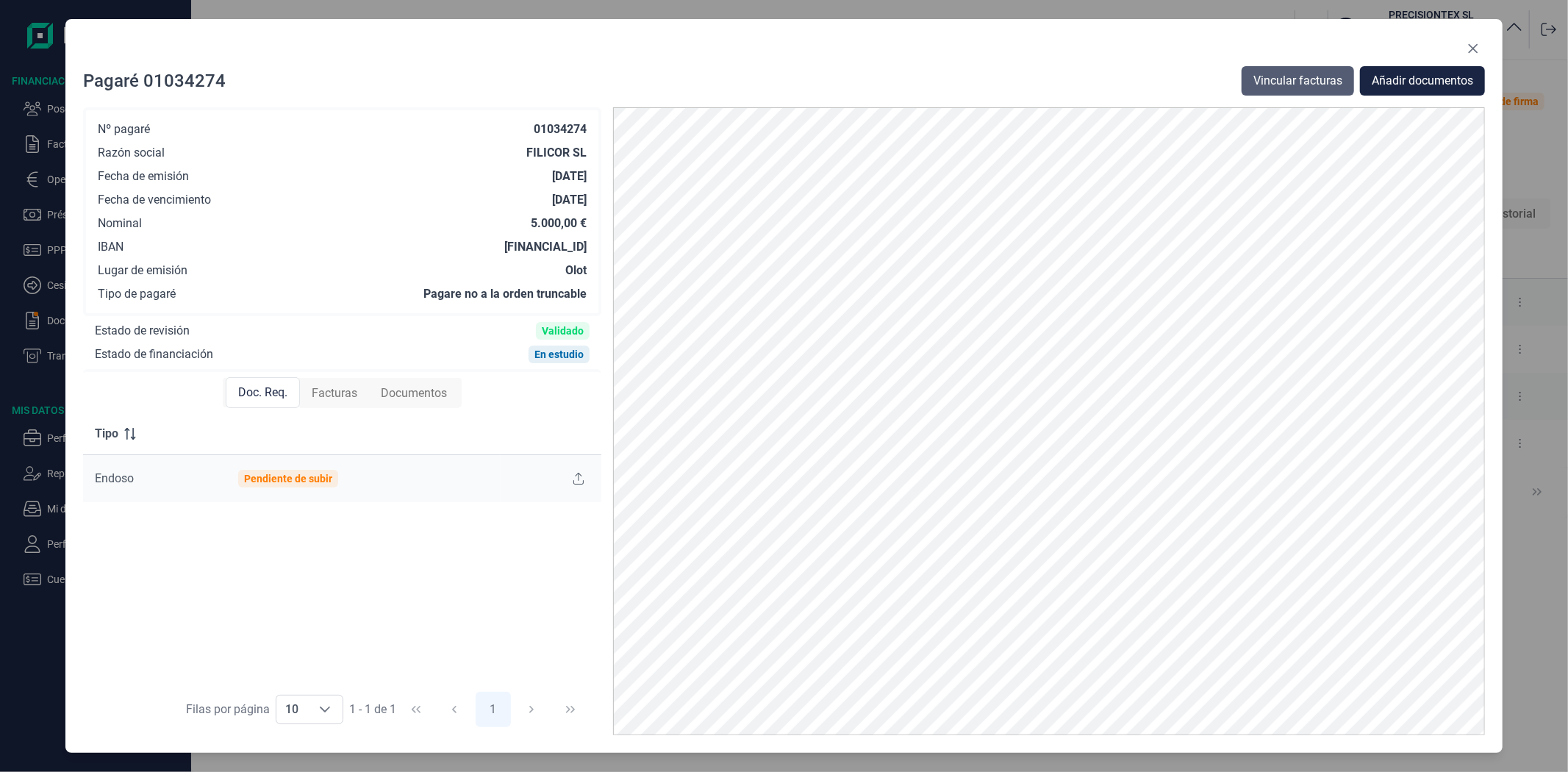
click at [1299, 82] on span "Vincular facturas" at bounding box center [1298, 81] width 89 height 18
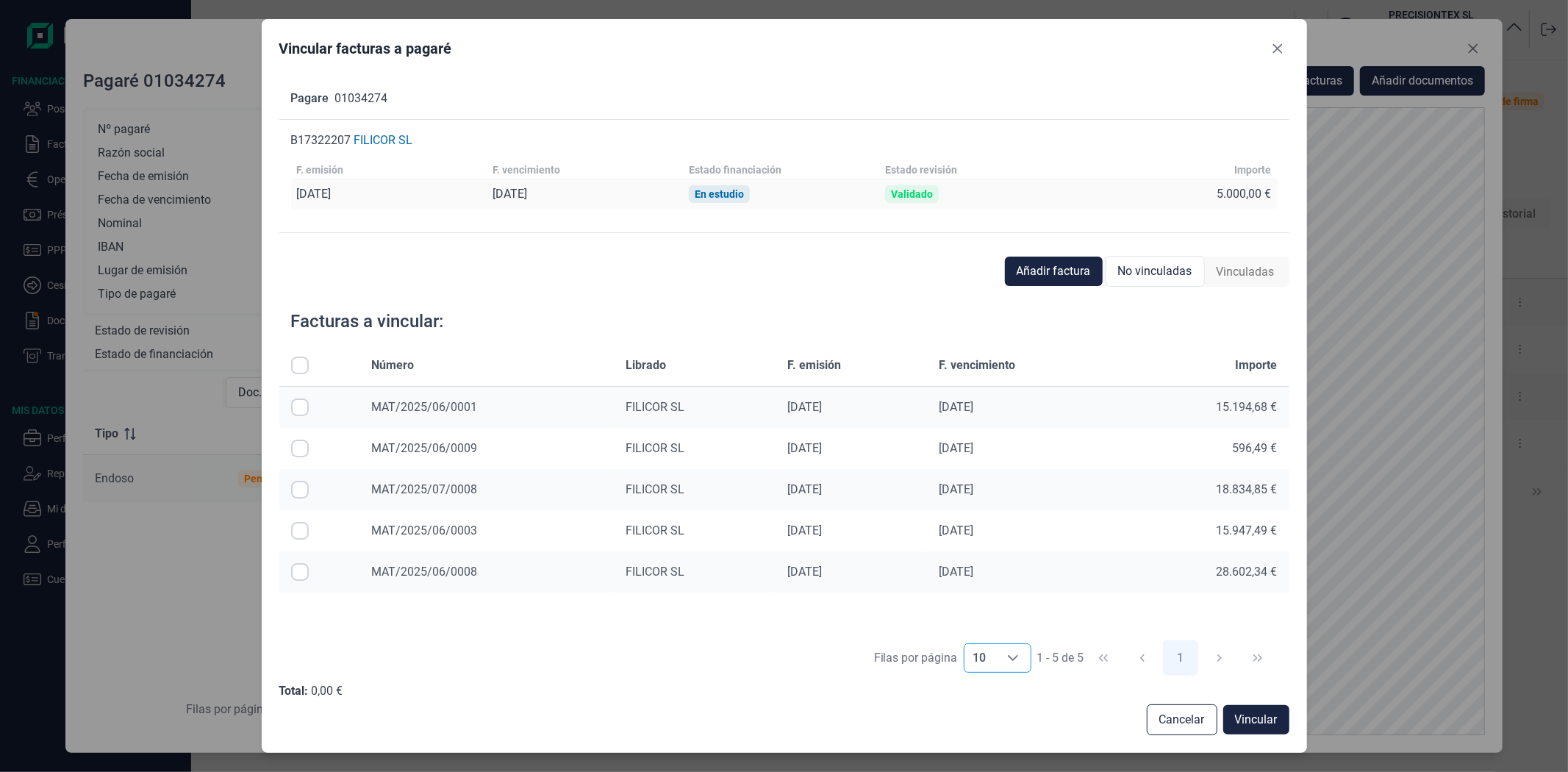
click at [1008, 661] on icon "Choose" at bounding box center [1012, 658] width 11 height 11
click at [990, 627] on li "20" at bounding box center [997, 626] width 68 height 35
type input "20"
click at [1275, 52] on icon "Close" at bounding box center [1278, 49] width 10 height 10
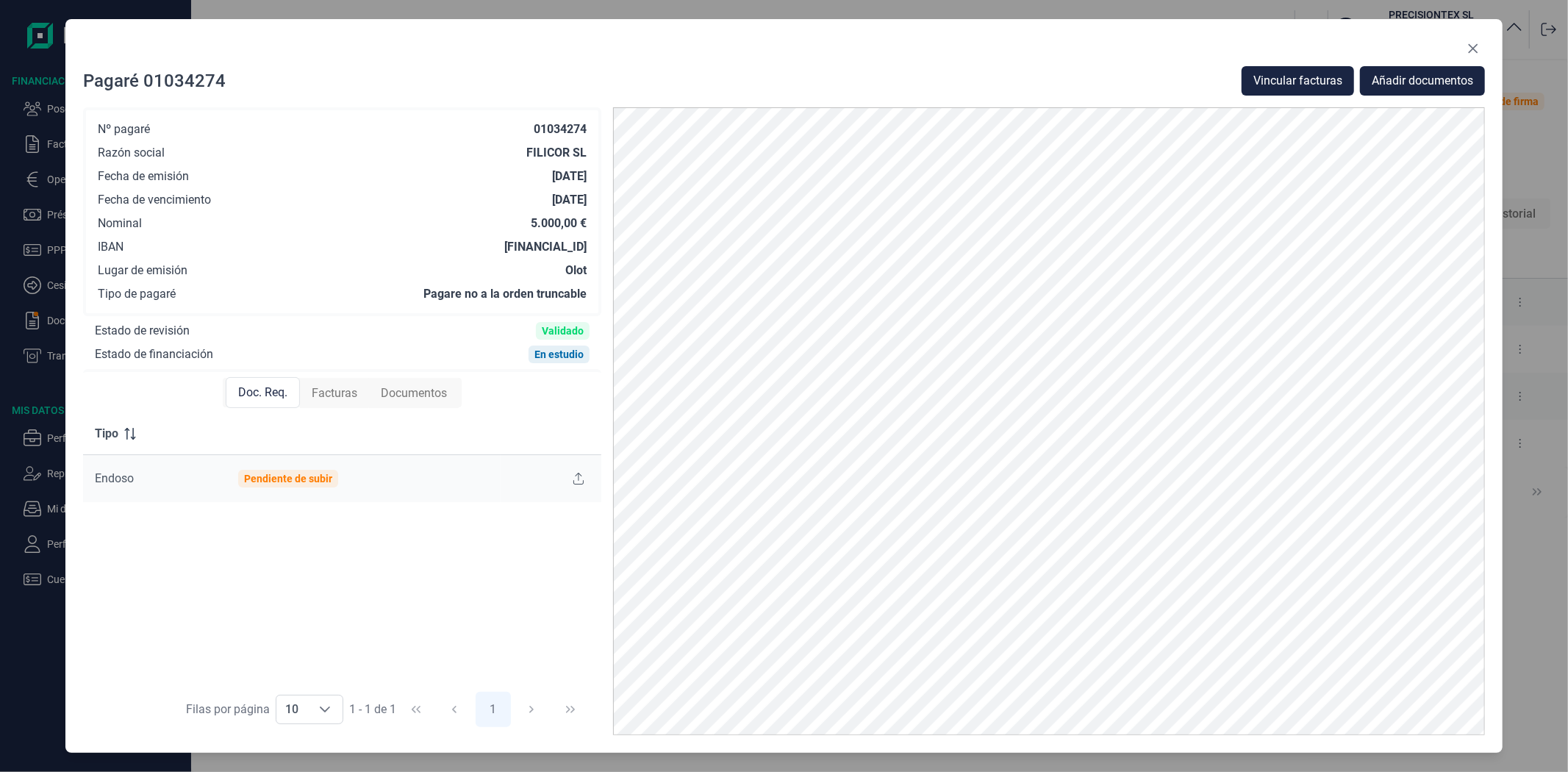
click at [341, 391] on span "Facturas" at bounding box center [335, 392] width 46 height 18
click at [1472, 48] on icon "Close" at bounding box center [1473, 48] width 11 height 11
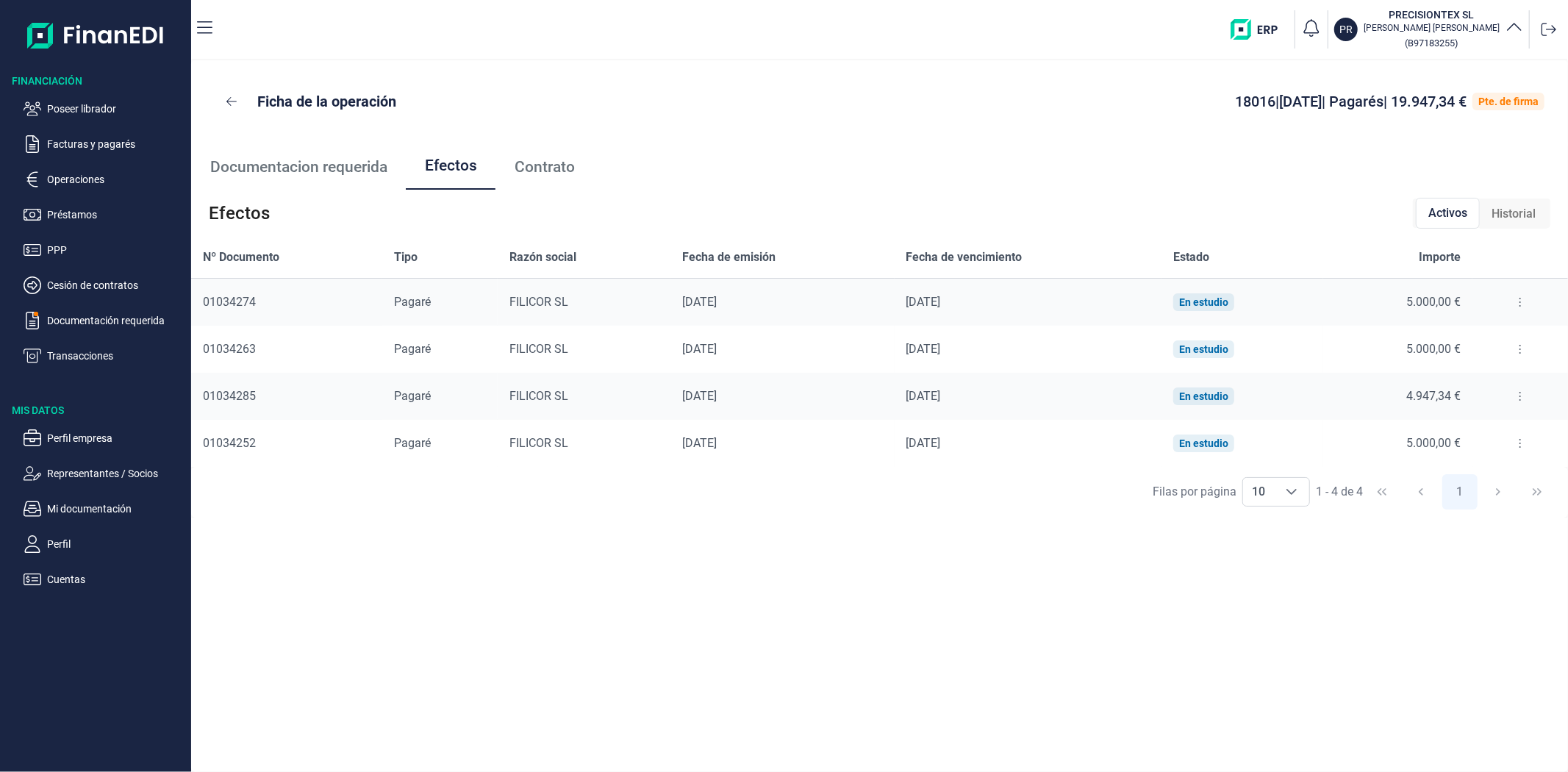
click at [640, 146] on ul "Documentacion requerida Efectos Contrato" at bounding box center [880, 166] width 1377 height 47
